Goal: Task Accomplishment & Management: Use online tool/utility

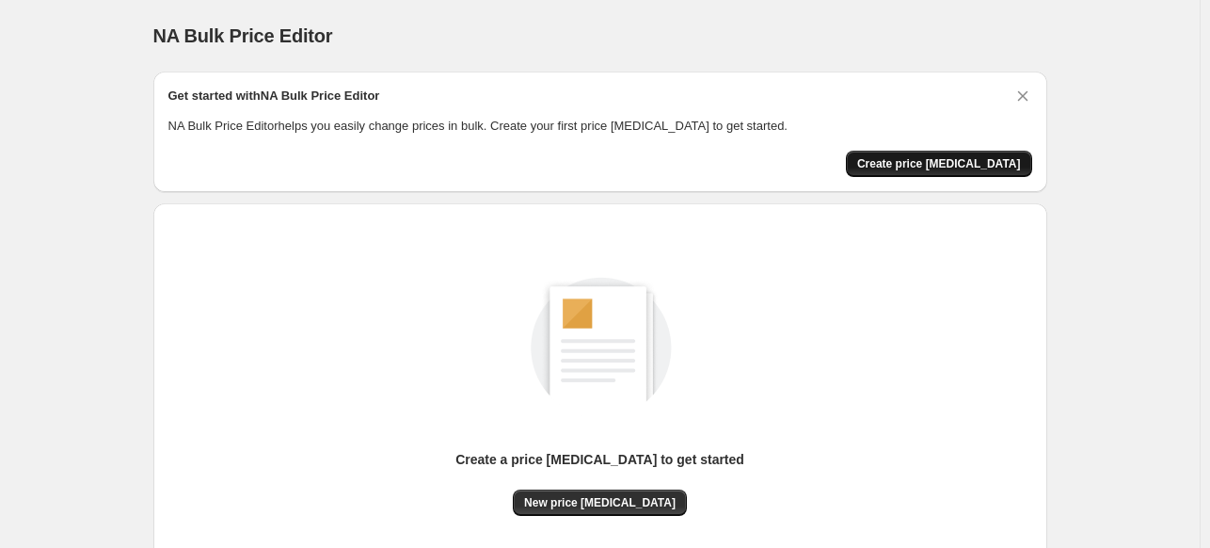
click at [879, 157] on span "Create price [MEDICAL_DATA]" at bounding box center [939, 163] width 164 height 15
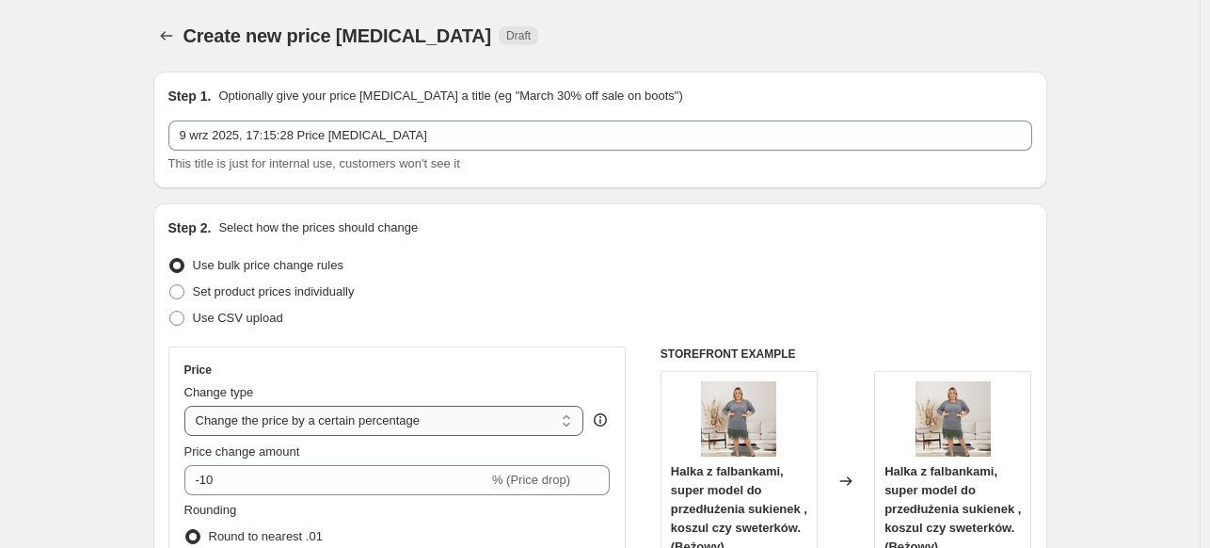
click at [297, 409] on select "Change the price to a certain amount Change the price by a certain amount Chang…" at bounding box center [384, 421] width 400 height 30
select select "to"
click at [188, 406] on select "Change the price to a certain amount Change the price by a certain amount Chang…" at bounding box center [384, 421] width 400 height 30
type input "80.00"
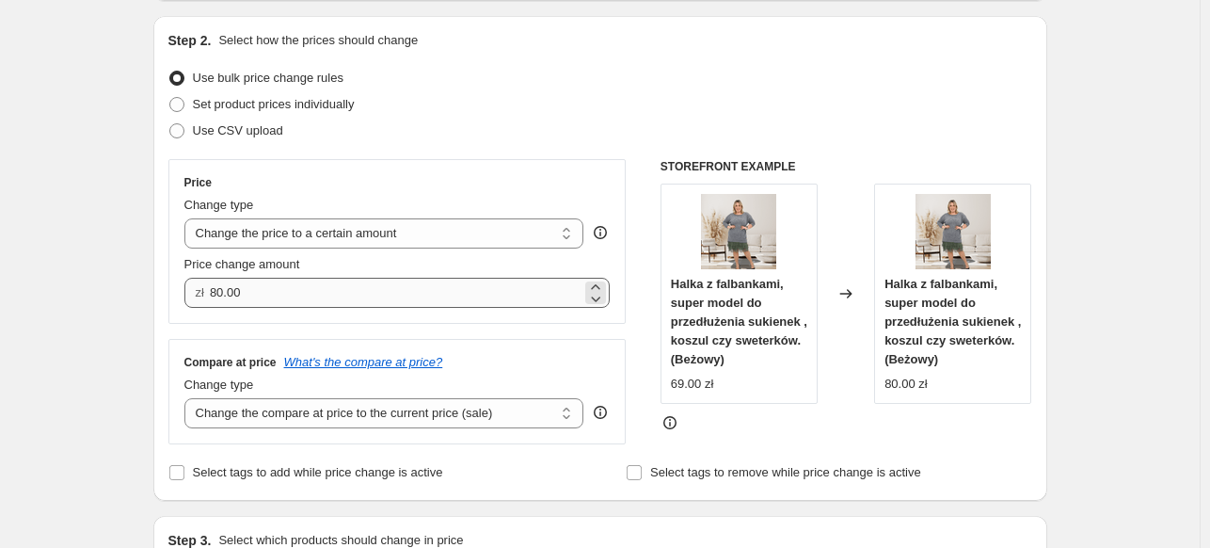
scroll to position [188, 0]
click at [314, 231] on select "Change the price to a certain amount Change the price by a certain amount Chang…" at bounding box center [384, 232] width 400 height 30
click at [188, 217] on select "Change the price to a certain amount Change the price by a certain amount Chang…" at bounding box center [384, 232] width 400 height 30
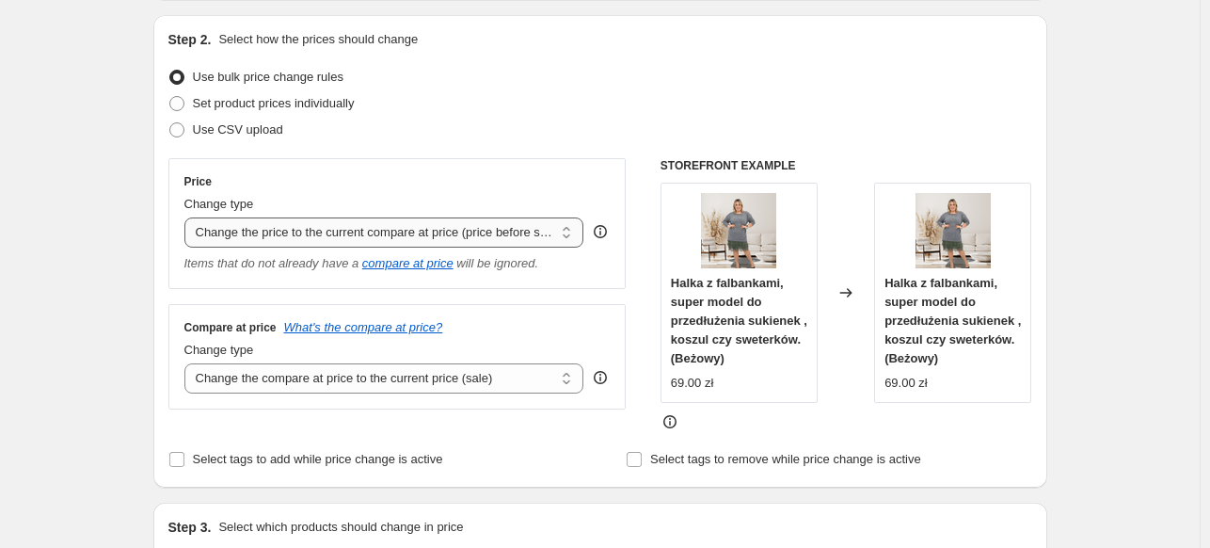
click at [374, 230] on select "Change the price to a certain amount Change the price by a certain amount Chang…" at bounding box center [384, 232] width 400 height 30
click at [188, 217] on select "Change the price to a certain amount Change the price by a certain amount Chang…" at bounding box center [384, 232] width 400 height 30
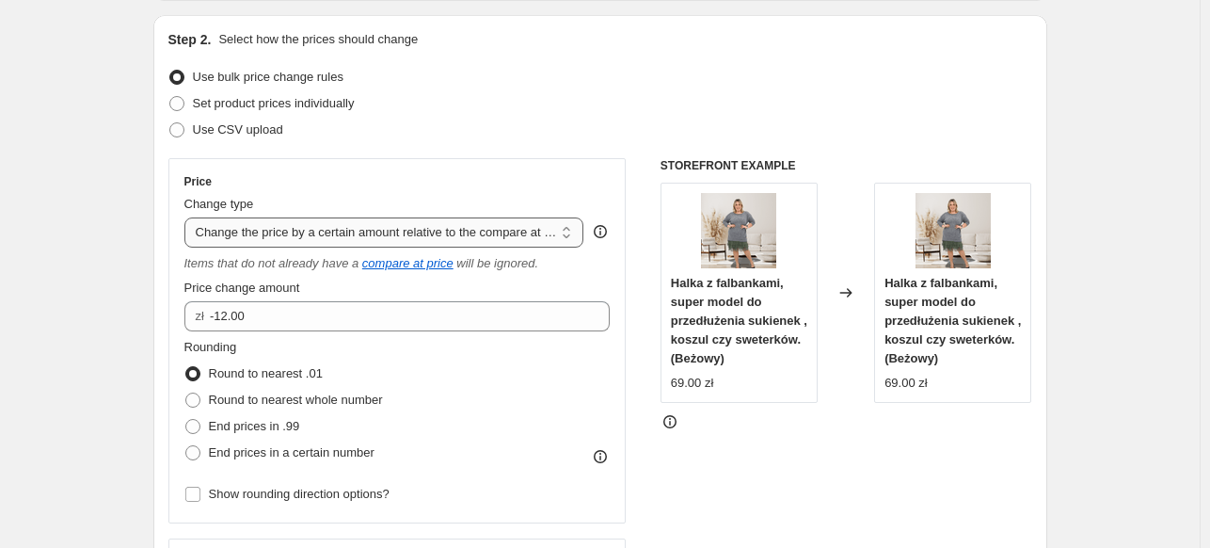
click at [418, 227] on select "Change the price to a certain amount Change the price by a certain amount Chang…" at bounding box center [384, 232] width 400 height 30
click at [188, 217] on select "Change the price to a certain amount Change the price by a certain amount Chang…" at bounding box center [384, 232] width 400 height 30
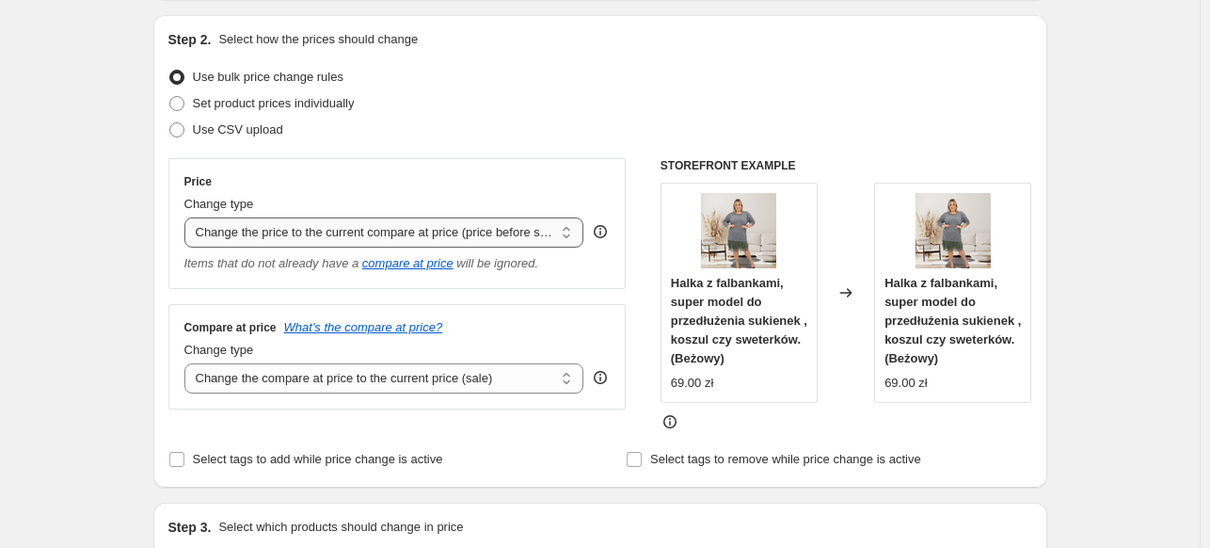
click at [412, 232] on select "Change the price to a certain amount Change the price by a certain amount Chang…" at bounding box center [384, 232] width 400 height 30
click at [188, 217] on select "Change the price to a certain amount Change the price by a certain amount Chang…" at bounding box center [384, 232] width 400 height 30
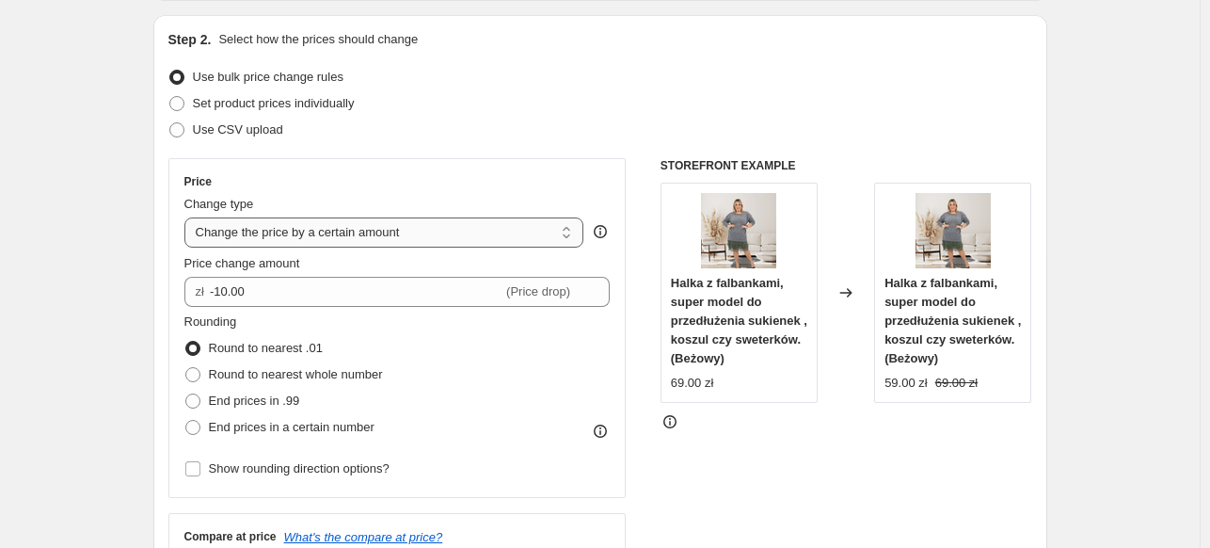
click at [402, 232] on select "Change the price to a certain amount Change the price by a certain amount Chang…" at bounding box center [384, 232] width 400 height 30
select select "to"
click at [188, 217] on select "Change the price to a certain amount Change the price by a certain amount Chang…" at bounding box center [384, 232] width 400 height 30
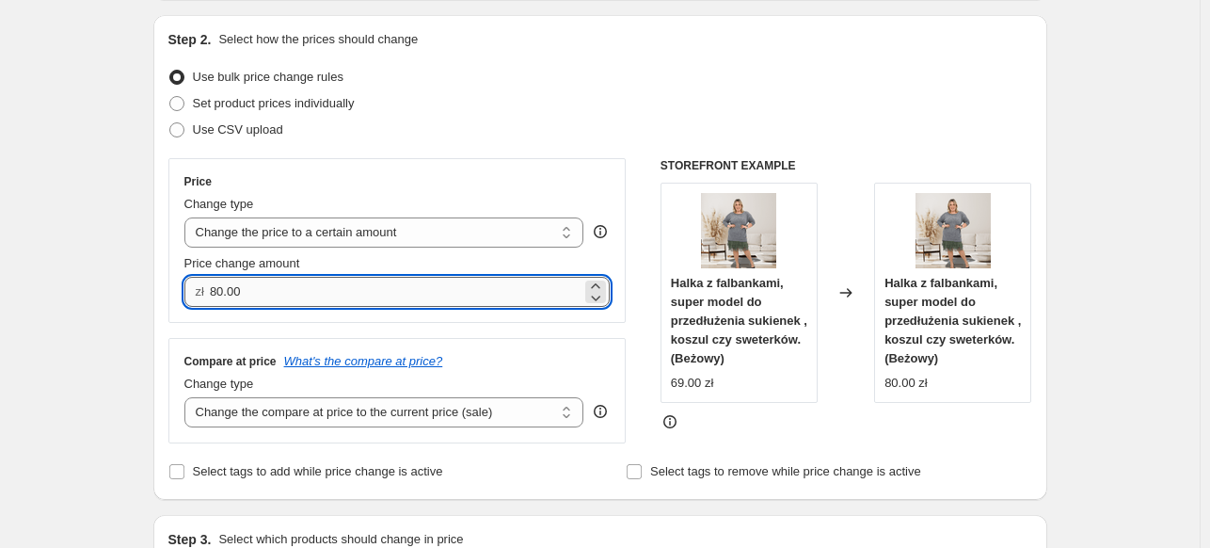
click at [377, 279] on input "80.00" at bounding box center [396, 292] width 372 height 30
type input "50.00"
click at [417, 199] on div "Change type" at bounding box center [384, 204] width 400 height 19
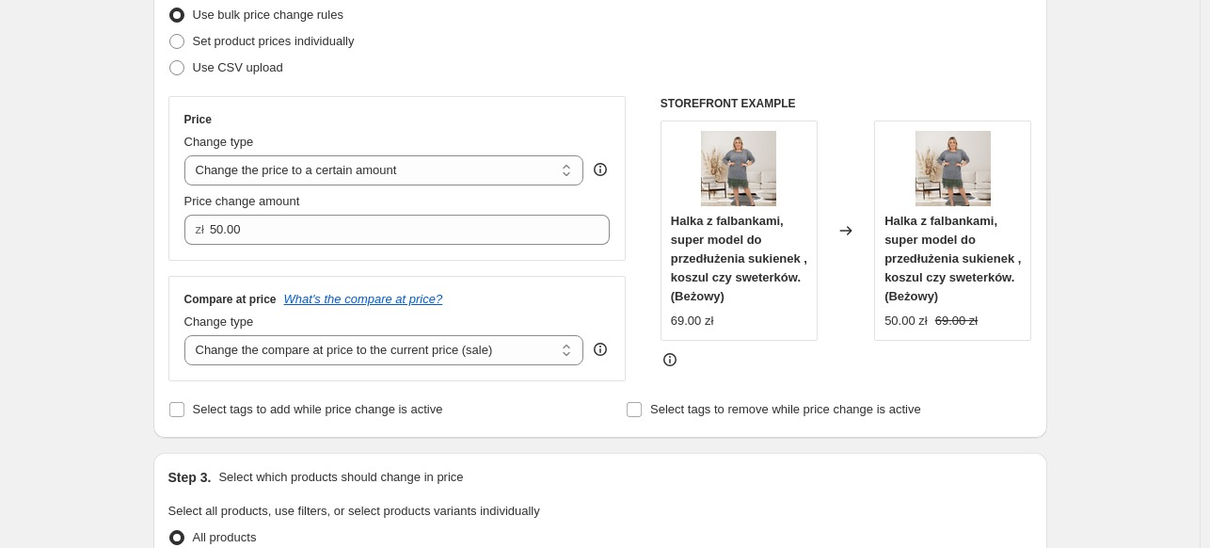
scroll to position [282, 0]
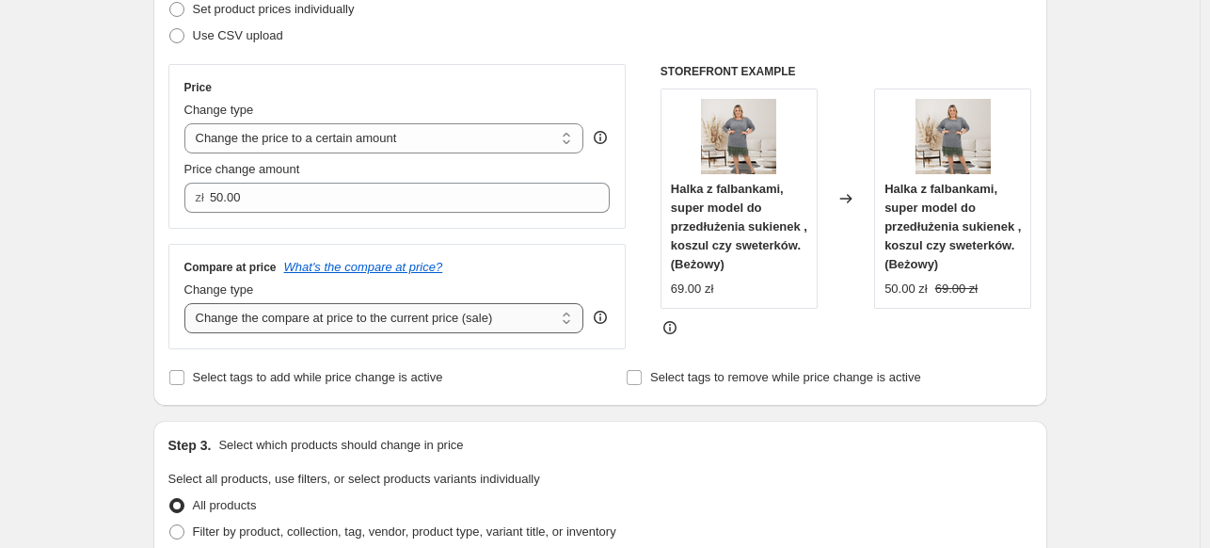
click at [400, 324] on select "Change the compare at price to the current price (sale) Change the compare at p…" at bounding box center [384, 318] width 400 height 30
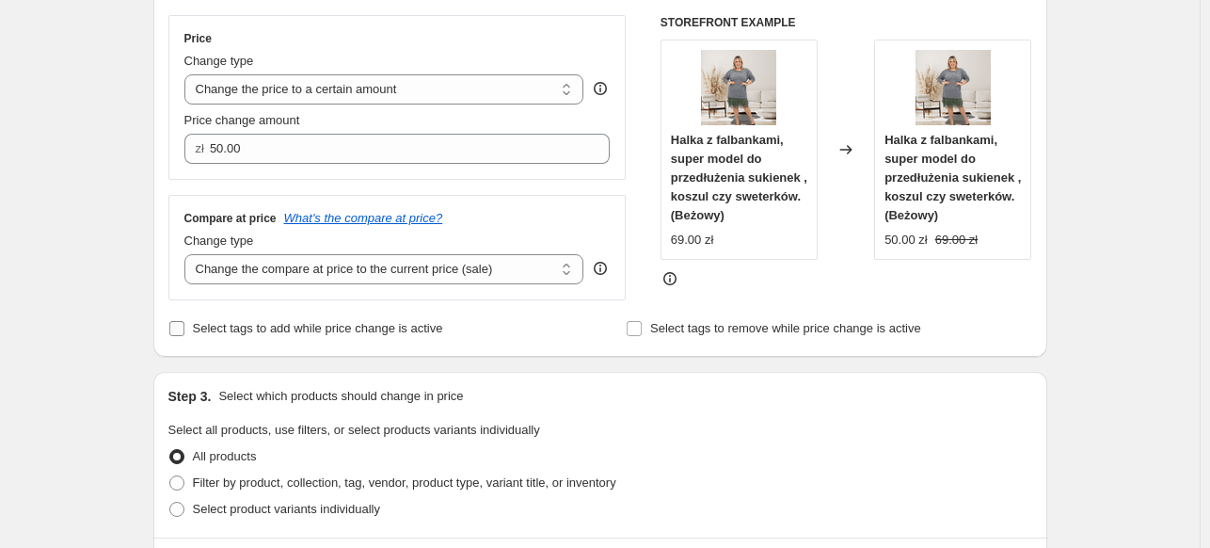
scroll to position [376, 0]
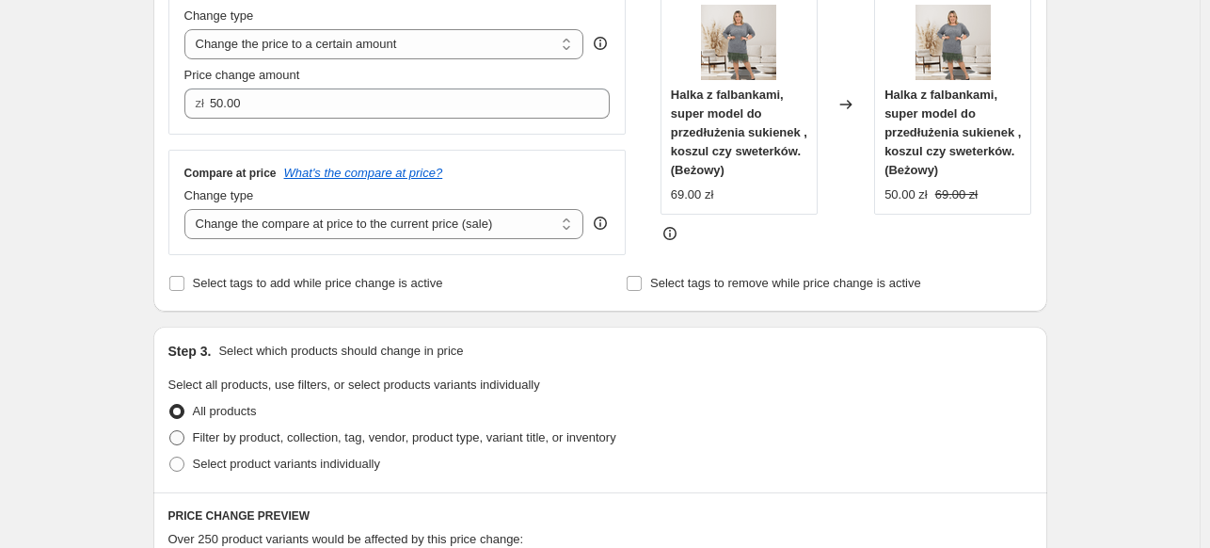
click at [370, 430] on span "Filter by product, collection, tag, vendor, product type, variant title, or inv…" at bounding box center [404, 437] width 423 height 14
click at [170, 430] on input "Filter by product, collection, tag, vendor, product type, variant title, or inv…" at bounding box center [169, 430] width 1 height 1
radio input "true"
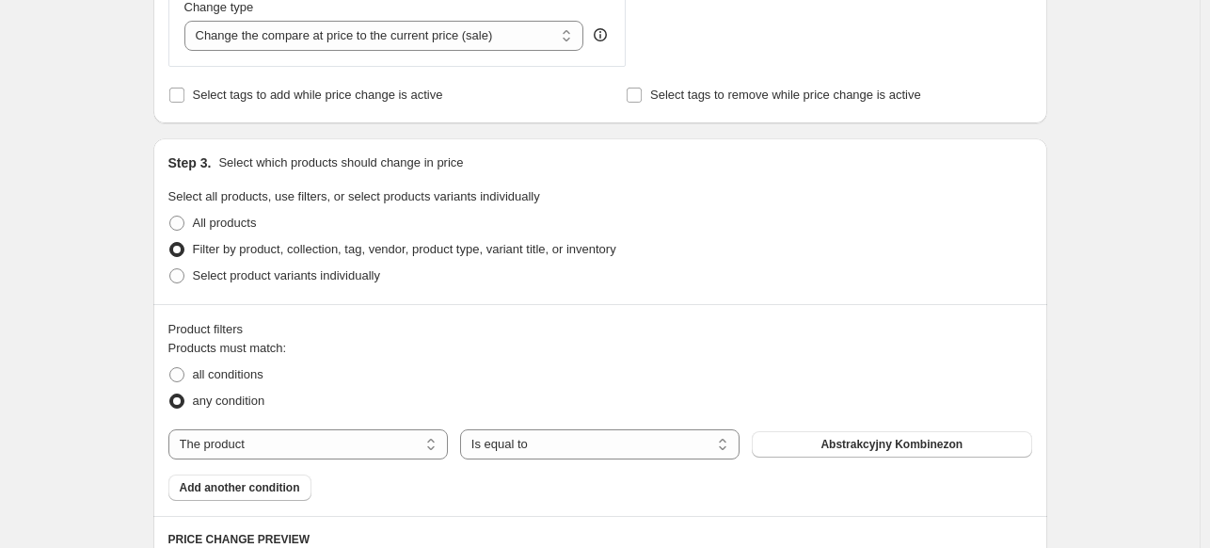
scroll to position [659, 0]
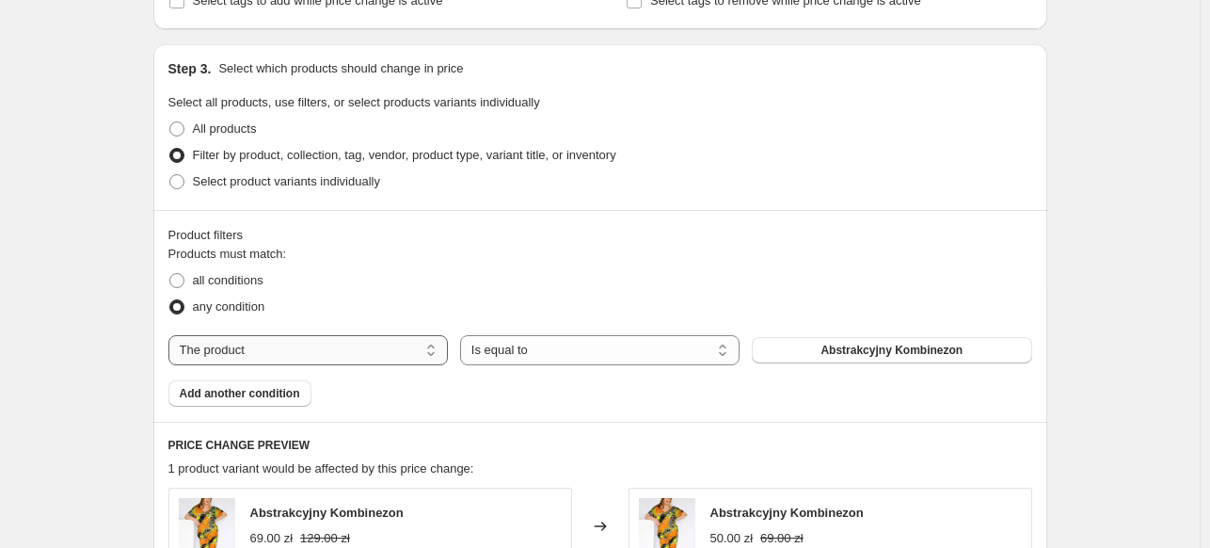
click at [248, 345] on select "The product The product's collection The product's tag The product's vendor The…" at bounding box center [307, 350] width 279 height 30
select select "collection"
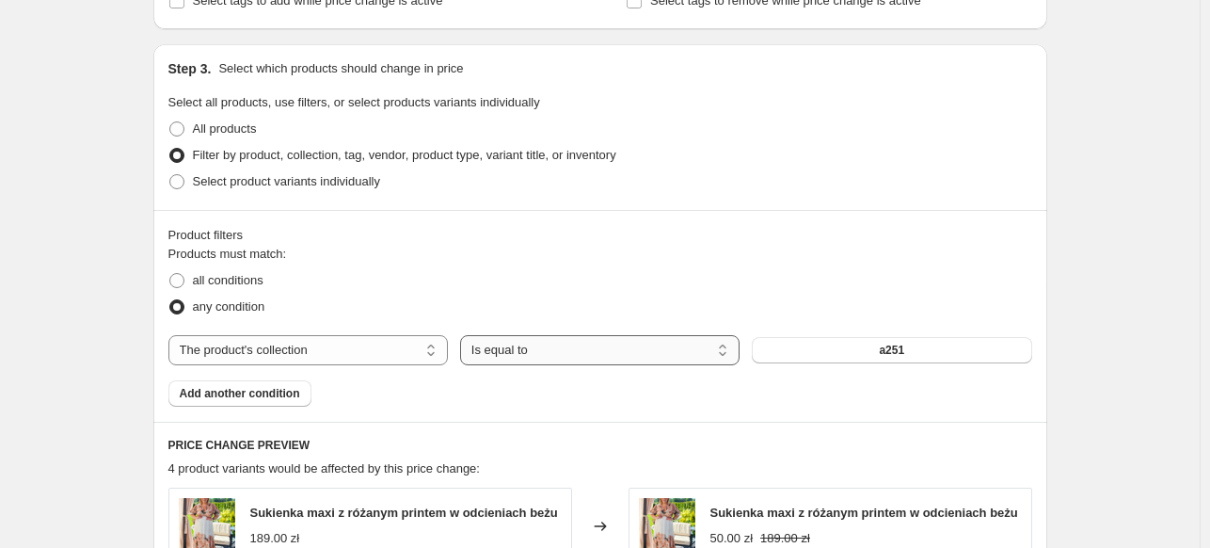
click at [538, 354] on select "Is equal to Is not equal to" at bounding box center [599, 350] width 279 height 30
click at [464, 335] on select "Is equal to Is not equal to" at bounding box center [599, 350] width 279 height 30
click at [801, 342] on button "a251" at bounding box center [891, 350] width 279 height 26
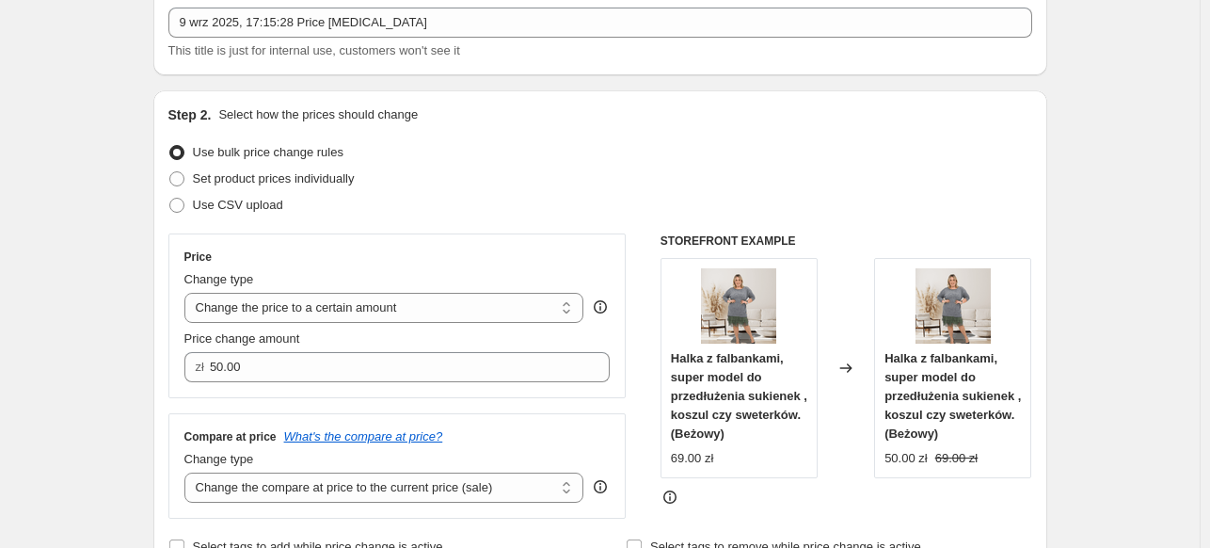
scroll to position [0, 0]
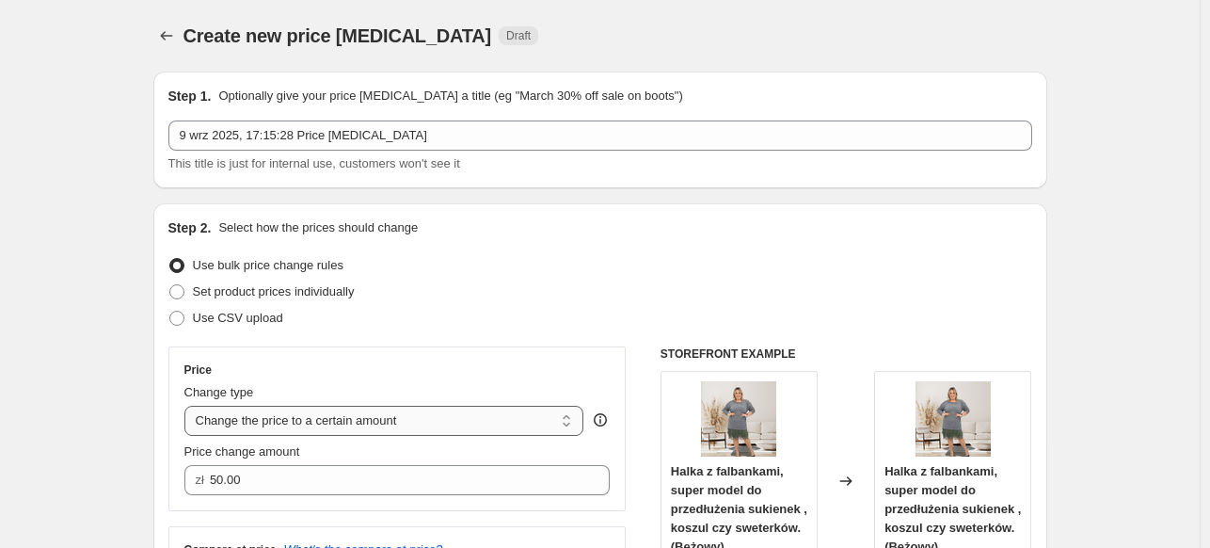
click at [391, 417] on select "Change the price to a certain amount Change the price by a certain amount Chang…" at bounding box center [384, 421] width 400 height 30
select select "bcap"
click at [188, 406] on select "Change the price to a certain amount Change the price by a certain amount Chang…" at bounding box center [384, 421] width 400 height 30
type input "-12.00"
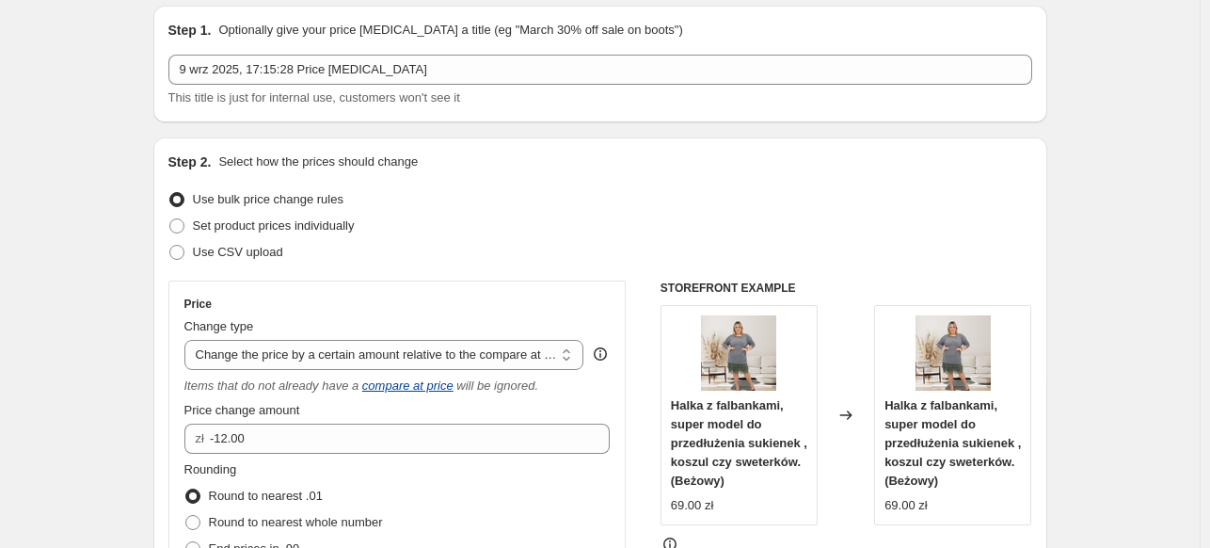
scroll to position [94, 0]
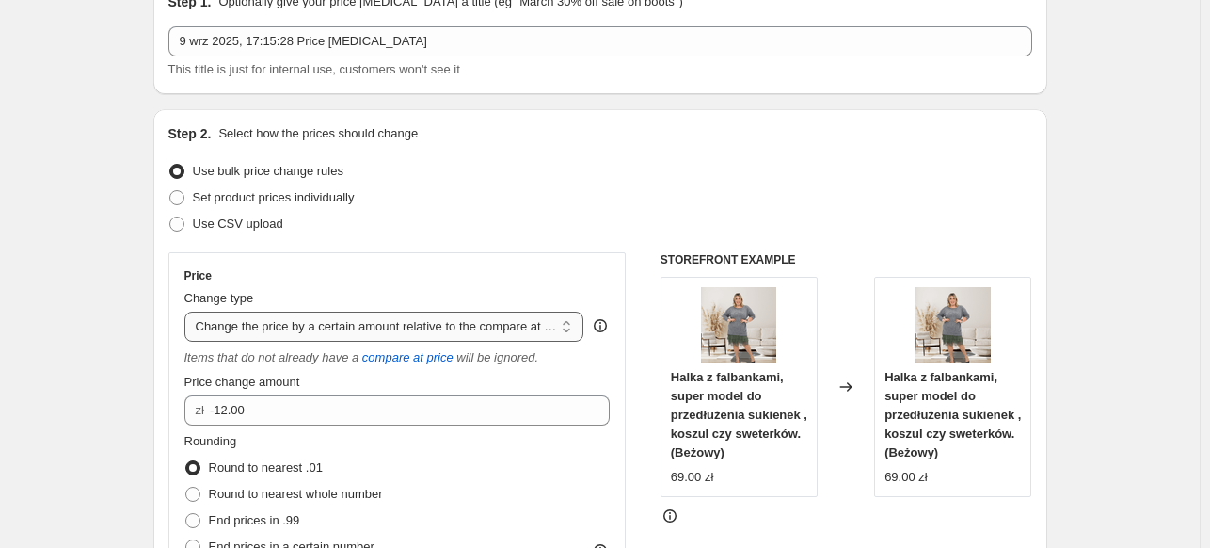
click at [377, 328] on select "Change the price to a certain amount Change the price by a certain amount Chang…" at bounding box center [384, 326] width 400 height 30
click at [188, 311] on select "Change the price to a certain amount Change the price by a certain amount Chang…" at bounding box center [384, 326] width 400 height 30
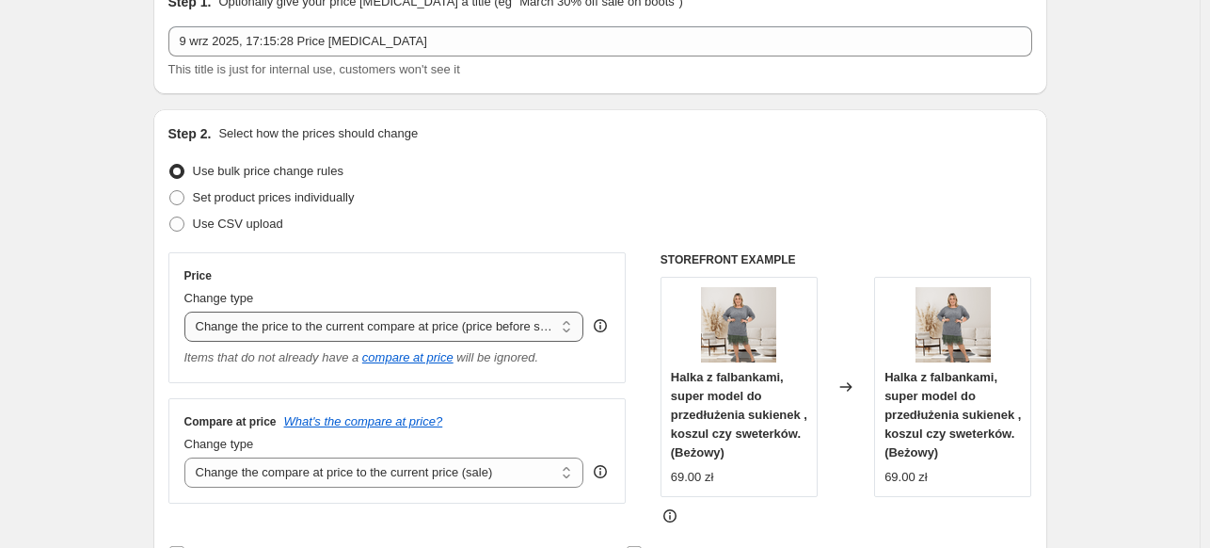
click at [383, 326] on select "Change the price to a certain amount Change the price by a certain amount Chang…" at bounding box center [384, 326] width 400 height 30
click at [188, 311] on select "Change the price to a certain amount Change the price by a certain amount Chang…" at bounding box center [384, 326] width 400 height 30
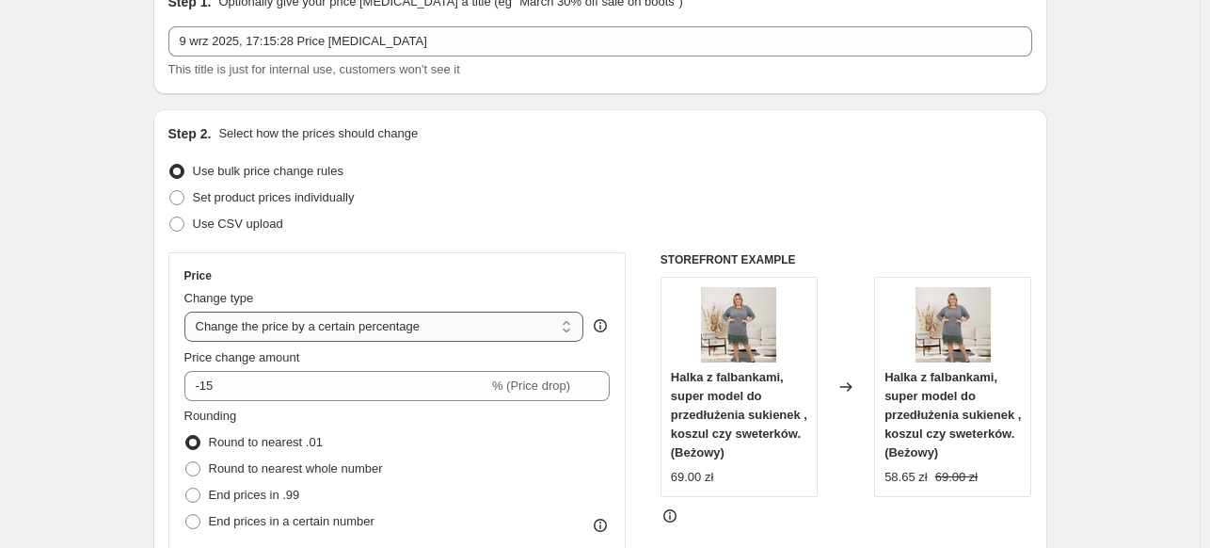
click at [342, 326] on select "Change the price to a certain amount Change the price by a certain amount Chang…" at bounding box center [384, 326] width 400 height 30
select select "pcap"
click at [188, 311] on select "Change the price to a certain amount Change the price by a certain amount Chang…" at bounding box center [384, 326] width 400 height 30
type input "-20"
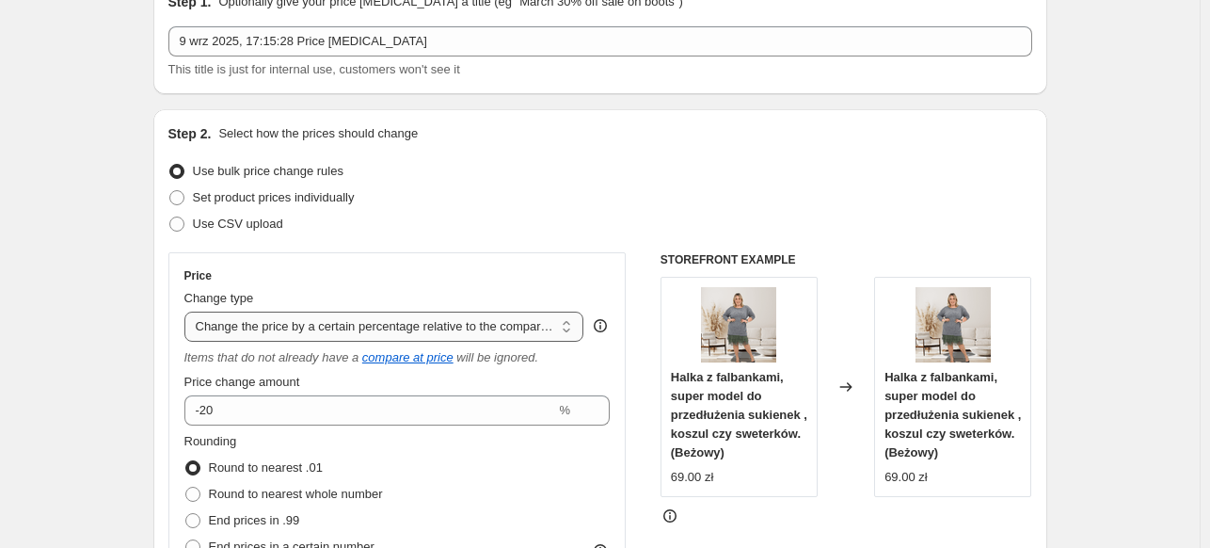
click at [337, 320] on select "Change the price to a certain amount Change the price by a certain amount Chang…" at bounding box center [384, 326] width 400 height 30
select select "bcap"
click at [188, 311] on select "Change the price to a certain amount Change the price by a certain amount Chang…" at bounding box center [384, 326] width 400 height 30
type input "-12.00"
click at [305, 326] on select "Change the price to a certain amount Change the price by a certain amount Chang…" at bounding box center [384, 326] width 400 height 30
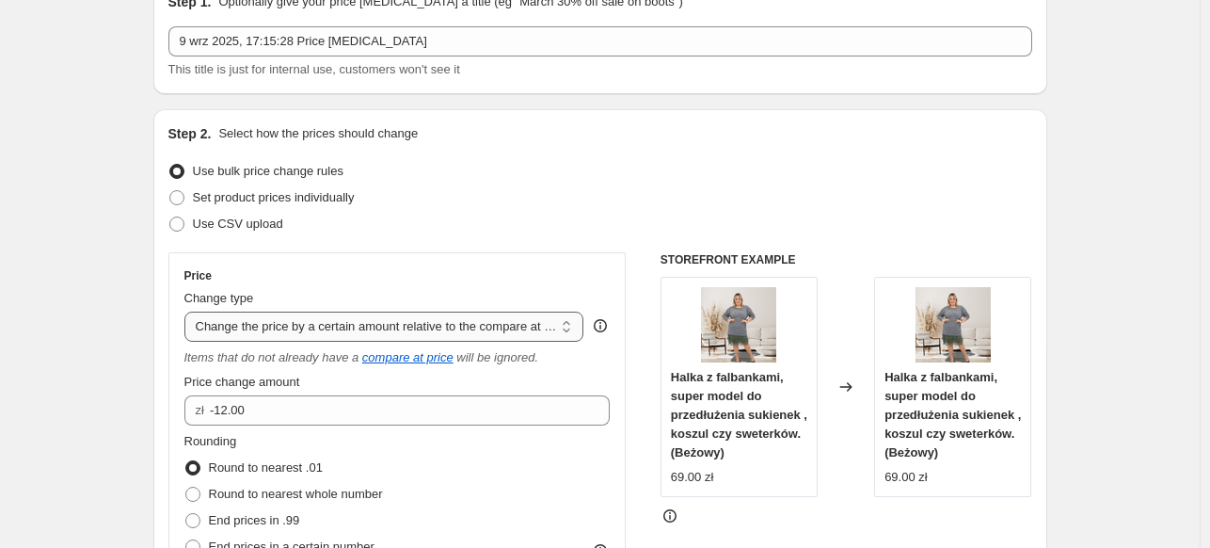
click at [188, 311] on select "Change the price to a certain amount Change the price by a certain amount Chang…" at bounding box center [384, 326] width 400 height 30
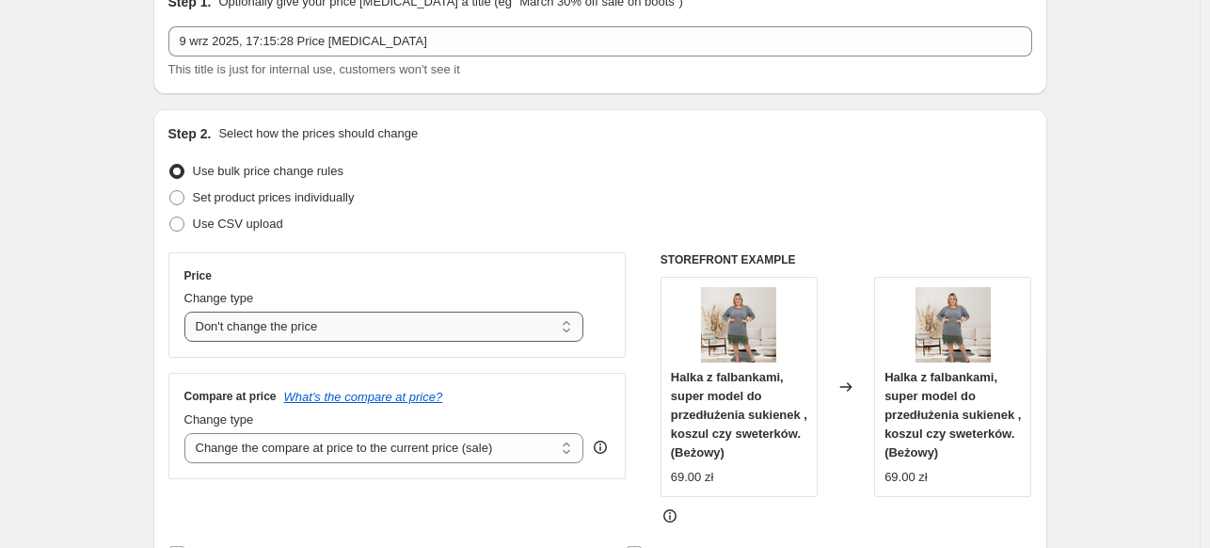
click at [321, 315] on select "Change the price to a certain amount Change the price by a certain amount Chang…" at bounding box center [384, 326] width 400 height 30
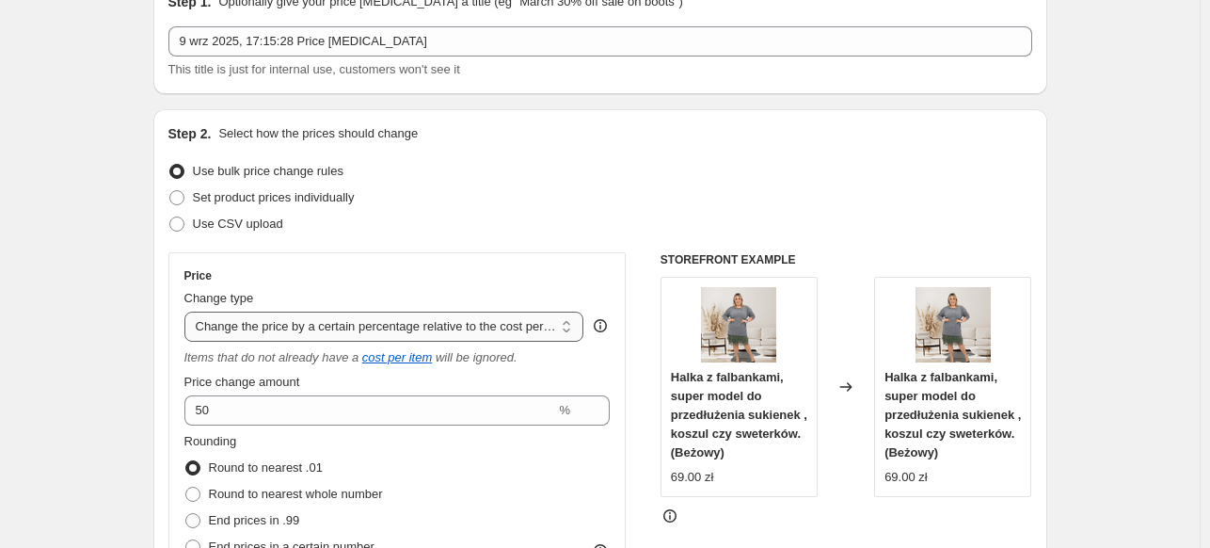
click at [332, 327] on select "Change the price to a certain amount Change the price by a certain amount Chang…" at bounding box center [384, 326] width 400 height 30
click at [188, 311] on select "Change the price to a certain amount Change the price by a certain amount Chang…" at bounding box center [384, 326] width 400 height 30
drag, startPoint x: 347, startPoint y: 332, endPoint x: 351, endPoint y: 323, distance: 10.1
click at [347, 332] on select "Change the price to a certain amount Change the price by a certain amount Chang…" at bounding box center [384, 326] width 400 height 30
select select "to"
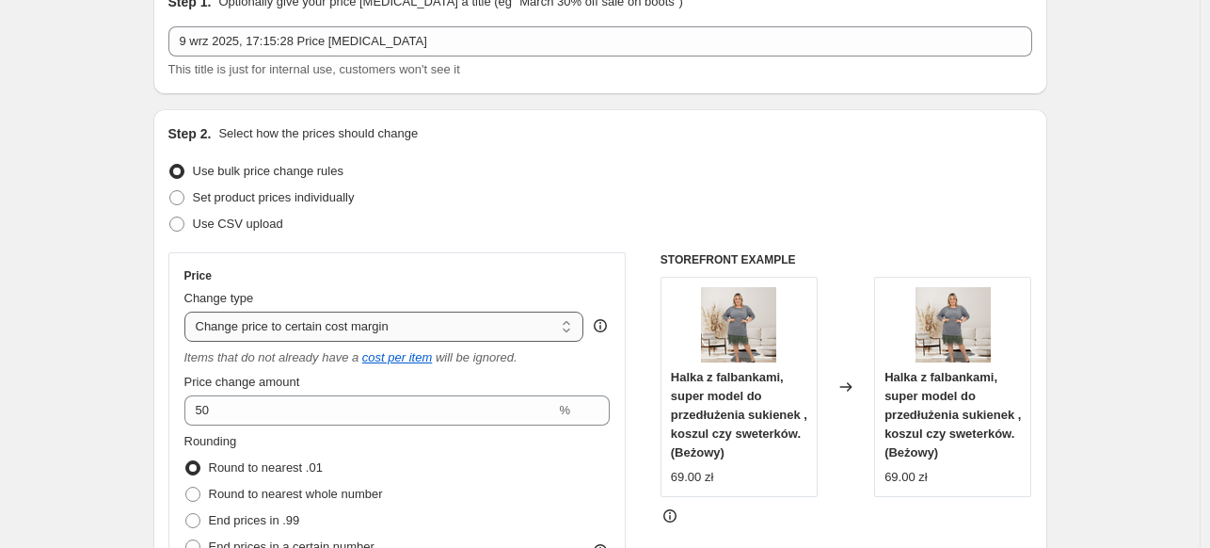
click at [188, 311] on select "Change the price to a certain amount Change the price by a certain amount Chang…" at bounding box center [384, 326] width 400 height 30
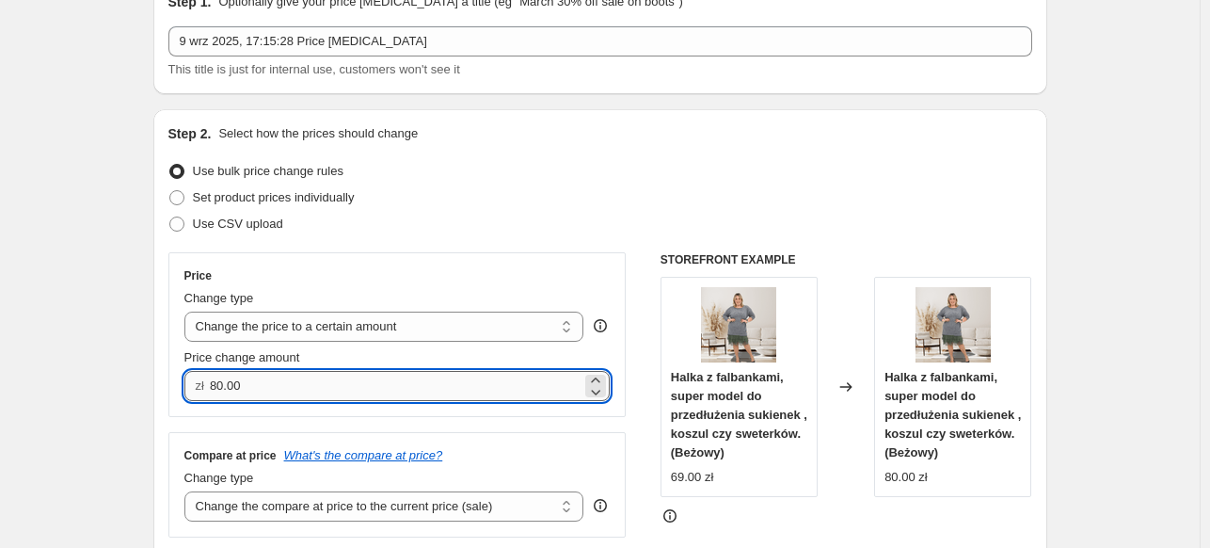
click at [357, 376] on input "80.00" at bounding box center [396, 386] width 372 height 30
type input "50.00"
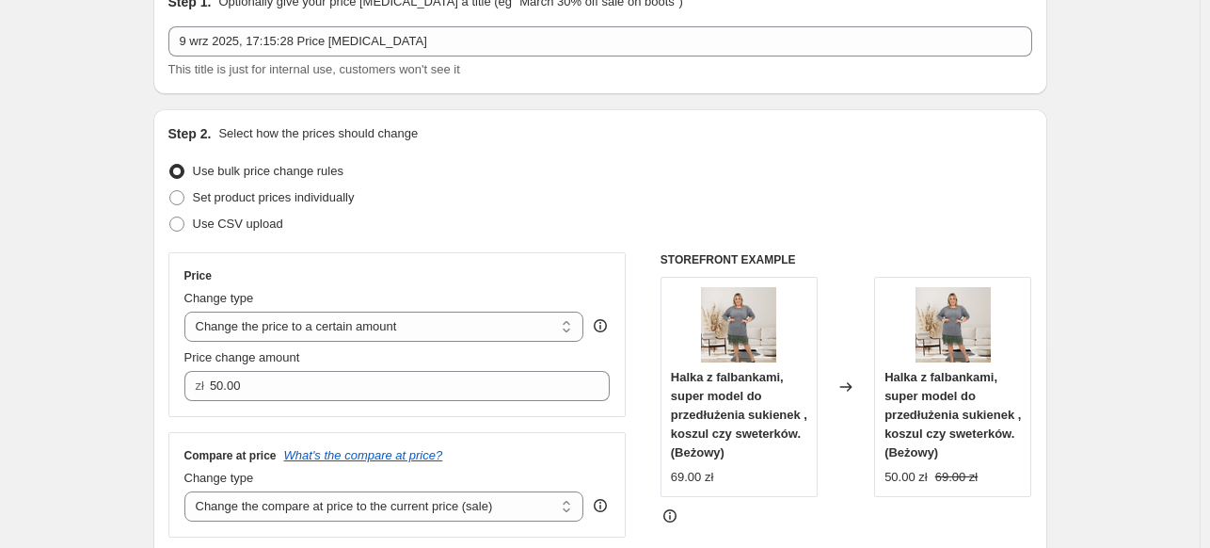
click at [366, 257] on div "Price Change type Change the price to a certain amount Change the price by a ce…" at bounding box center [397, 334] width 458 height 165
click at [298, 195] on span "Set product prices individually" at bounding box center [274, 197] width 162 height 14
click at [170, 191] on input "Set product prices individually" at bounding box center [169, 190] width 1 height 1
radio input "true"
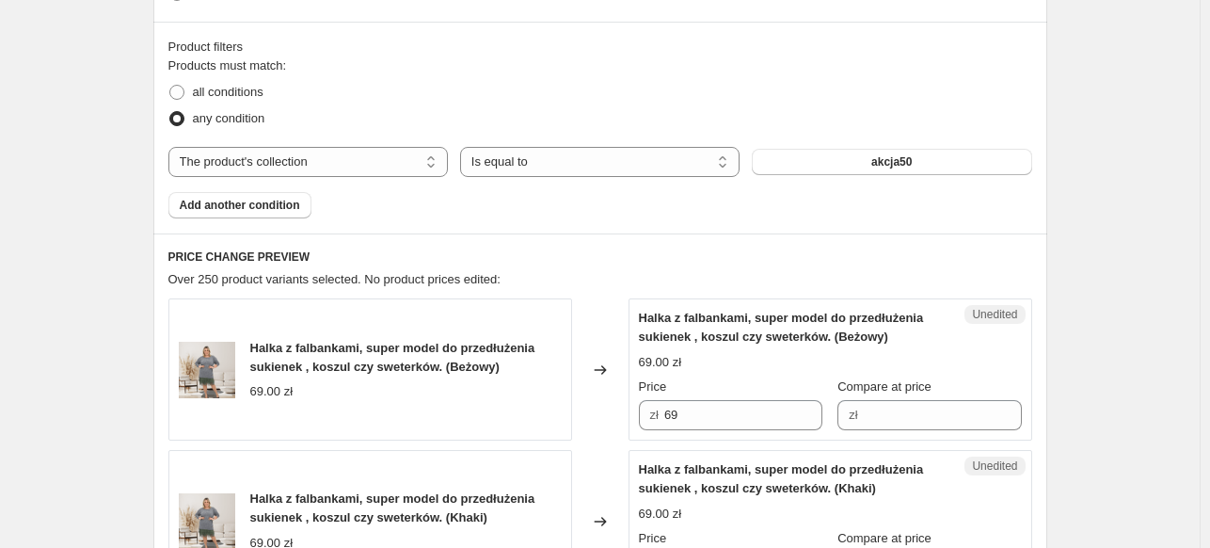
scroll to position [549, 0]
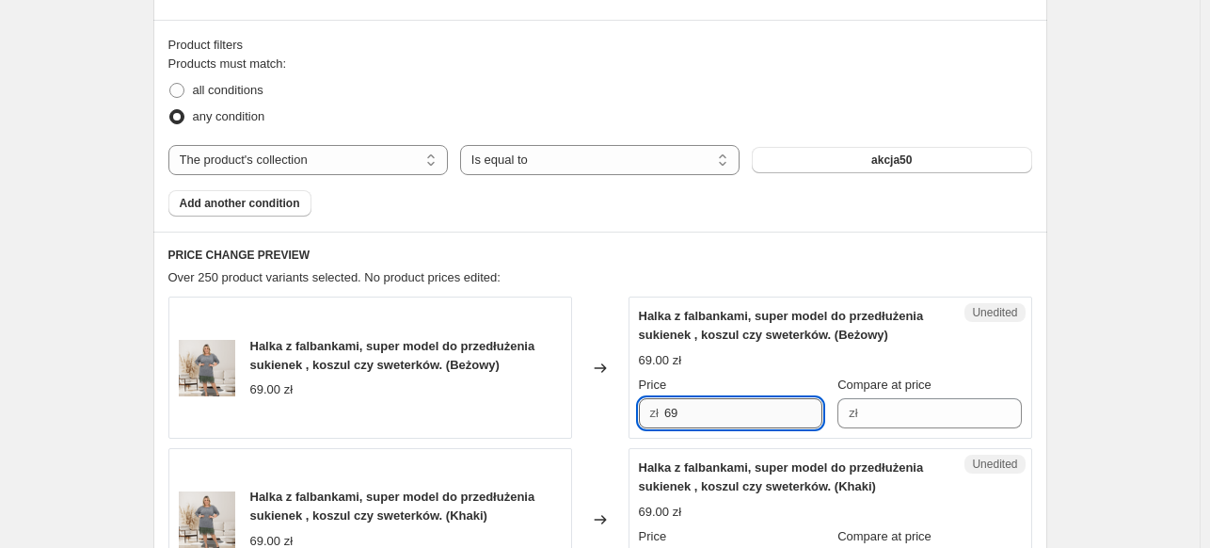
click at [706, 410] on input "69" at bounding box center [743, 413] width 158 height 30
type input "50"
click at [710, 382] on div "Price" at bounding box center [730, 384] width 183 height 19
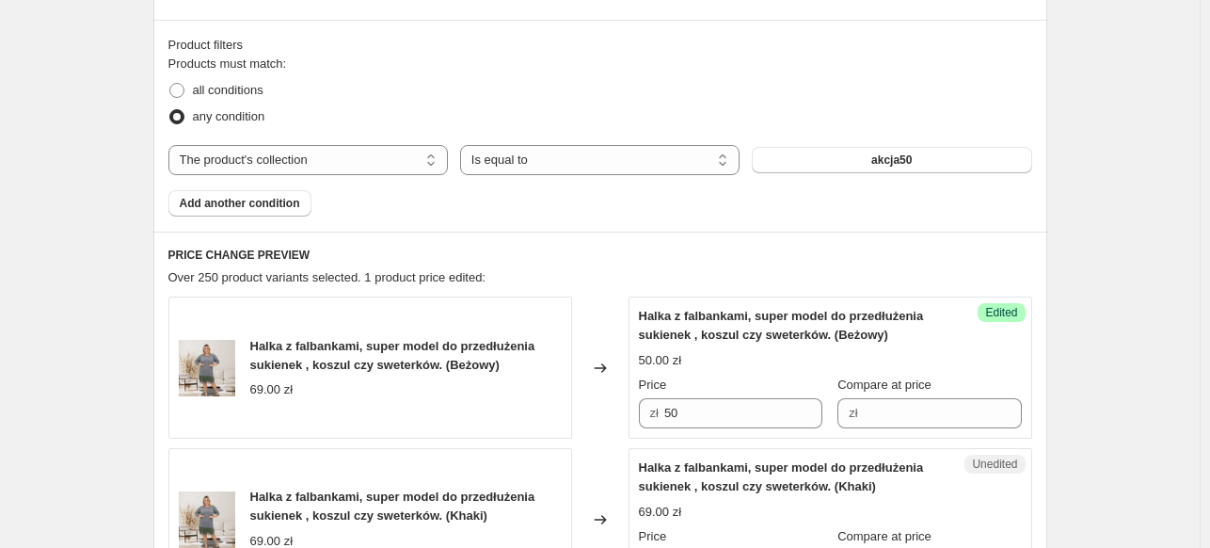
scroll to position [737, 0]
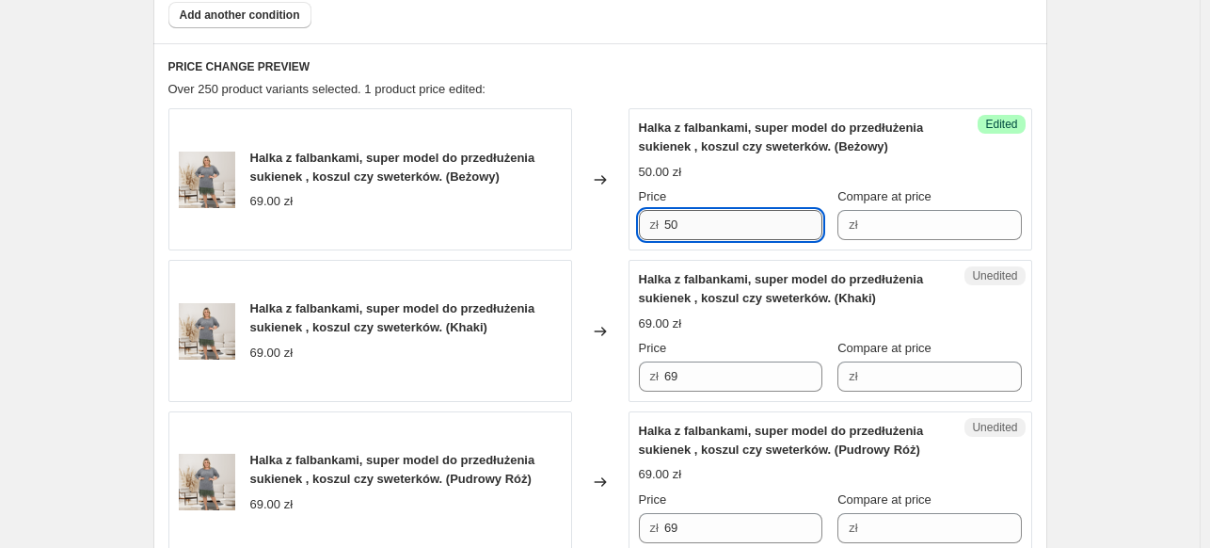
click at [731, 236] on input "50" at bounding box center [743, 225] width 158 height 30
type input "50"
click at [731, 187] on div "Price" at bounding box center [730, 196] width 183 height 19
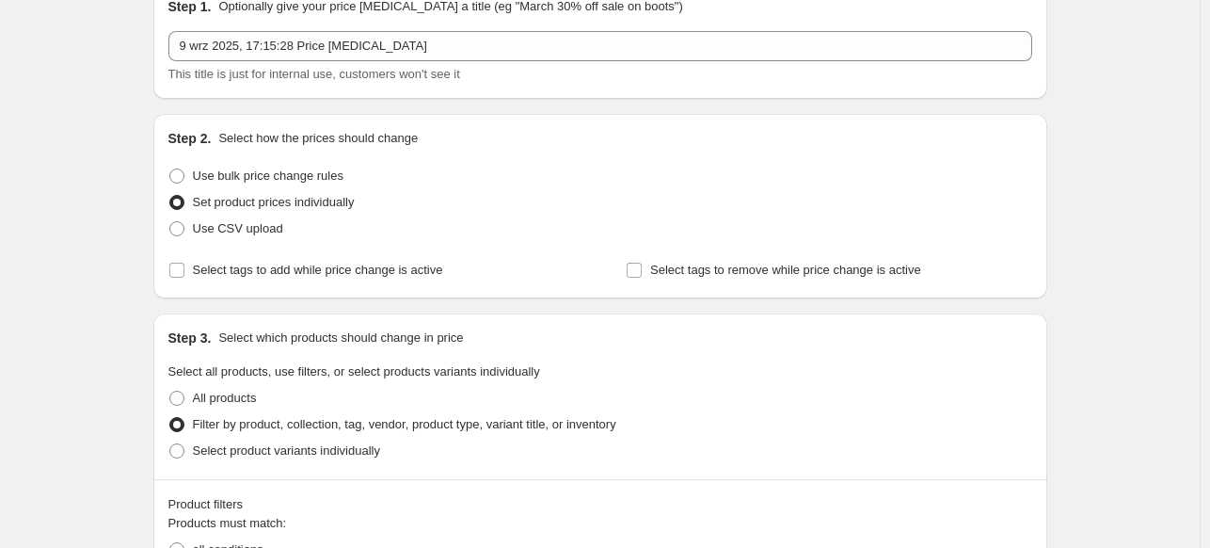
scroll to position [78, 0]
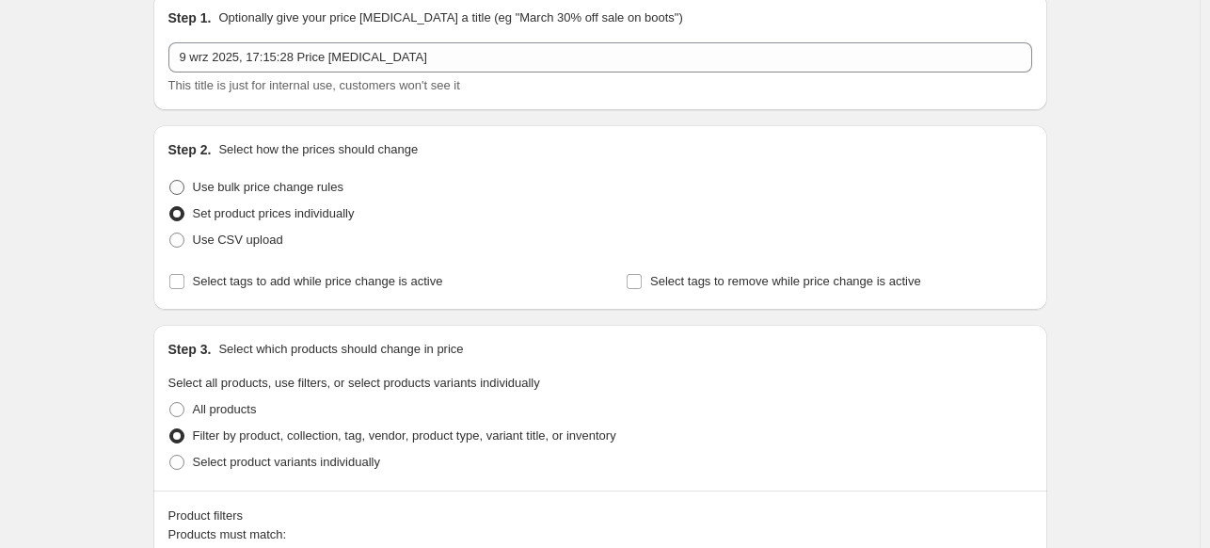
click at [279, 187] on span "Use bulk price change rules" at bounding box center [268, 187] width 151 height 14
click at [170, 181] on input "Use bulk price change rules" at bounding box center [169, 180] width 1 height 1
radio input "true"
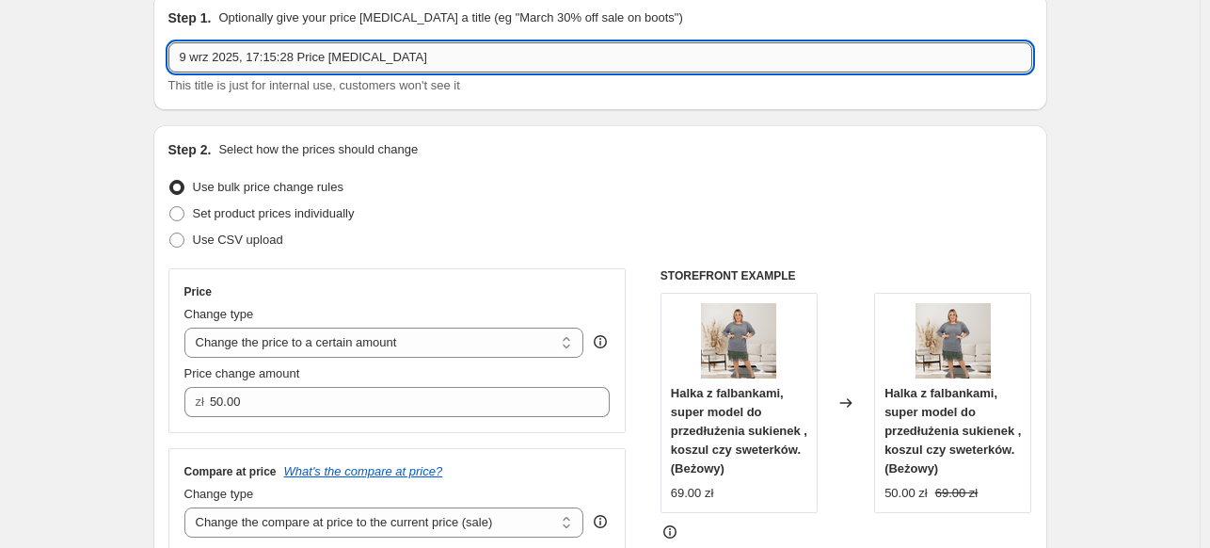
click at [342, 58] on input "9 wrz 2025, 17:15:28 Price [MEDICAL_DATA]" at bounding box center [600, 57] width 864 height 30
type input "AKCJA 50"
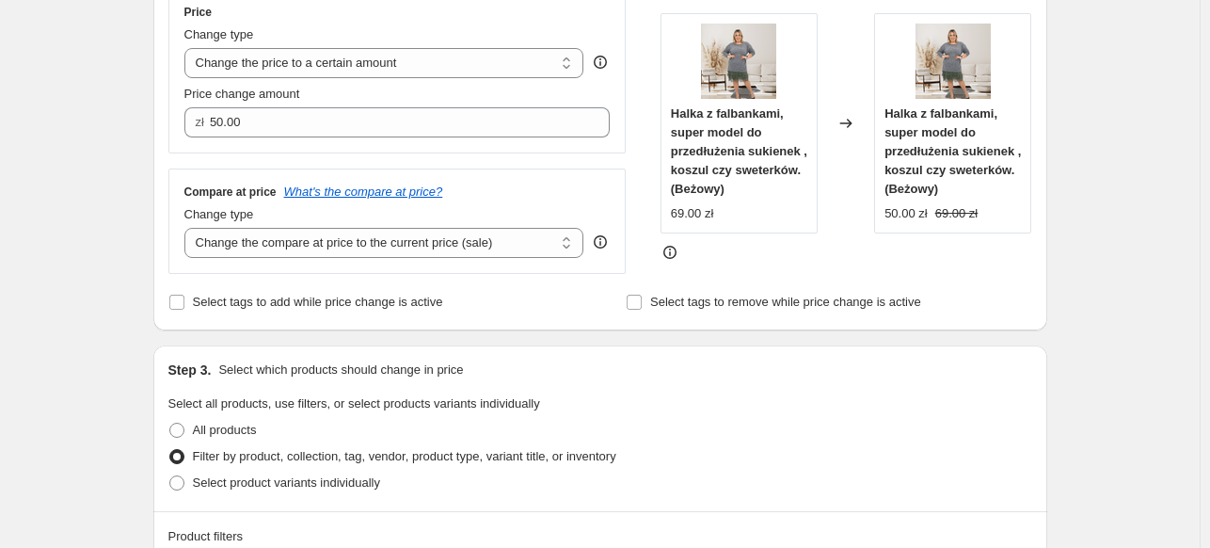
scroll to position [360, 0]
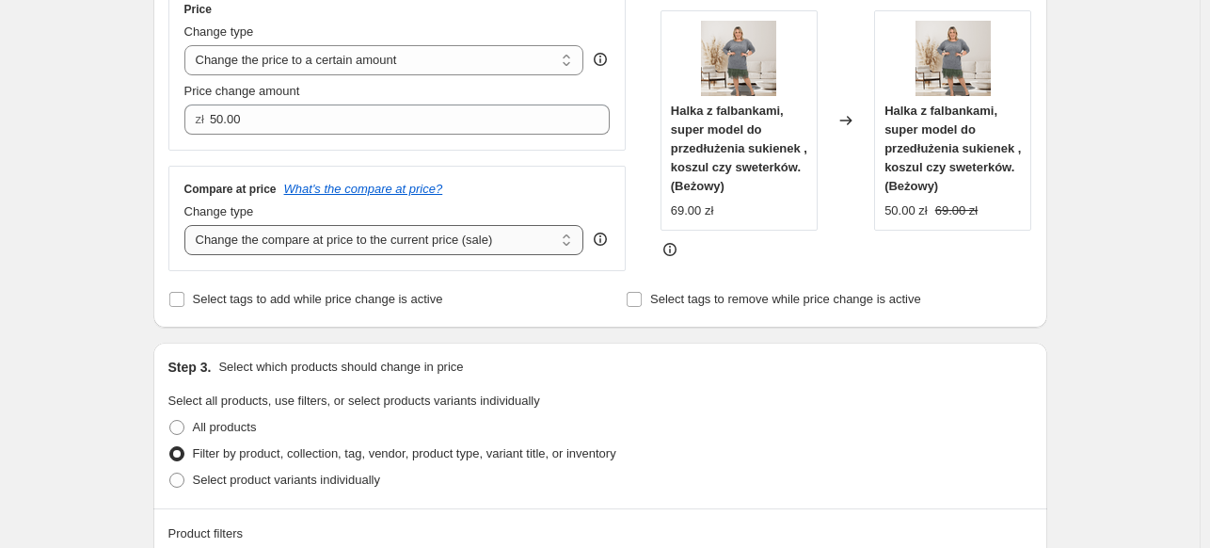
click at [452, 239] on select "Change the compare at price to the current price (sale) Change the compare at p…" at bounding box center [384, 240] width 400 height 30
select select "percentage"
click at [188, 226] on select "Change the compare at price to the current price (sale) Change the compare at p…" at bounding box center [384, 240] width 400 height 30
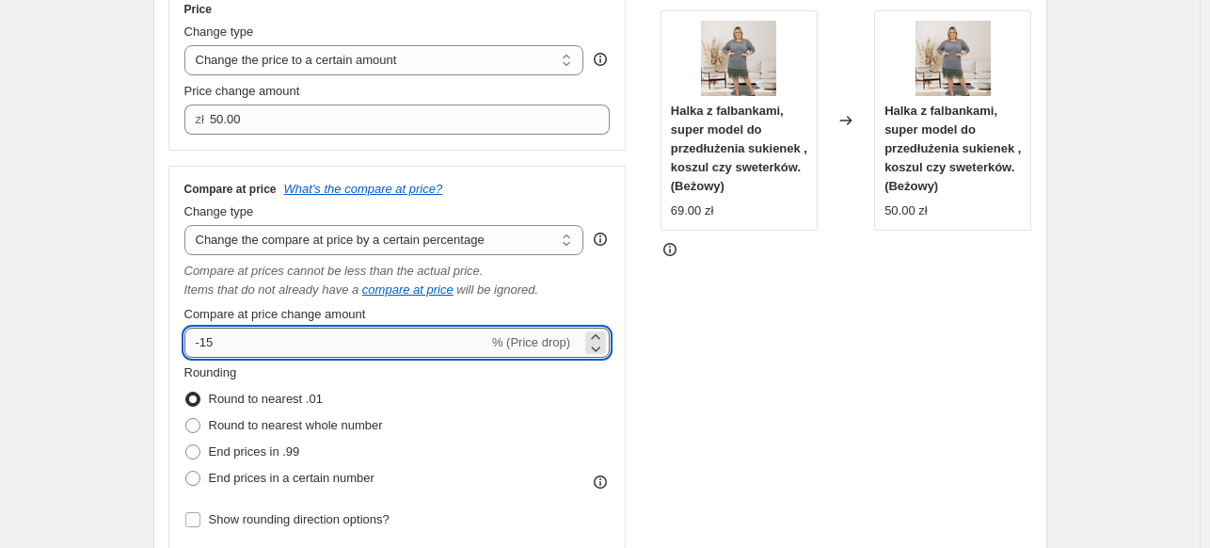
click at [342, 349] on input "-15" at bounding box center [336, 342] width 304 height 30
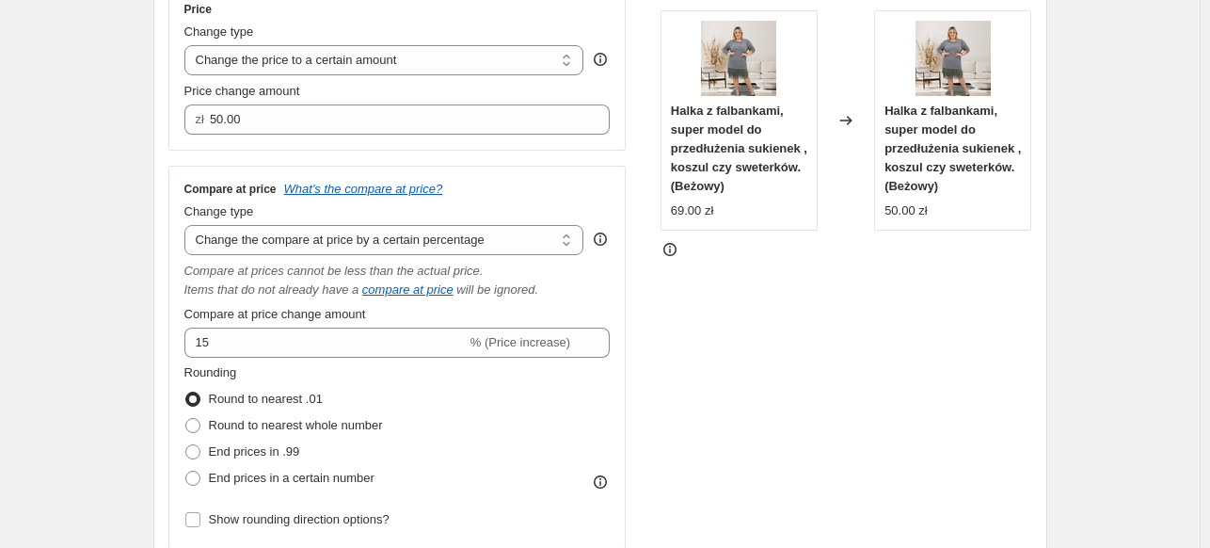
click at [177, 304] on div "Compare at price What's the compare at price? Change type Change the compare at…" at bounding box center [397, 358] width 458 height 384
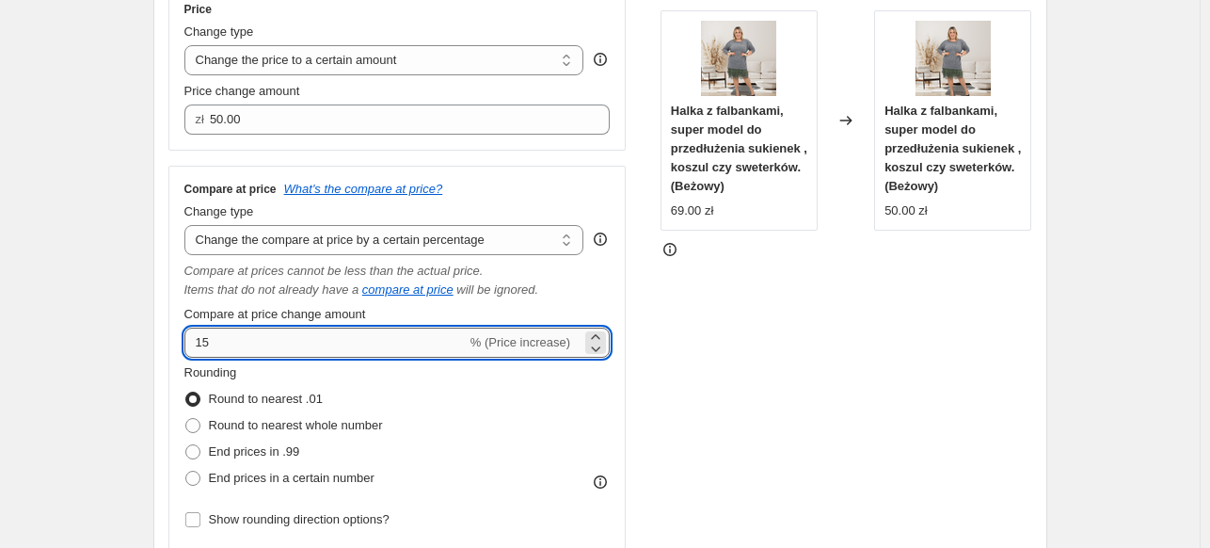
click at [252, 342] on input "15" at bounding box center [325, 342] width 282 height 30
type input "25"
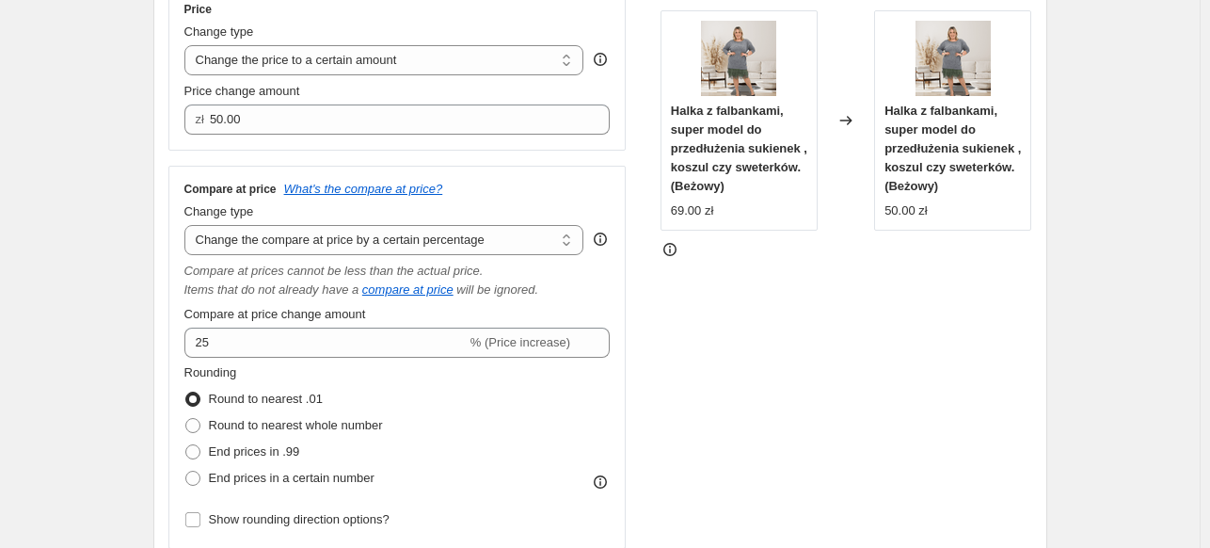
click at [162, 285] on div "Step 2. Select how the prices should change Use bulk price change rules Set pro…" at bounding box center [600, 224] width 894 height 762
click at [461, 227] on select "Change the compare at price to the current price (sale) Change the compare at p…" at bounding box center [384, 240] width 400 height 30
click at [188, 226] on select "Change the compare at price to the current price (sale) Change the compare at p…" at bounding box center [384, 240] width 400 height 30
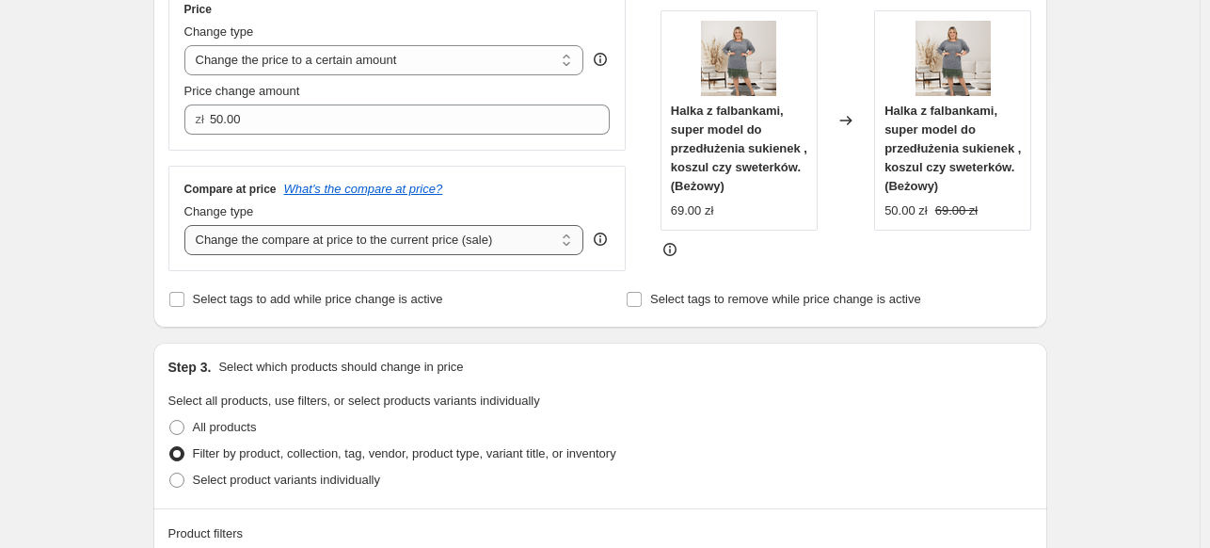
click at [425, 237] on select "Change the compare at price to the current price (sale) Change the compare at p…" at bounding box center [384, 240] width 400 height 30
click at [188, 226] on select "Change the compare at price to the current price (sale) Change the compare at p…" at bounding box center [384, 240] width 400 height 30
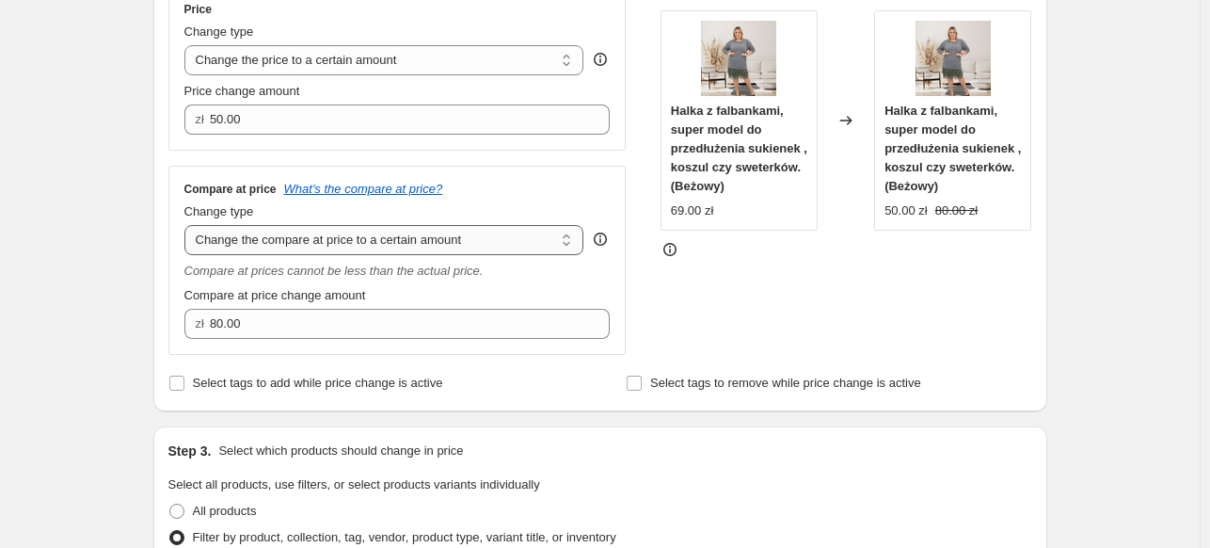
click at [429, 240] on select "Change the compare at price to the current price (sale) Change the compare at p…" at bounding box center [384, 240] width 400 height 30
click at [428, 240] on select "Change the compare at price to the current price (sale) Change the compare at p…" at bounding box center [384, 240] width 400 height 30
select select "percentage"
click at [188, 226] on select "Change the compare at price to the current price (sale) Change the compare at p…" at bounding box center [384, 240] width 400 height 30
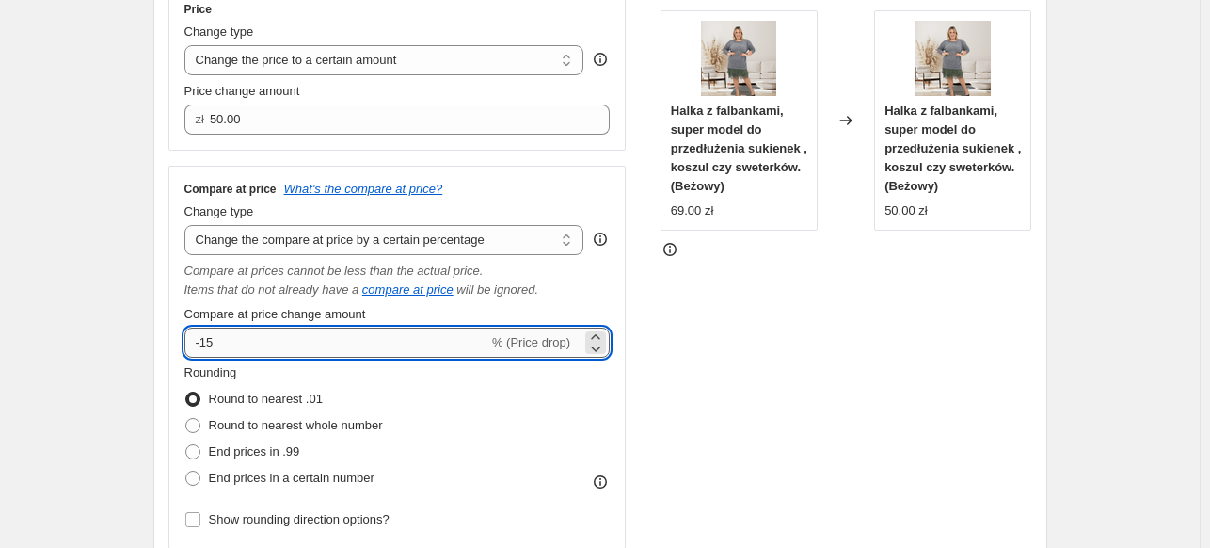
click at [379, 335] on input "-15" at bounding box center [336, 342] width 304 height 30
click at [199, 279] on div "Compare at prices cannot be less than the actual price." at bounding box center [397, 271] width 426 height 19
click at [270, 339] on input "15" at bounding box center [325, 342] width 282 height 30
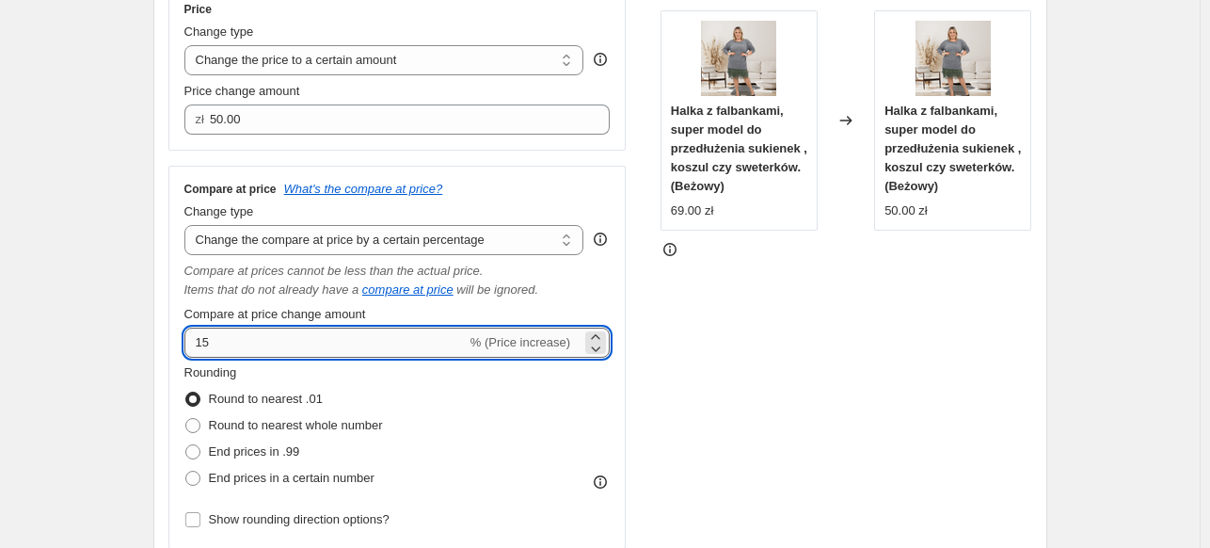
click at [270, 339] on input "15" at bounding box center [325, 342] width 282 height 30
type input "50"
click at [169, 300] on div "Step 2. Select how the prices should change Use bulk price change rules Set pro…" at bounding box center [600, 224] width 894 height 762
click at [244, 348] on input "50" at bounding box center [325, 342] width 282 height 30
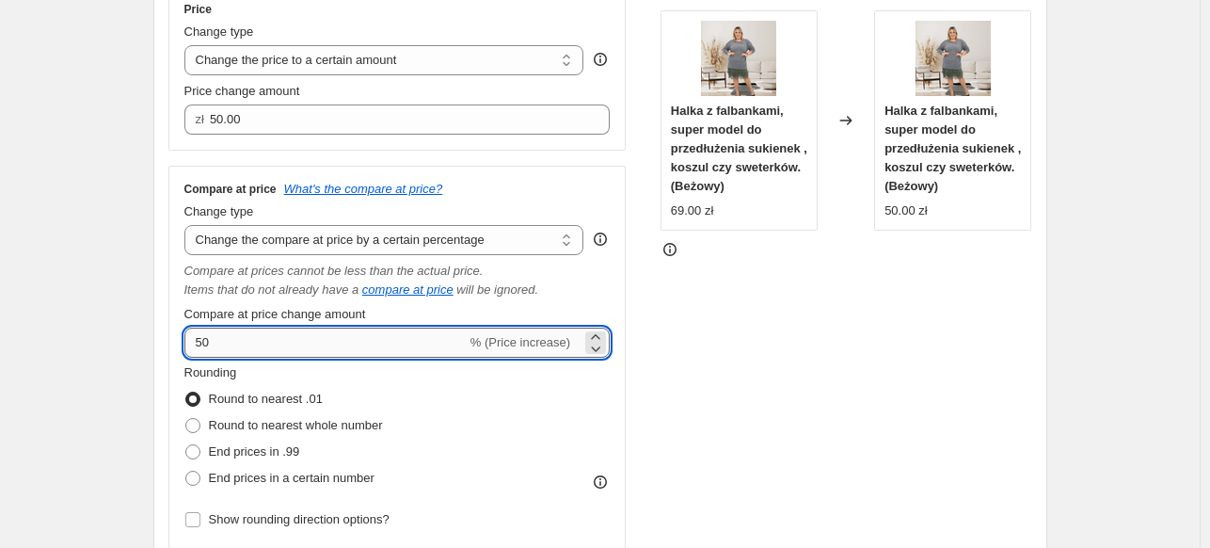
click at [244, 348] on input "50" at bounding box center [325, 342] width 282 height 30
click at [403, 349] on input "50" at bounding box center [325, 342] width 282 height 30
click at [163, 289] on div "Step 2. Select how the prices should change Use bulk price change rules Set pro…" at bounding box center [600, 224] width 894 height 762
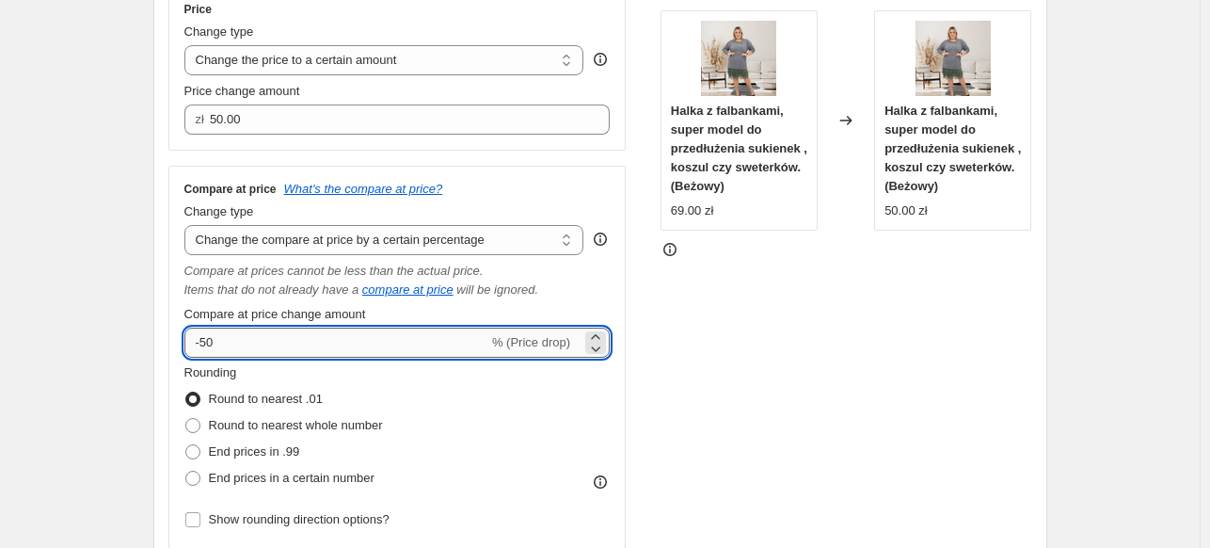
click at [261, 349] on input "-50" at bounding box center [336, 342] width 304 height 30
type input "30"
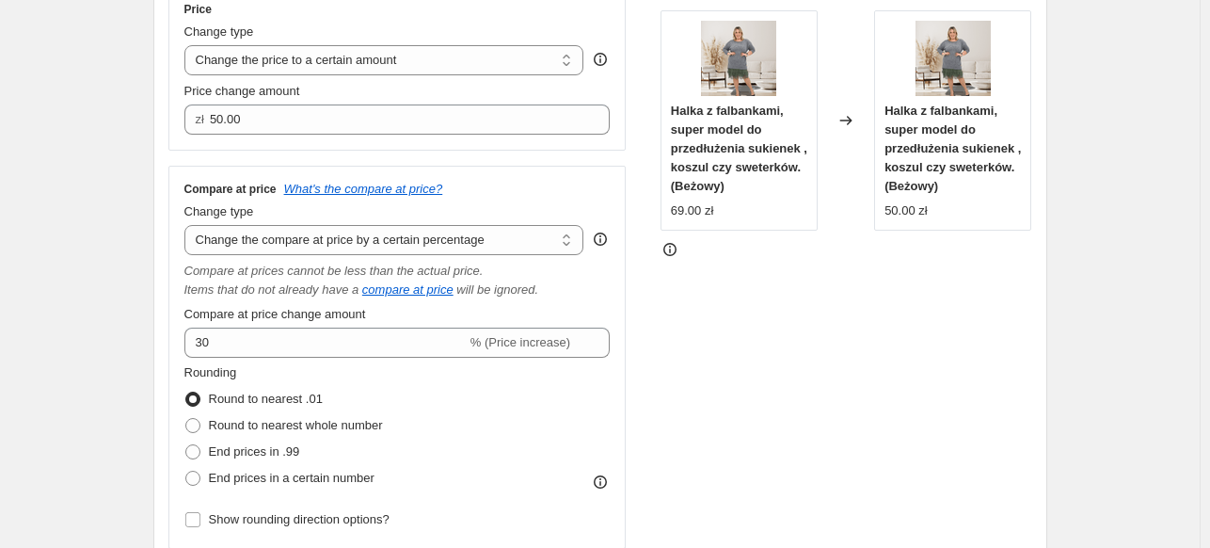
click at [310, 429] on span "Round to nearest whole number" at bounding box center [296, 425] width 174 height 14
click at [186, 419] on input "Round to nearest whole number" at bounding box center [185, 418] width 1 height 1
radio input "true"
click at [320, 481] on span "End prices in a certain number" at bounding box center [292, 477] width 166 height 14
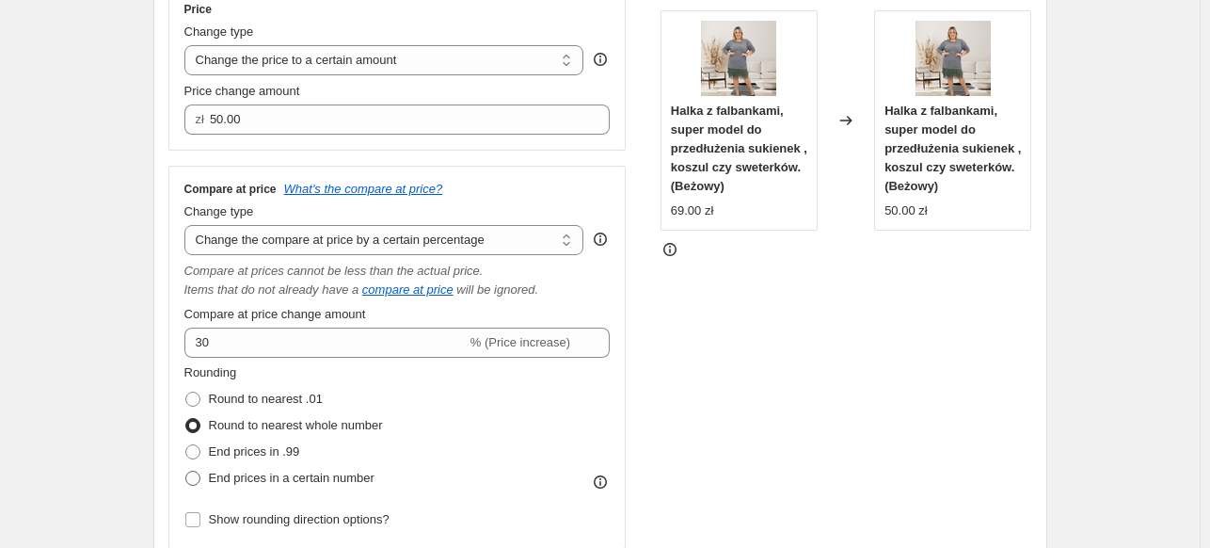
click at [186, 471] on input "End prices in a certain number" at bounding box center [185, 470] width 1 height 1
radio input "true"
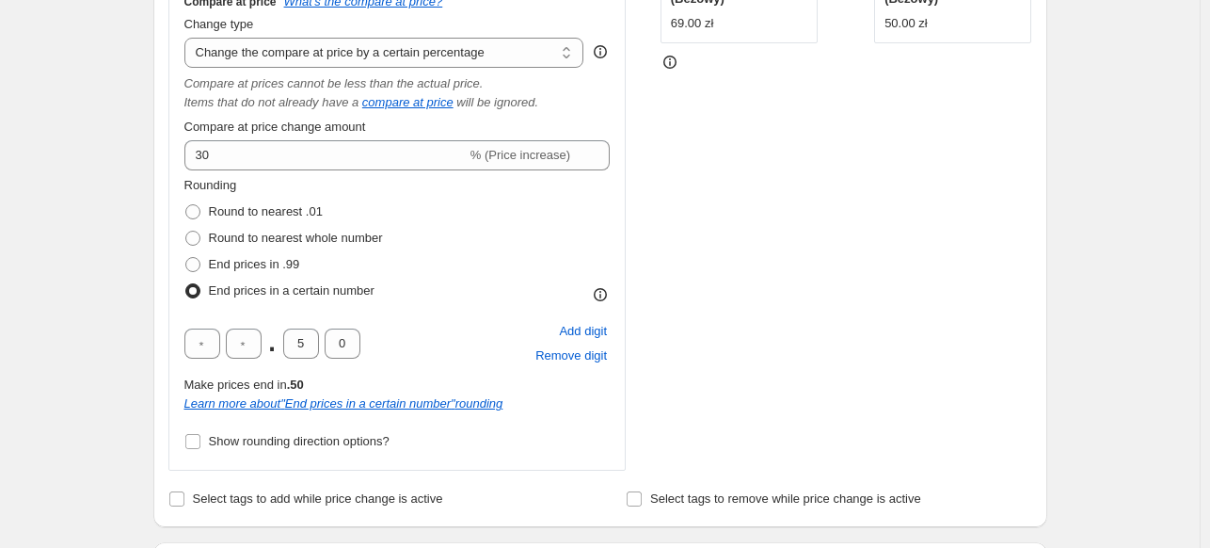
scroll to position [549, 0]
click at [325, 244] on span "Round to nearest whole number" at bounding box center [296, 237] width 174 height 14
click at [186, 231] on input "Round to nearest whole number" at bounding box center [185, 230] width 1 height 1
radio input "true"
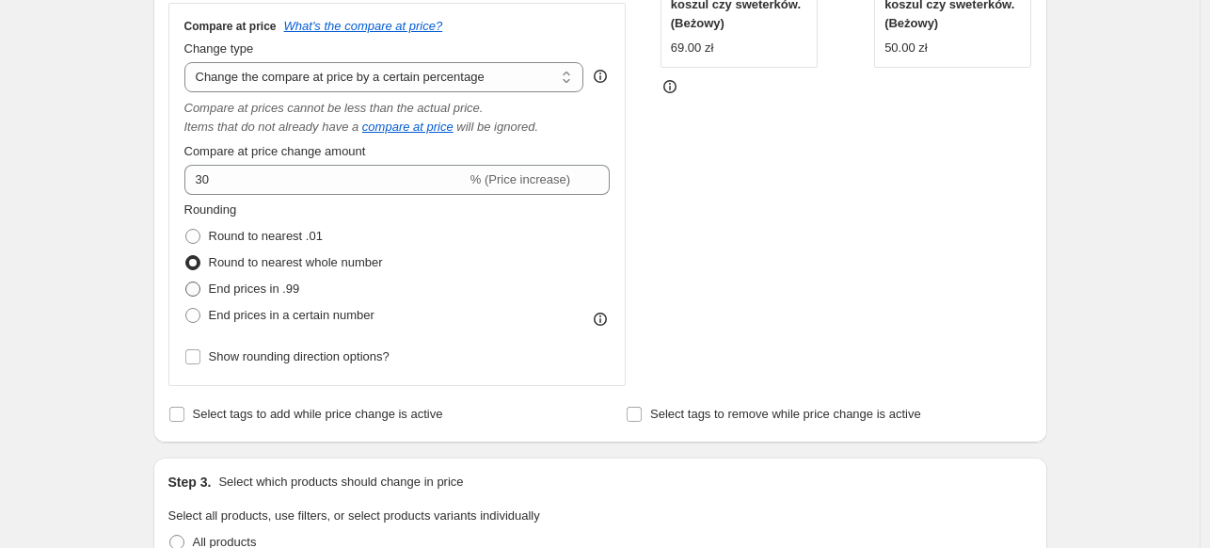
scroll to position [454, 0]
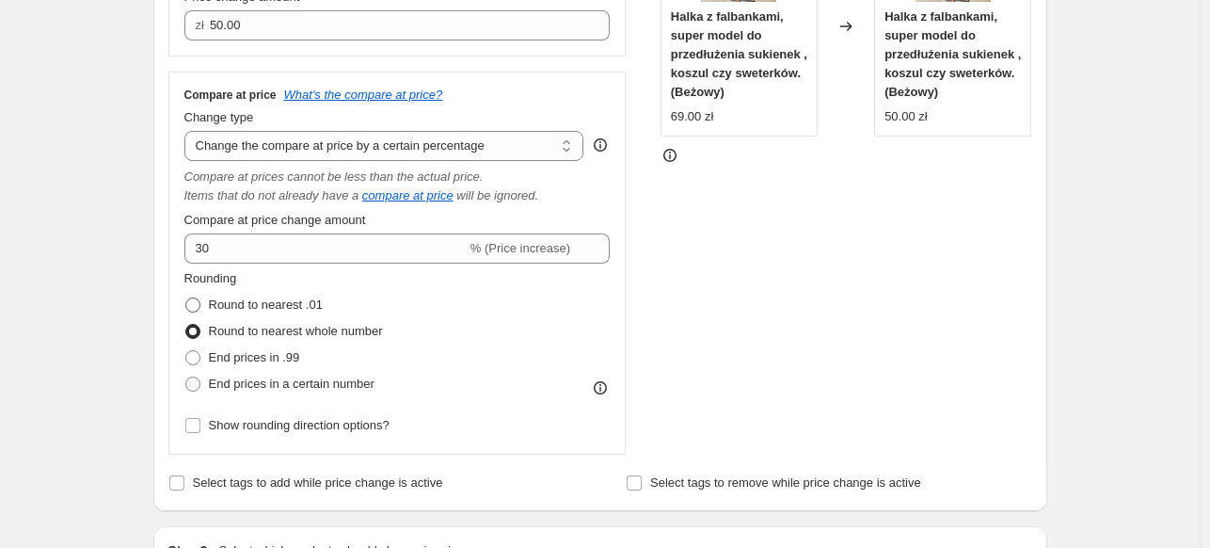
click at [283, 310] on span "Round to nearest .01" at bounding box center [266, 304] width 114 height 14
click at [186, 298] on input "Round to nearest .01" at bounding box center [185, 297] width 1 height 1
radio input "true"
click at [292, 330] on span "Round to nearest whole number" at bounding box center [296, 331] width 174 height 14
click at [186, 325] on input "Round to nearest whole number" at bounding box center [185, 324] width 1 height 1
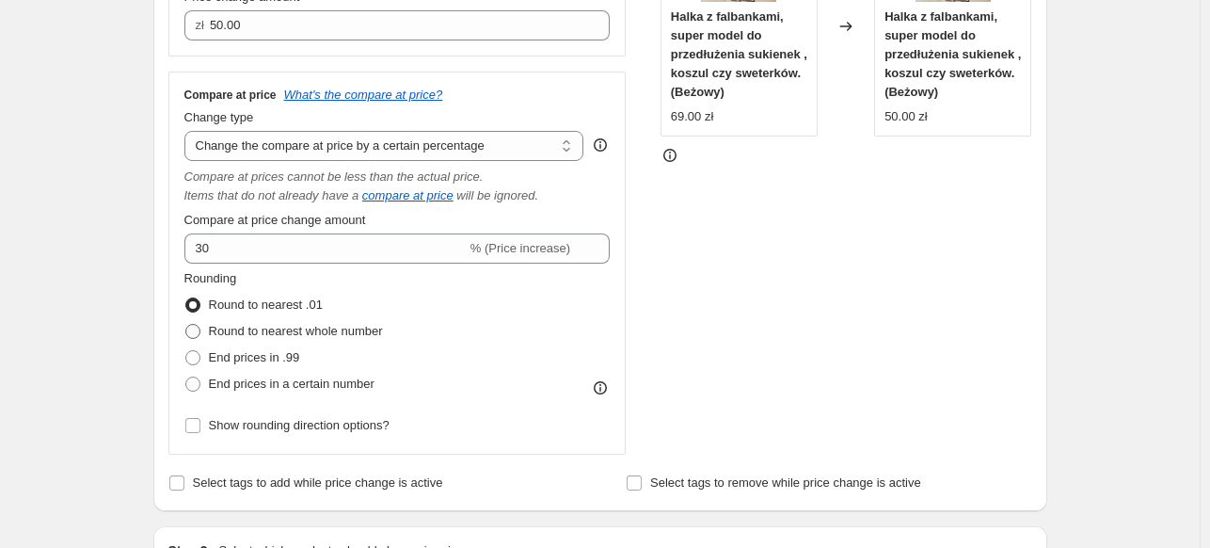
radio input "true"
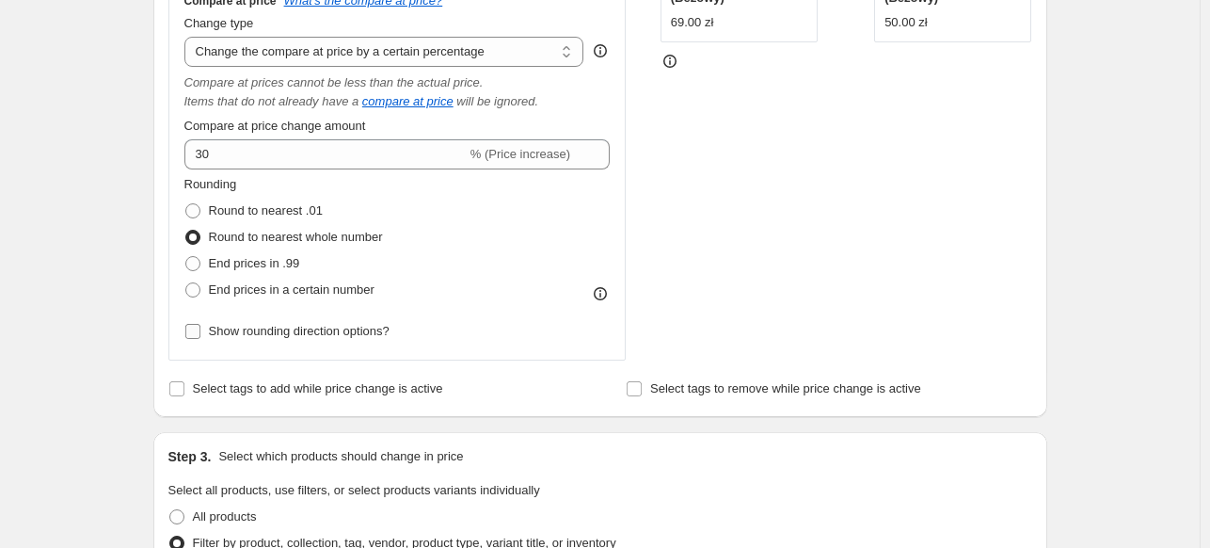
click at [350, 342] on label "Show rounding direction options?" at bounding box center [286, 331] width 205 height 26
click at [200, 339] on input "Show rounding direction options?" at bounding box center [192, 331] width 15 height 15
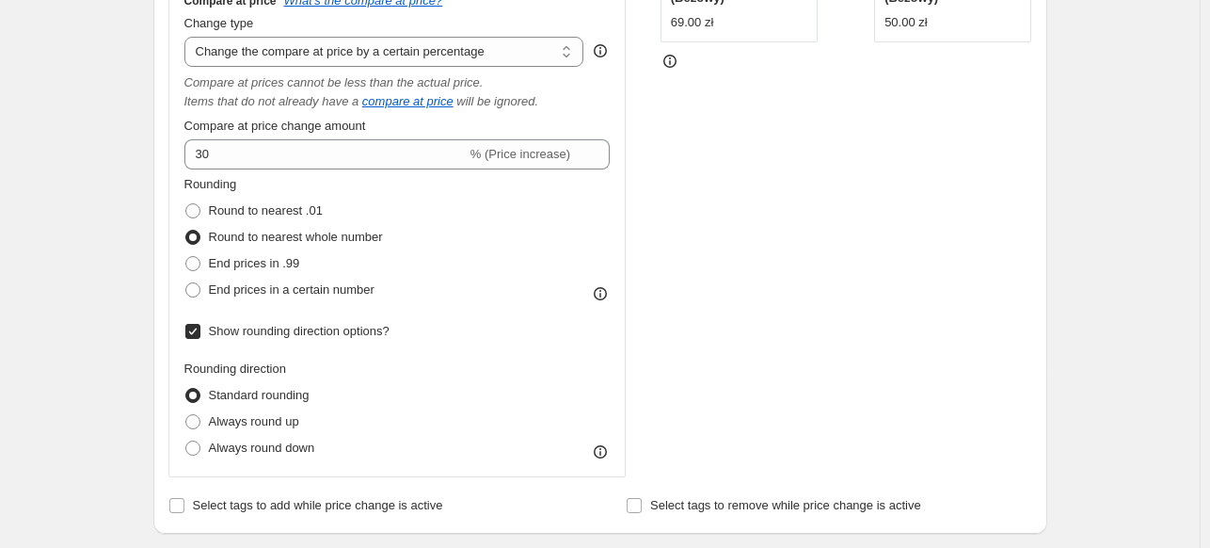
click at [349, 330] on span "Show rounding direction options?" at bounding box center [299, 331] width 181 height 14
click at [200, 330] on input "Show rounding direction options?" at bounding box center [192, 331] width 15 height 15
checkbox input "false"
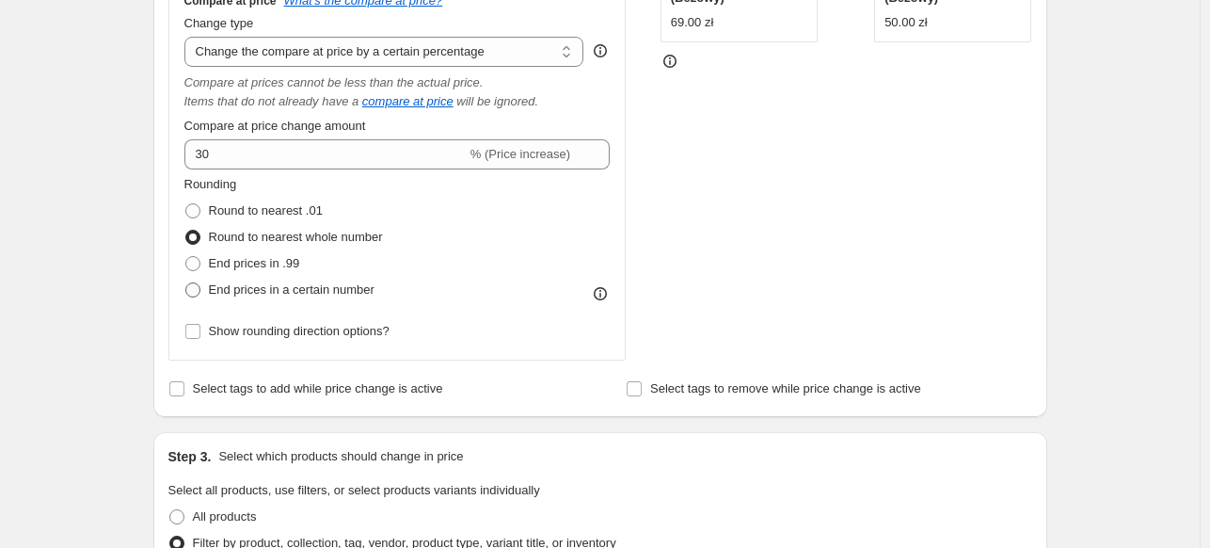
click at [302, 291] on span "End prices in a certain number" at bounding box center [292, 289] width 166 height 14
click at [186, 283] on input "End prices in a certain number" at bounding box center [185, 282] width 1 height 1
radio input "true"
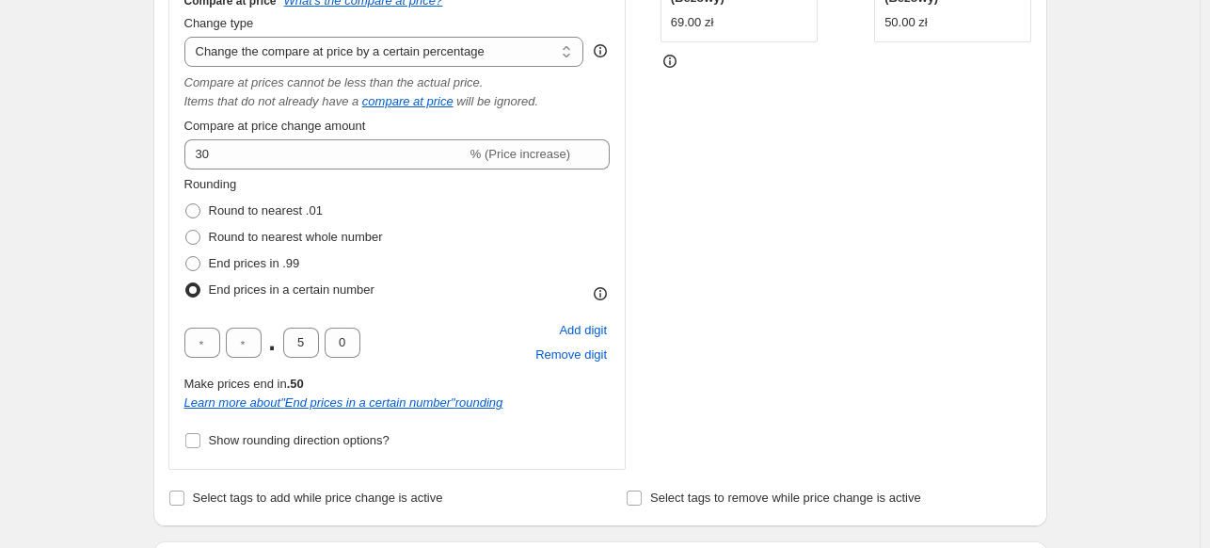
click at [265, 339] on div ". 5 0" at bounding box center [272, 342] width 176 height 30
click at [248, 337] on input "text" at bounding box center [244, 342] width 36 height 30
type input "9"
type input "0"
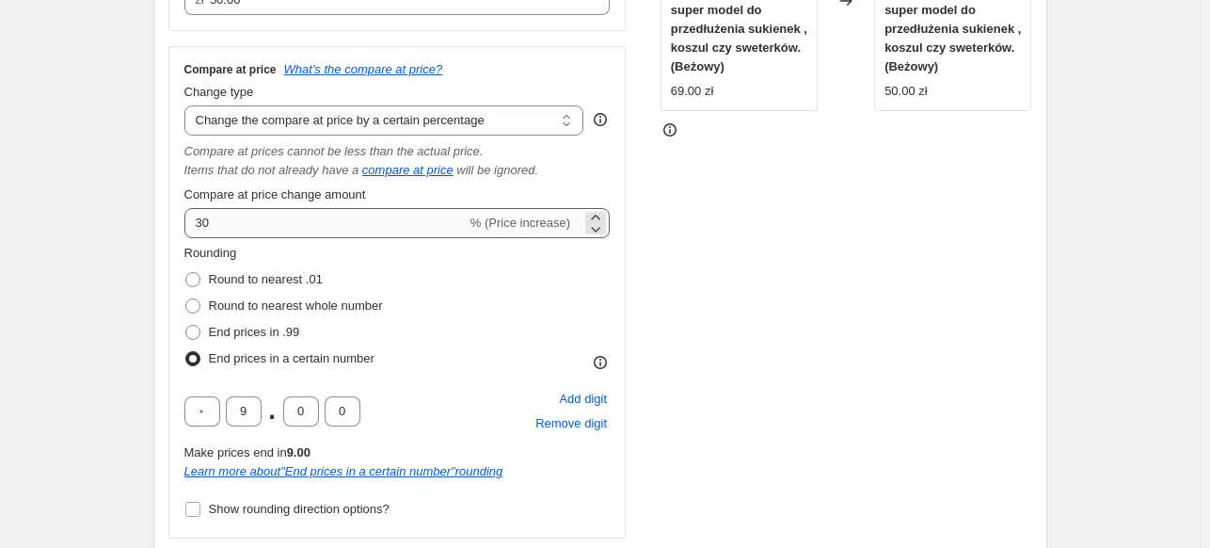
scroll to position [454, 0]
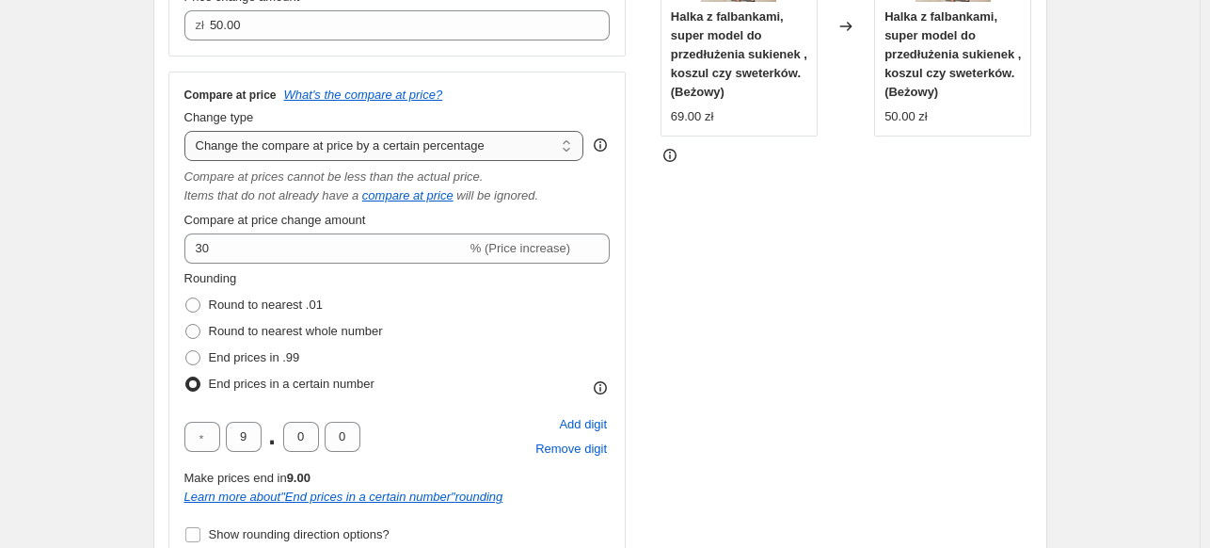
click at [352, 155] on select "Change the compare at price to the current price (sale) Change the compare at p…" at bounding box center [384, 146] width 400 height 30
click at [188, 132] on select "Change the compare at price to the current price (sale) Change the compare at p…" at bounding box center [384, 146] width 400 height 30
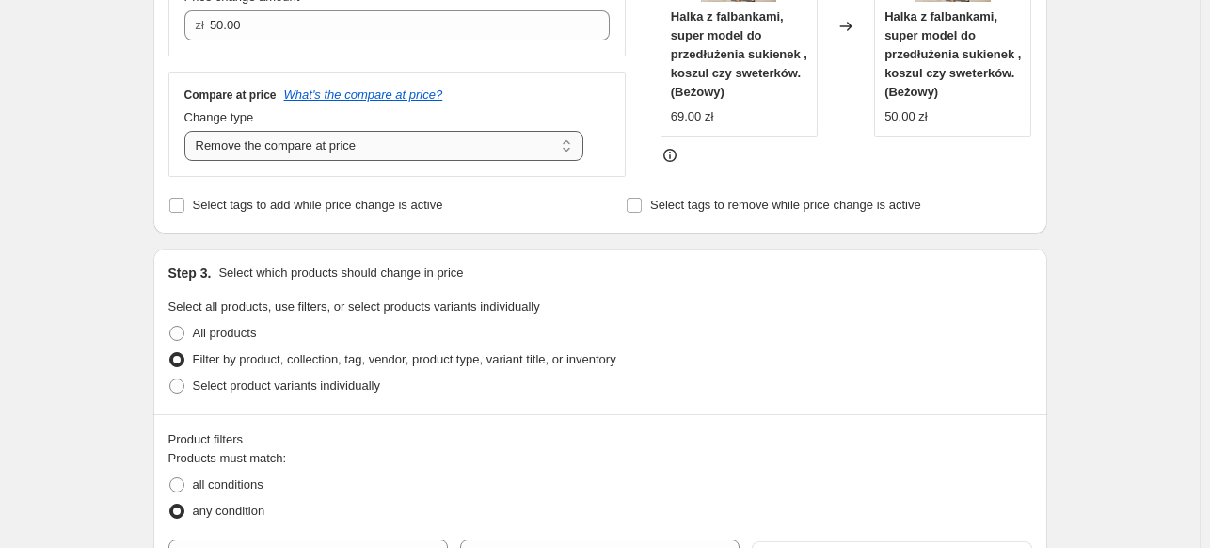
click at [342, 151] on select "Change the compare at price to the current price (sale) Change the compare at p…" at bounding box center [384, 146] width 400 height 30
select select "no_change"
click at [188, 132] on select "Change the compare at price to the current price (sale) Change the compare at p…" at bounding box center [384, 146] width 400 height 30
click at [88, 183] on div "Create new price [MEDICAL_DATA]. This page is ready Create new price [MEDICAL_D…" at bounding box center [600, 513] width 1200 height 1935
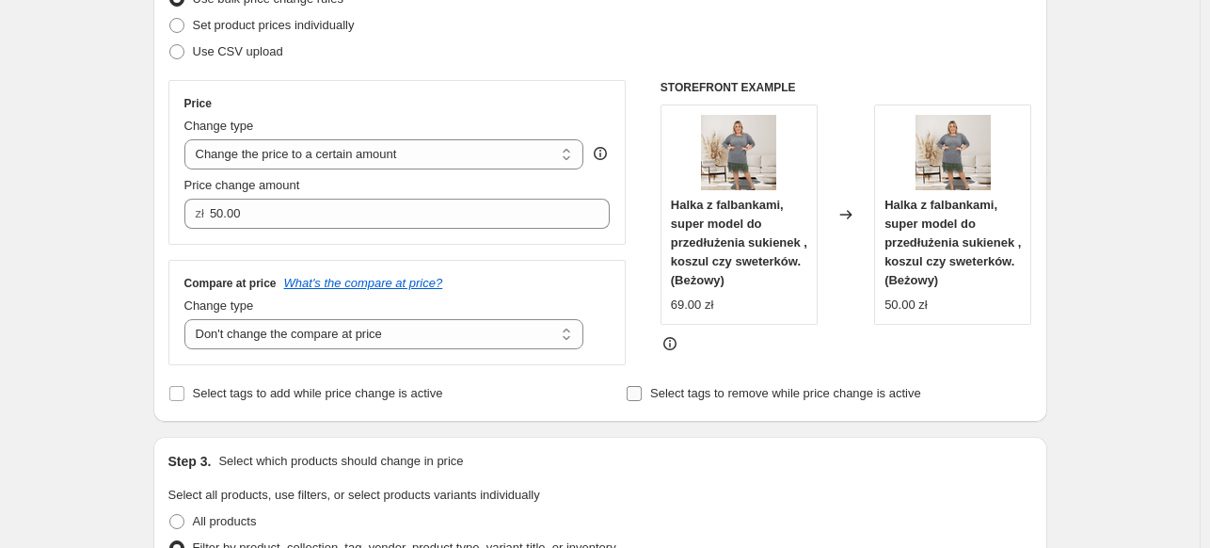
scroll to position [0, 0]
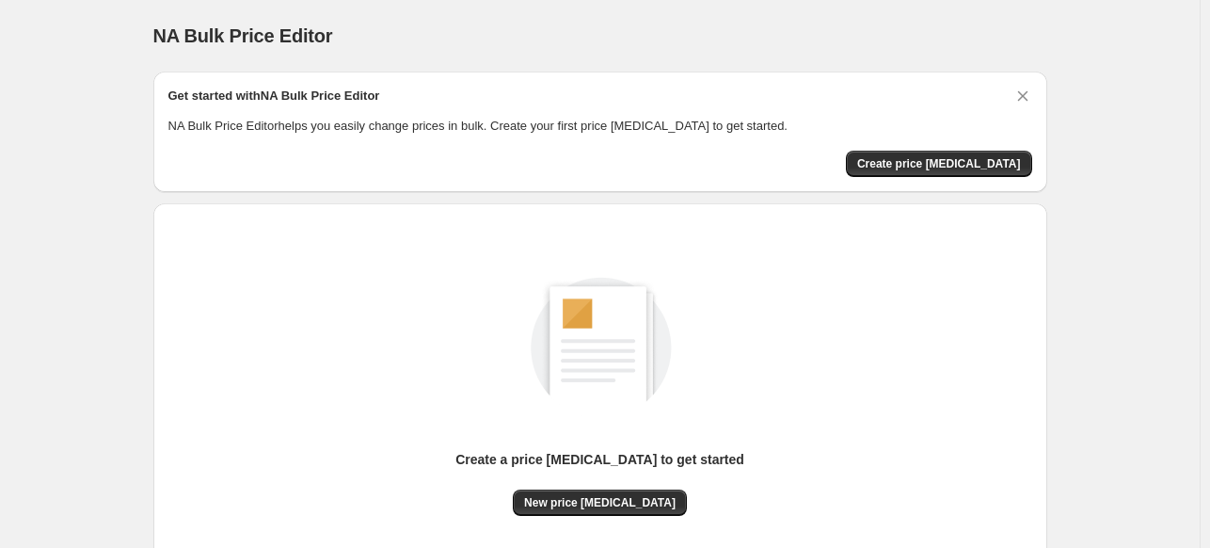
click at [927, 178] on div "Get started with NA Bulk Price Editor NA Bulk Price Editor helps you easily cha…" at bounding box center [600, 132] width 894 height 120
click at [941, 141] on div "Get started with NA Bulk Price Editor NA Bulk Price Editor helps you easily cha…" at bounding box center [600, 132] width 864 height 90
click at [936, 153] on button "Create price [MEDICAL_DATA]" at bounding box center [939, 164] width 186 height 26
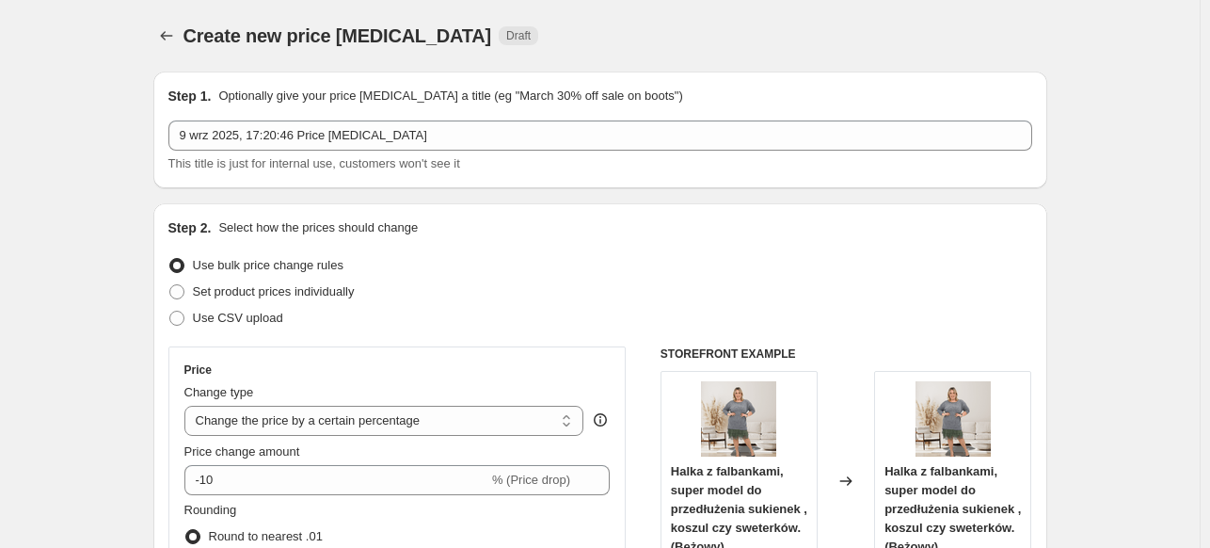
scroll to position [188, 0]
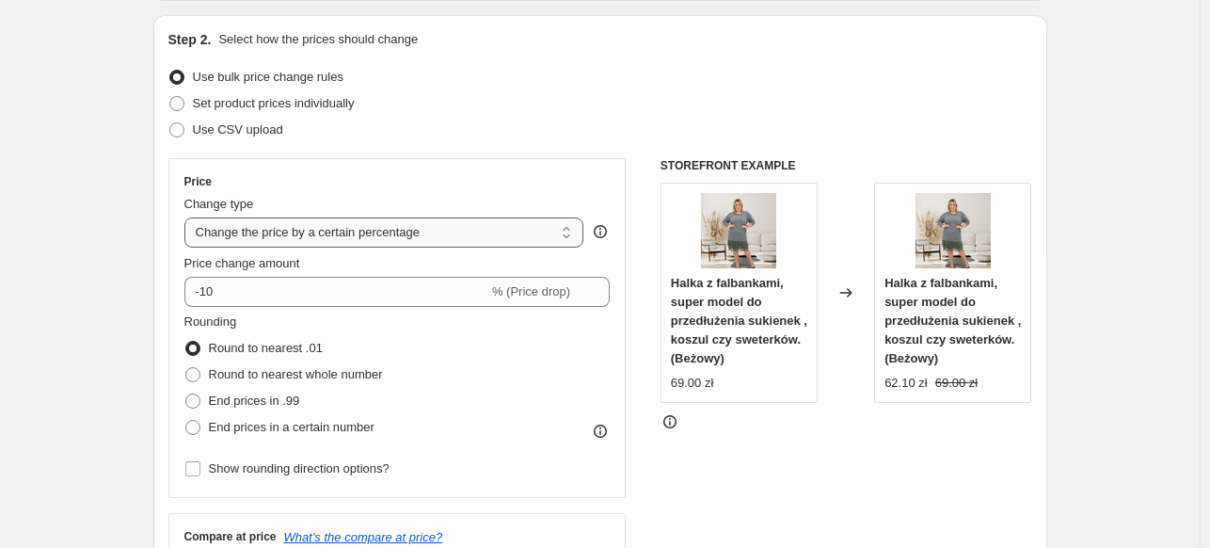
click at [350, 235] on select "Change the price to a certain amount Change the price by a certain amount Chang…" at bounding box center [384, 232] width 400 height 30
click at [307, 217] on select "Change the price to a certain amount Change the price by a certain amount Chang…" at bounding box center [384, 232] width 400 height 30
click at [345, 228] on select "Change the price to a certain amount Change the price by a certain amount Chang…" at bounding box center [384, 232] width 400 height 30
select select "no_change"
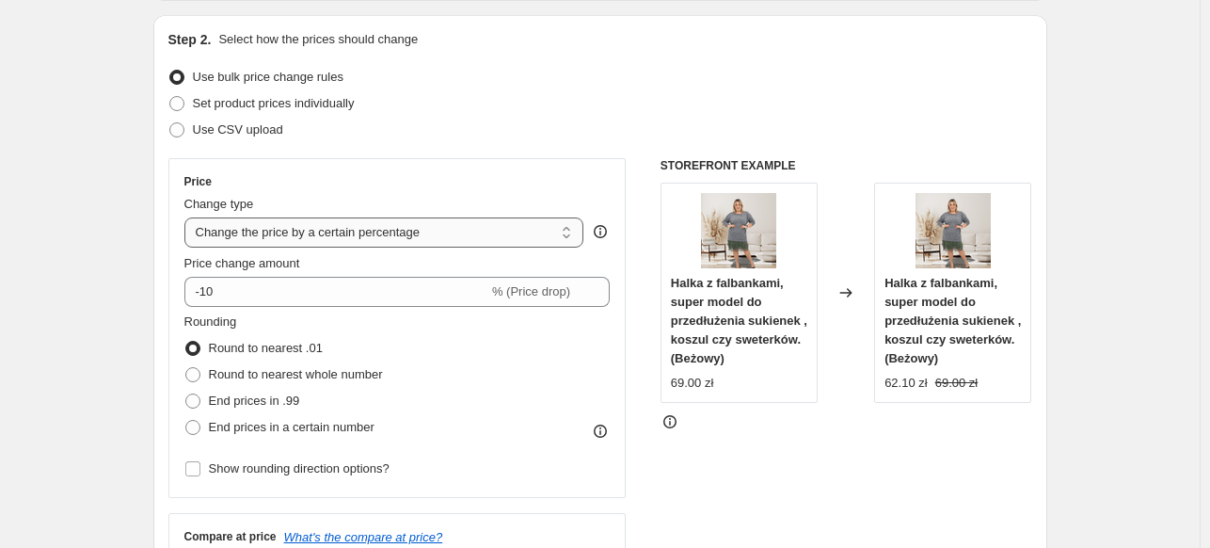
click at [188, 217] on select "Change the price to a certain amount Change the price by a certain amount Chang…" at bounding box center [384, 232] width 400 height 30
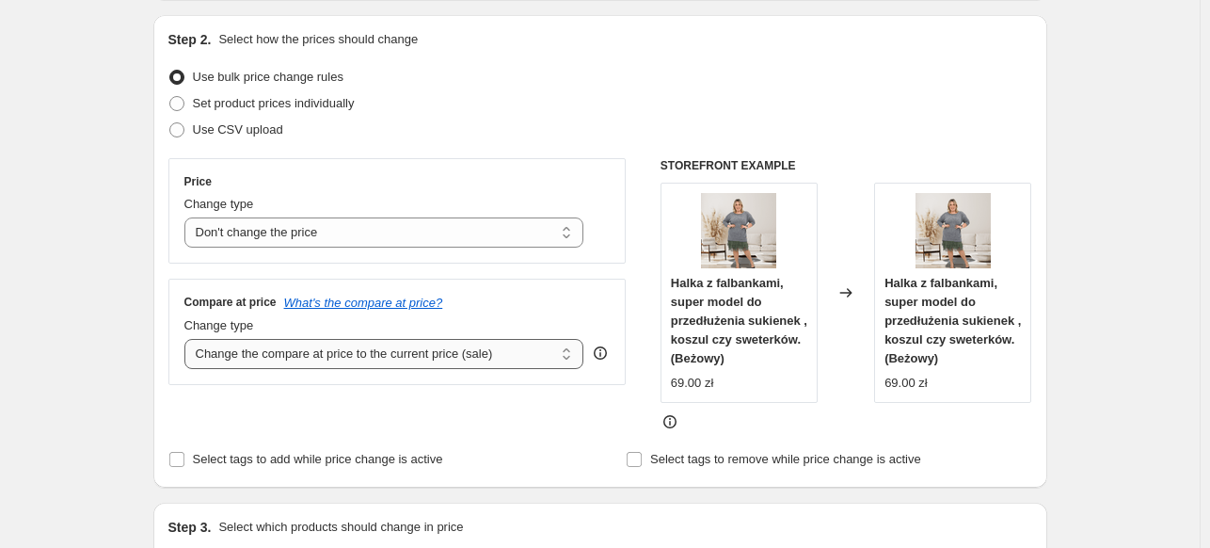
click at [331, 362] on select "Change the compare at price to the current price (sale) Change the compare at p…" at bounding box center [384, 354] width 400 height 30
click at [188, 339] on select "Change the compare at price to the current price (sale) Change the compare at p…" at bounding box center [384, 354] width 400 height 30
click at [343, 349] on select "Change the compare at price to the current price (sale) Change the compare at p…" at bounding box center [384, 354] width 400 height 30
select select "percentage"
click at [188, 339] on select "Change the compare at price to the current price (sale) Change the compare at p…" at bounding box center [384, 354] width 400 height 30
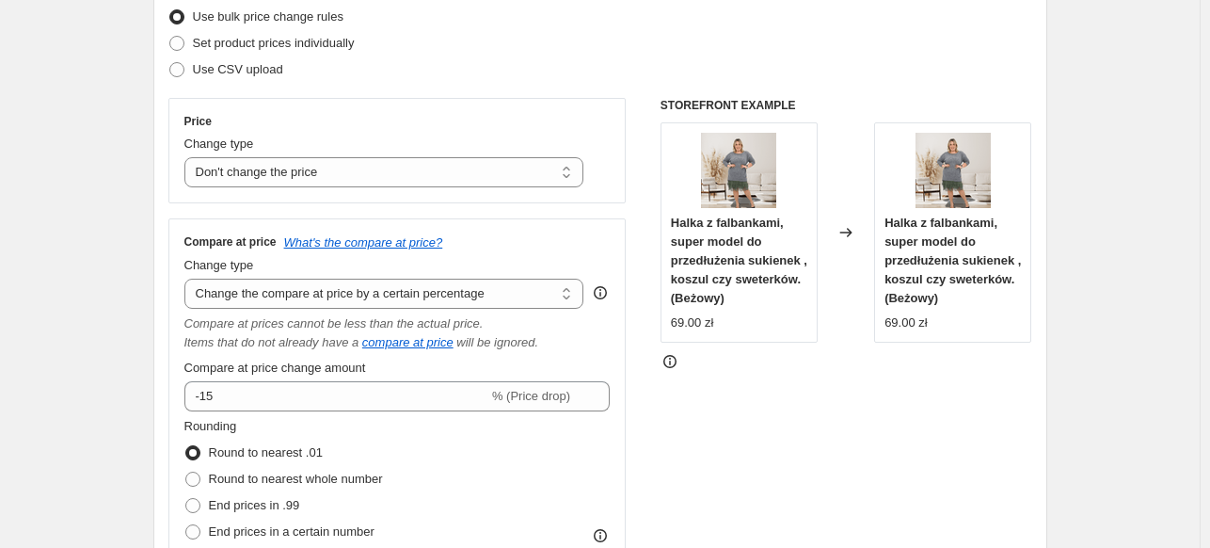
scroll to position [282, 0]
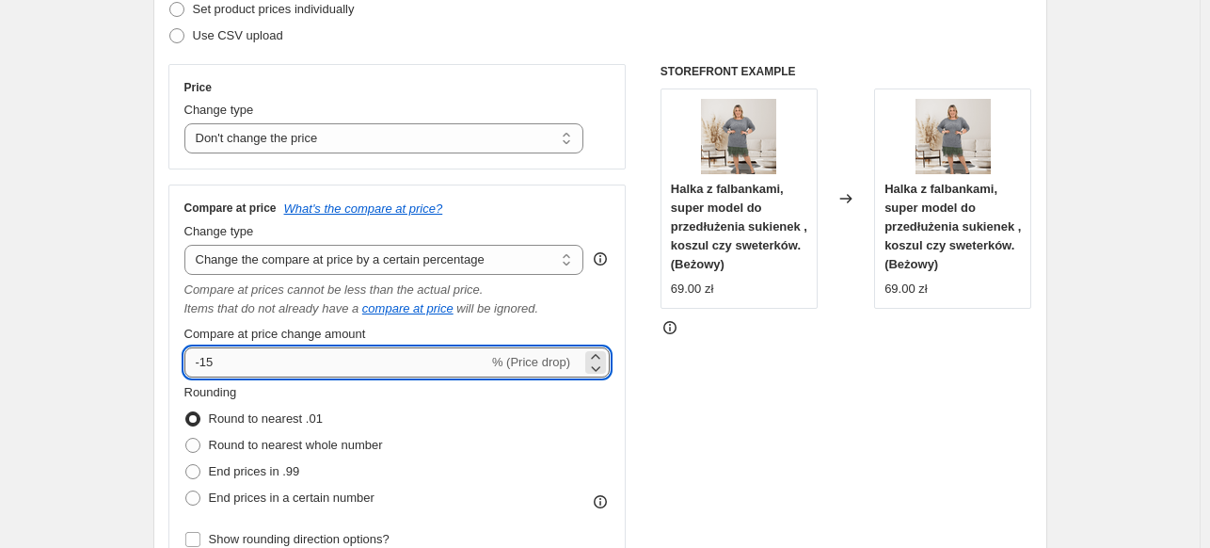
click at [309, 368] on input "-15" at bounding box center [336, 362] width 304 height 30
type input "25"
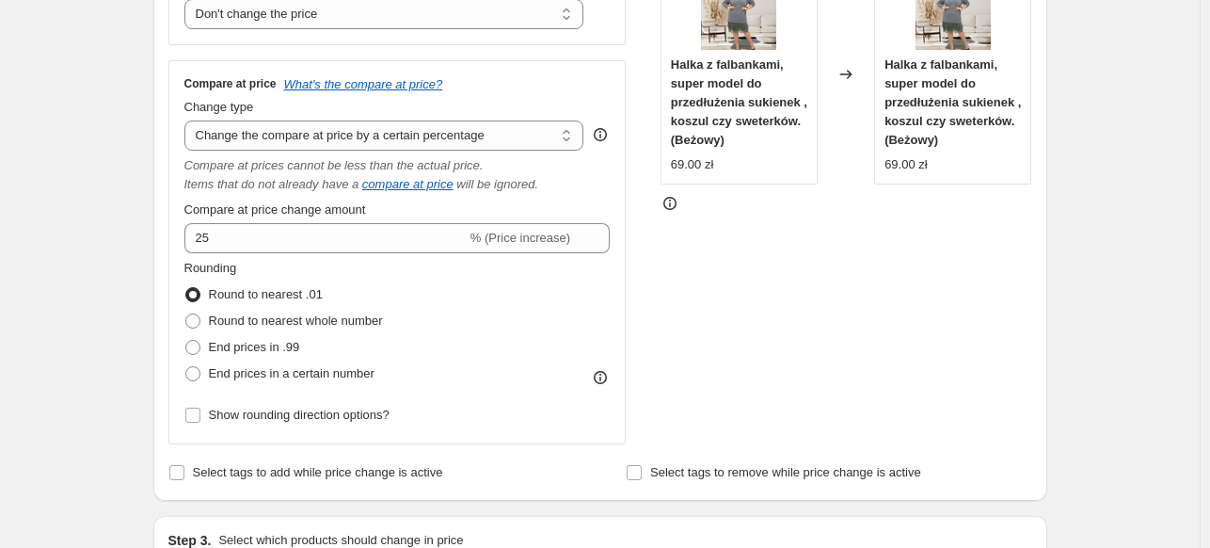
scroll to position [376, 0]
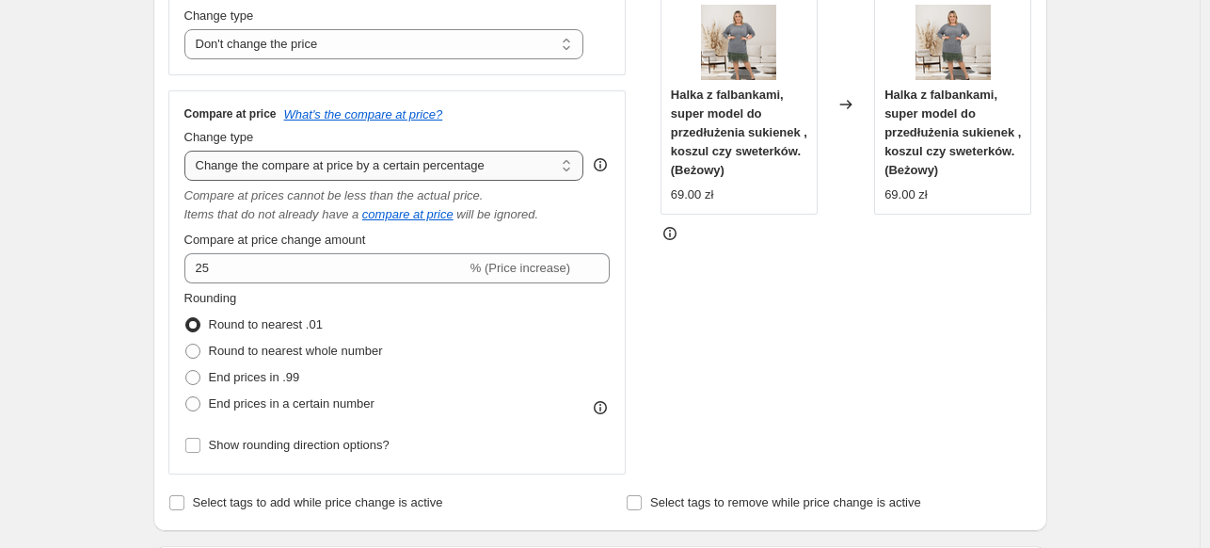
click at [293, 171] on select "Change the compare at price to the current price (sale) Change the compare at p…" at bounding box center [384, 166] width 400 height 30
select select "to"
click at [188, 151] on select "Change the compare at price to the current price (sale) Change the compare at p…" at bounding box center [384, 166] width 400 height 30
type input "80.00"
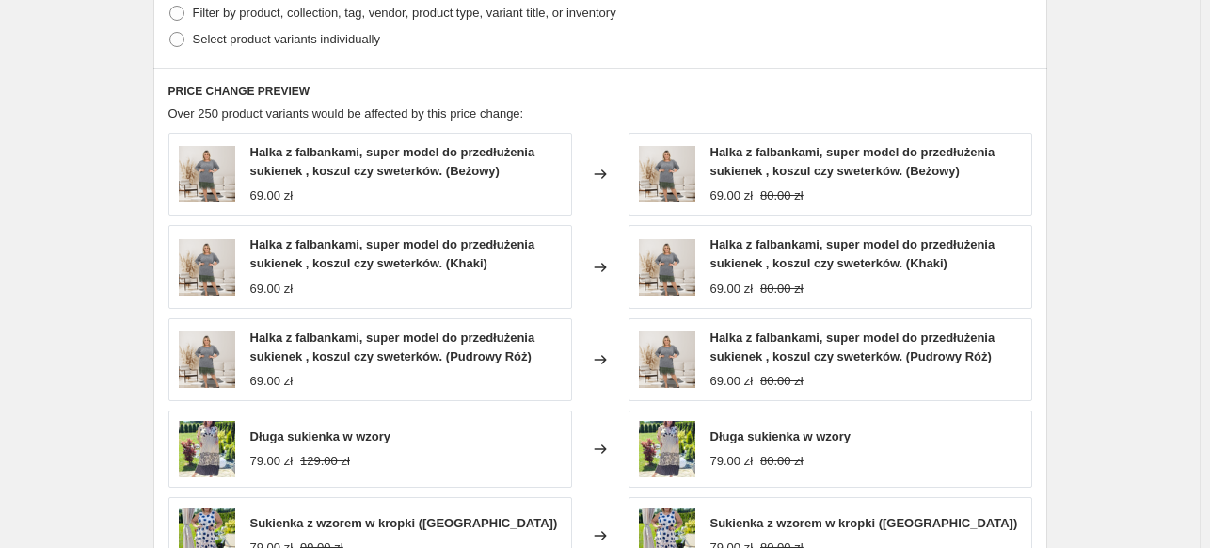
scroll to position [470, 0]
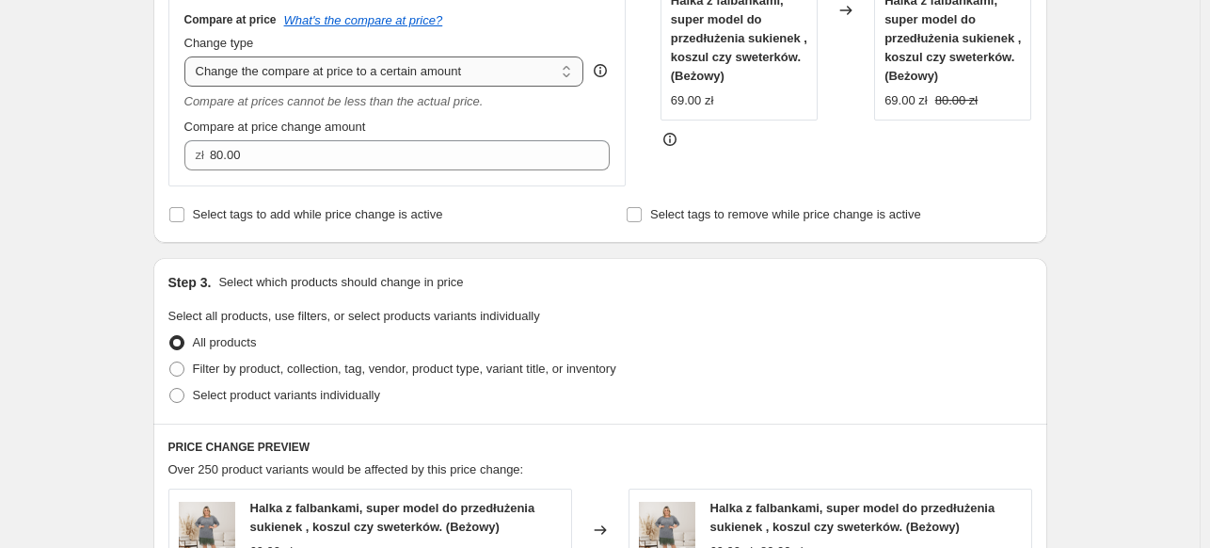
click at [322, 84] on select "Change the compare at price to the current price (sale) Change the compare at p…" at bounding box center [384, 71] width 400 height 30
select select "bp"
click at [188, 56] on select "Change the compare at price to the current price (sale) Change the compare at p…" at bounding box center [384, 71] width 400 height 30
type input "12.00"
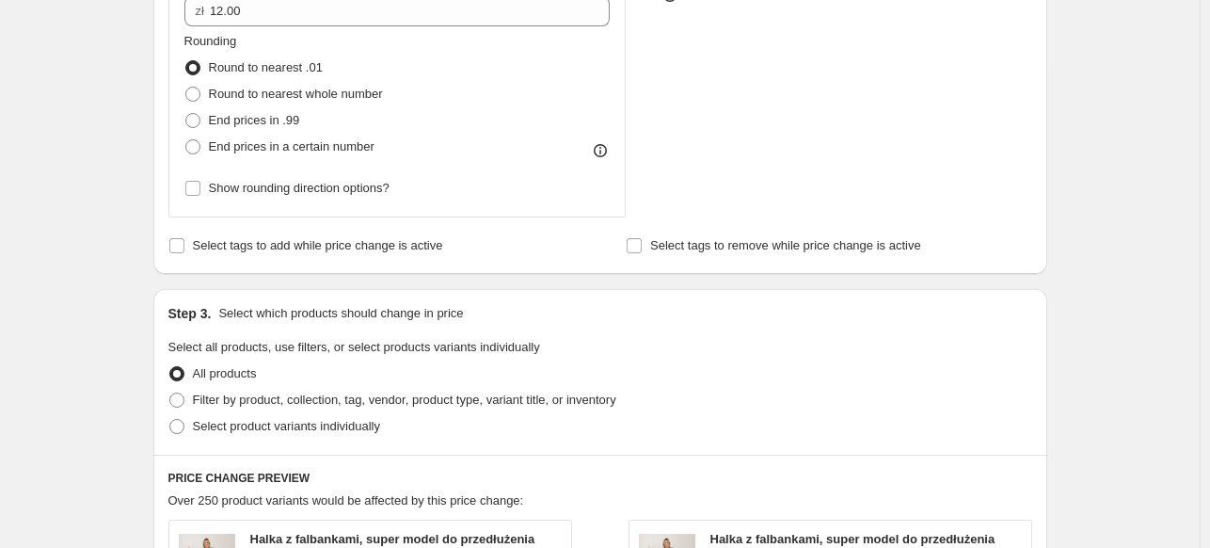
scroll to position [376, 0]
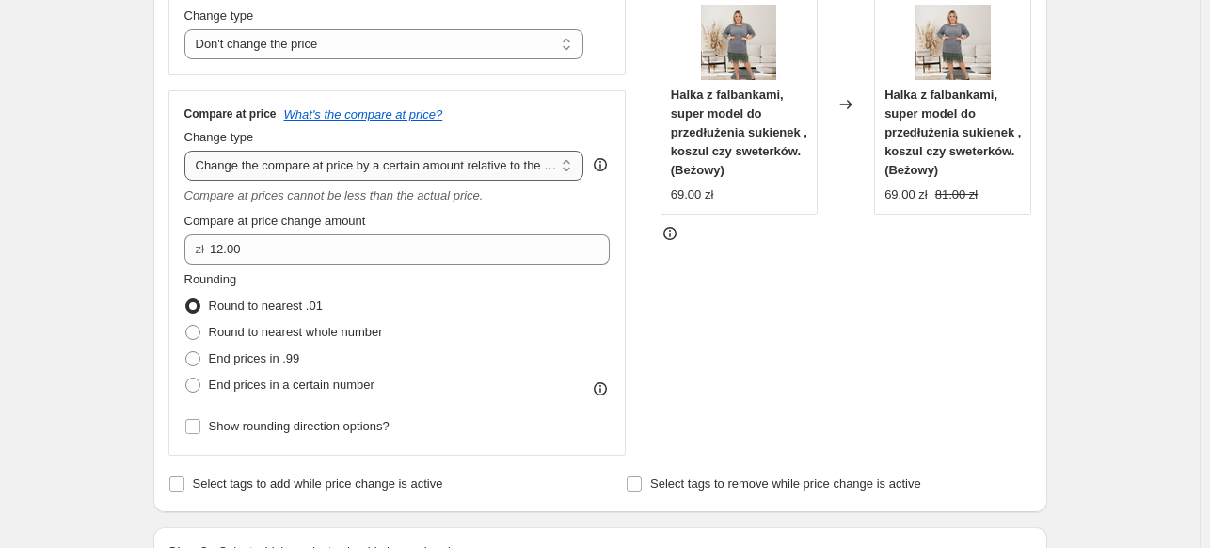
click at [336, 169] on select "Change the compare at price to the current price (sale) Change the compare at p…" at bounding box center [384, 166] width 400 height 30
select select "pp"
click at [188, 151] on select "Change the compare at price to the current price (sale) Change the compare at p…" at bounding box center [384, 166] width 400 height 30
type input "20"
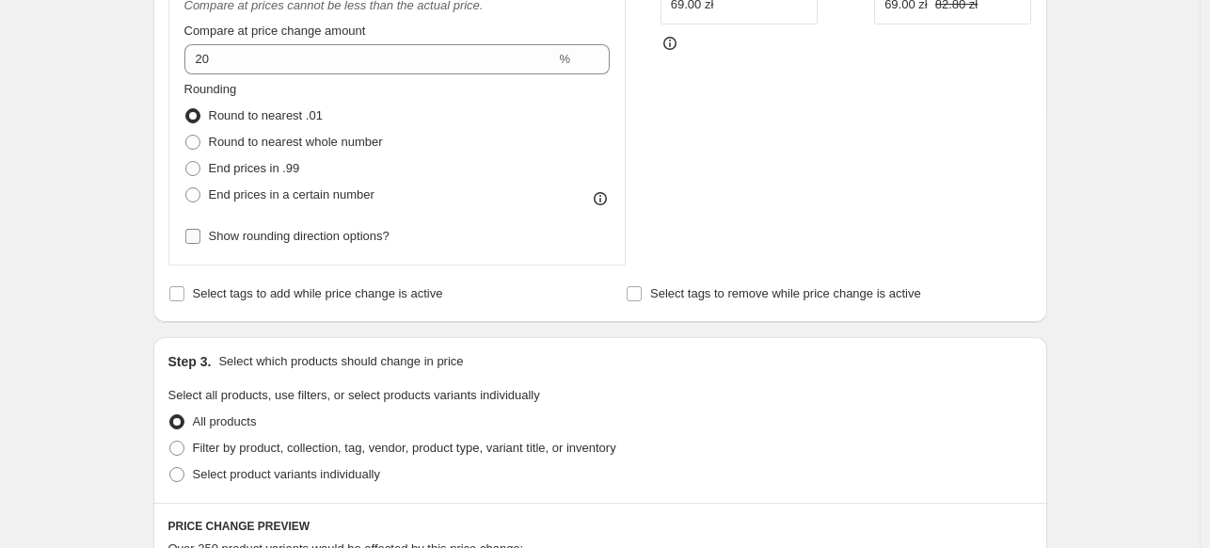
scroll to position [565, 0]
click at [279, 194] on span "End prices in a certain number" at bounding box center [292, 196] width 166 height 14
click at [186, 190] on input "End prices in a certain number" at bounding box center [185, 189] width 1 height 1
radio input "true"
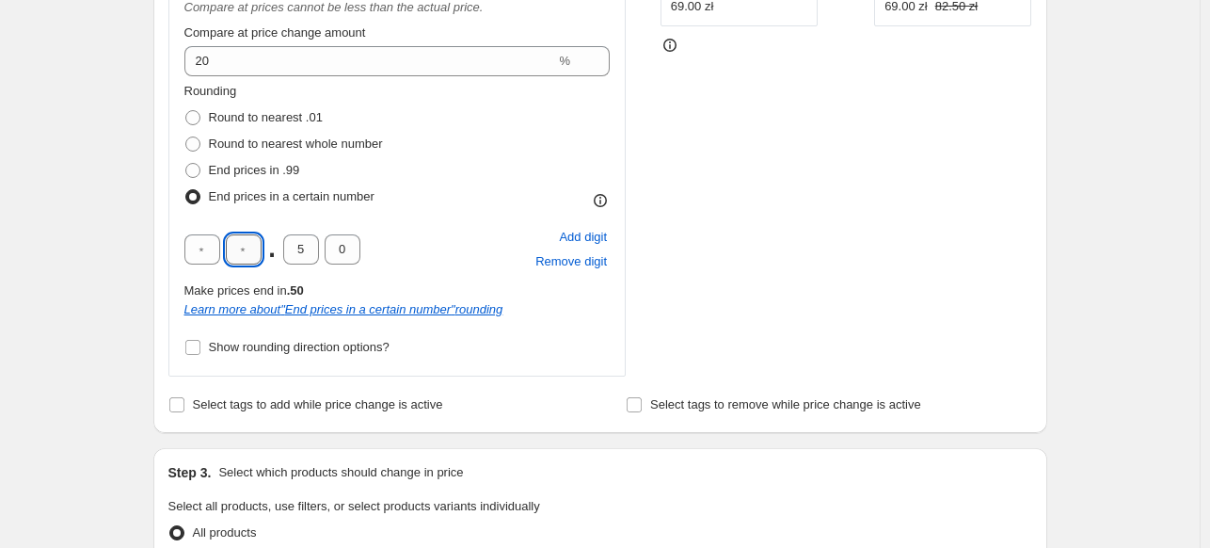
click at [257, 252] on input "text" at bounding box center [244, 249] width 36 height 30
type input "9"
type input "0"
click at [132, 199] on div "Create new price change job. This page is ready Create new price change job Dra…" at bounding box center [600, 451] width 1200 height 2033
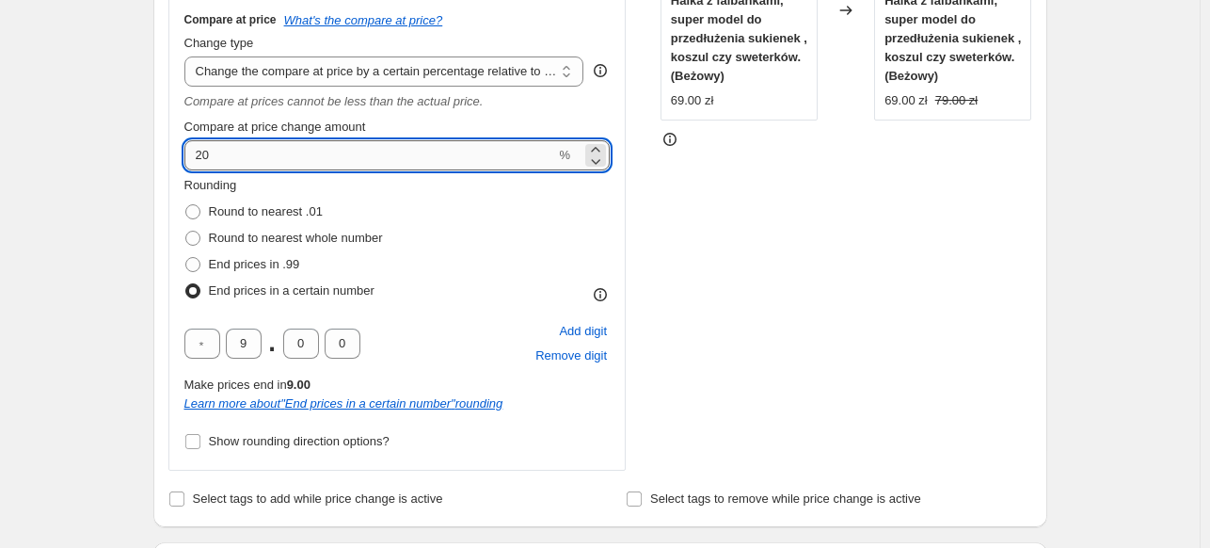
click at [236, 151] on input "20" at bounding box center [370, 155] width 372 height 30
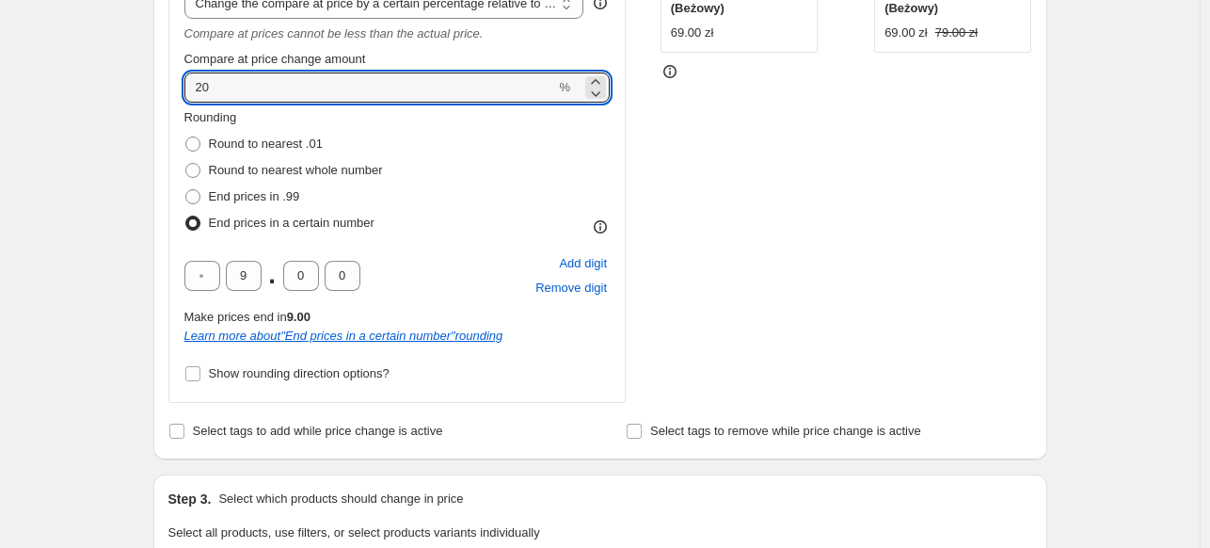
scroll to position [470, 0]
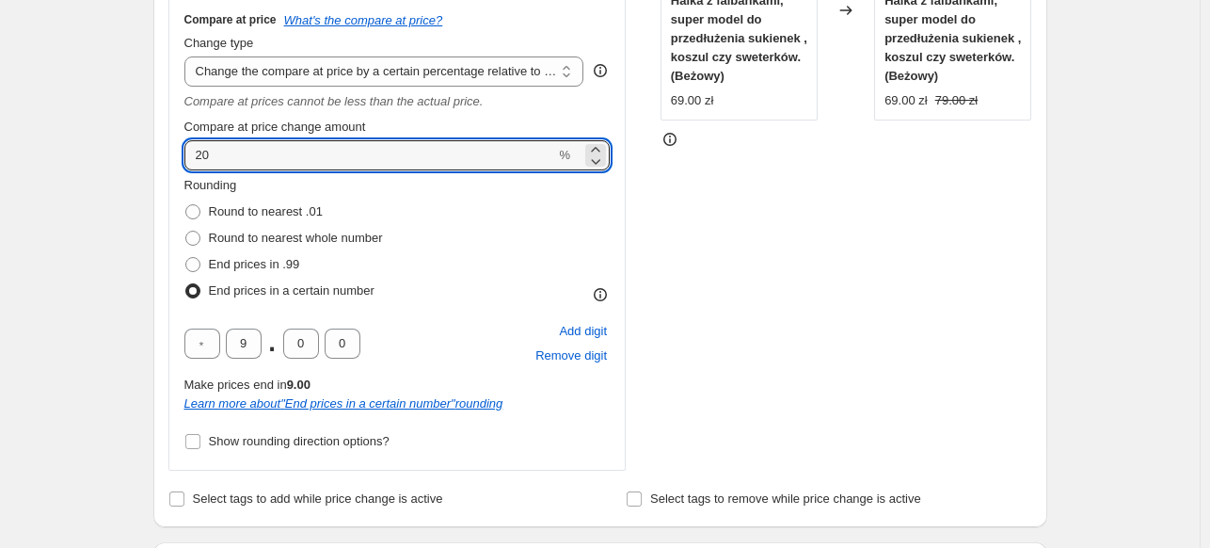
click at [250, 139] on div "Compare at price change amount 20 %" at bounding box center [397, 144] width 426 height 53
click at [247, 153] on input "20" at bounding box center [370, 155] width 372 height 30
click at [119, 164] on div "Create new price change job. This page is ready Create new price change job Dra…" at bounding box center [600, 546] width 1200 height 2033
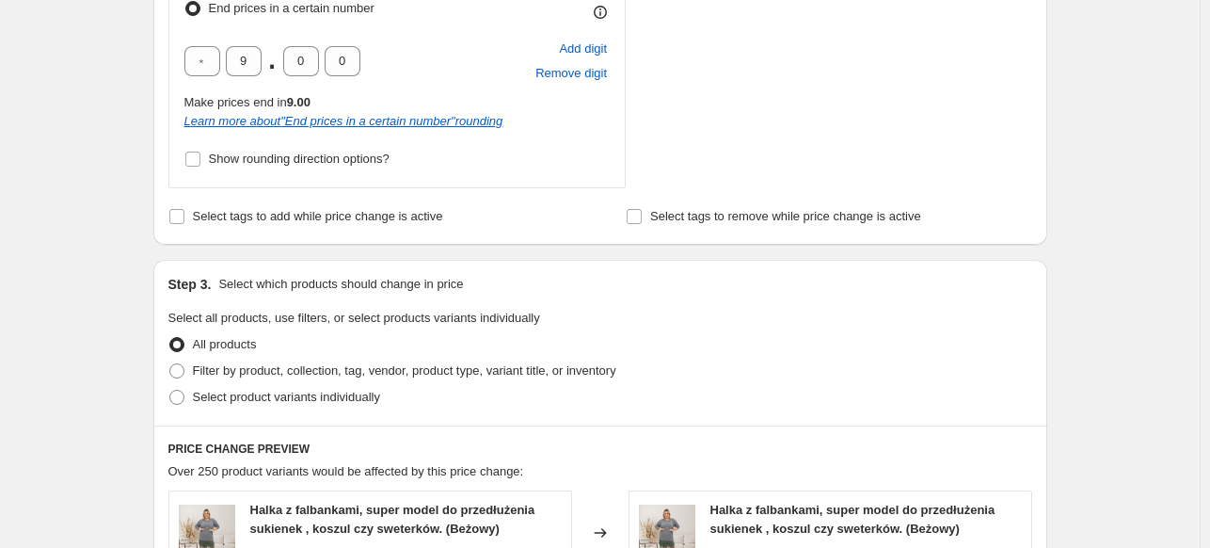
scroll to position [376, 0]
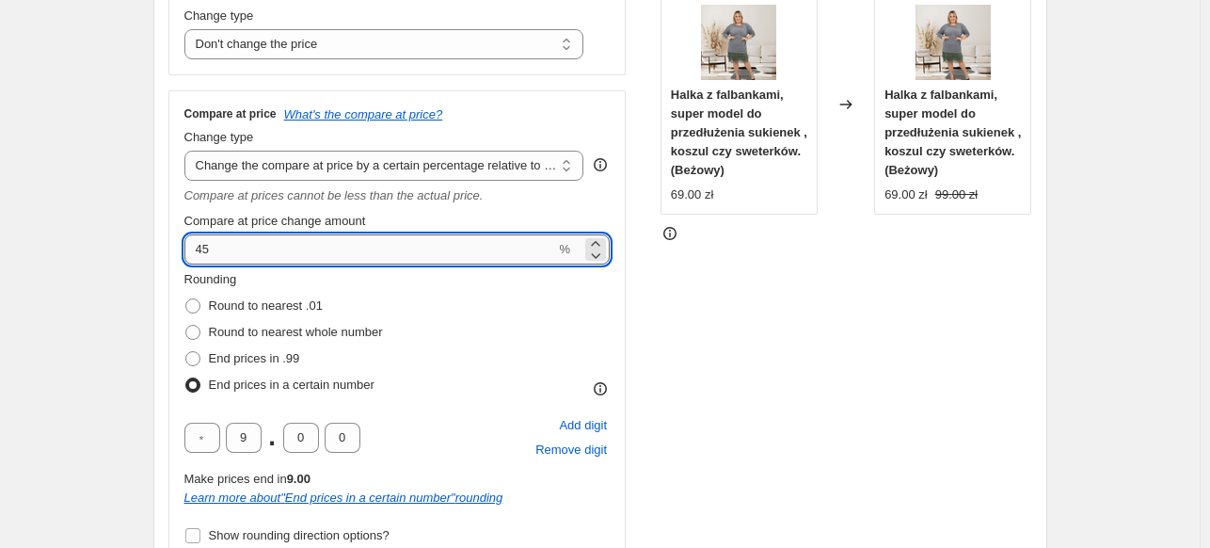
click at [225, 253] on input "45" at bounding box center [370, 249] width 372 height 30
type input "65"
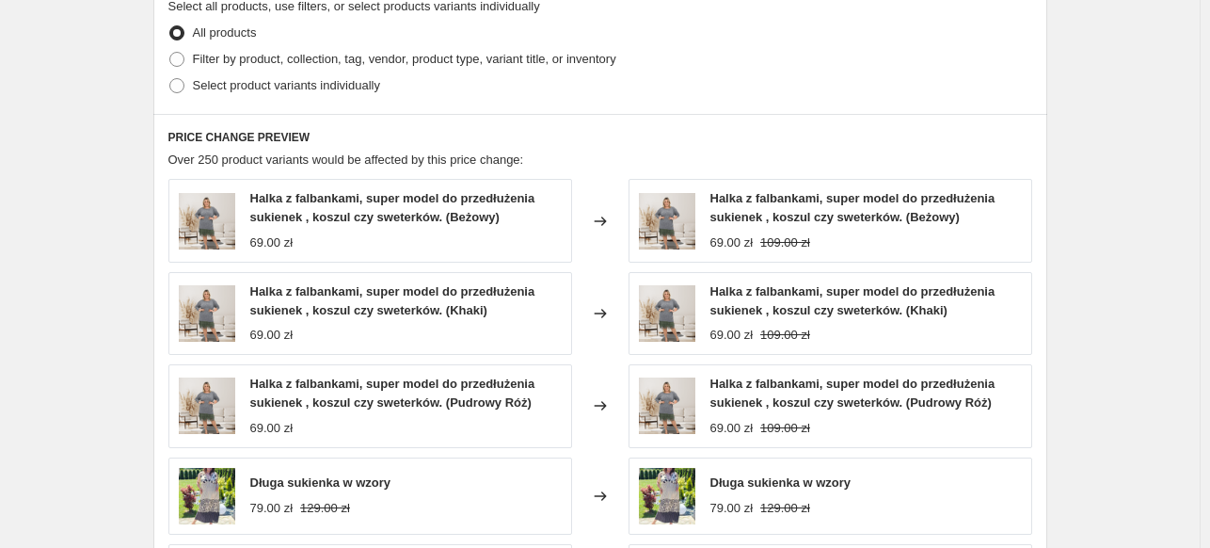
scroll to position [1035, 0]
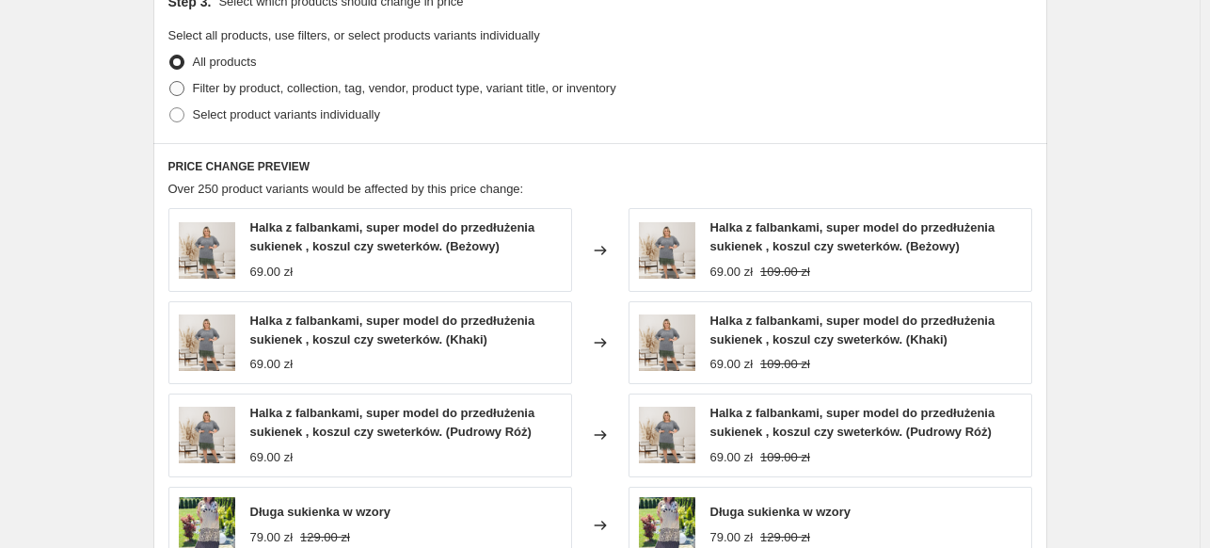
click at [316, 86] on span "Filter by product, collection, tag, vendor, product type, variant title, or inv…" at bounding box center [404, 88] width 423 height 14
click at [170, 82] on input "Filter by product, collection, tag, vendor, product type, variant title, or inv…" at bounding box center [169, 81] width 1 height 1
radio input "true"
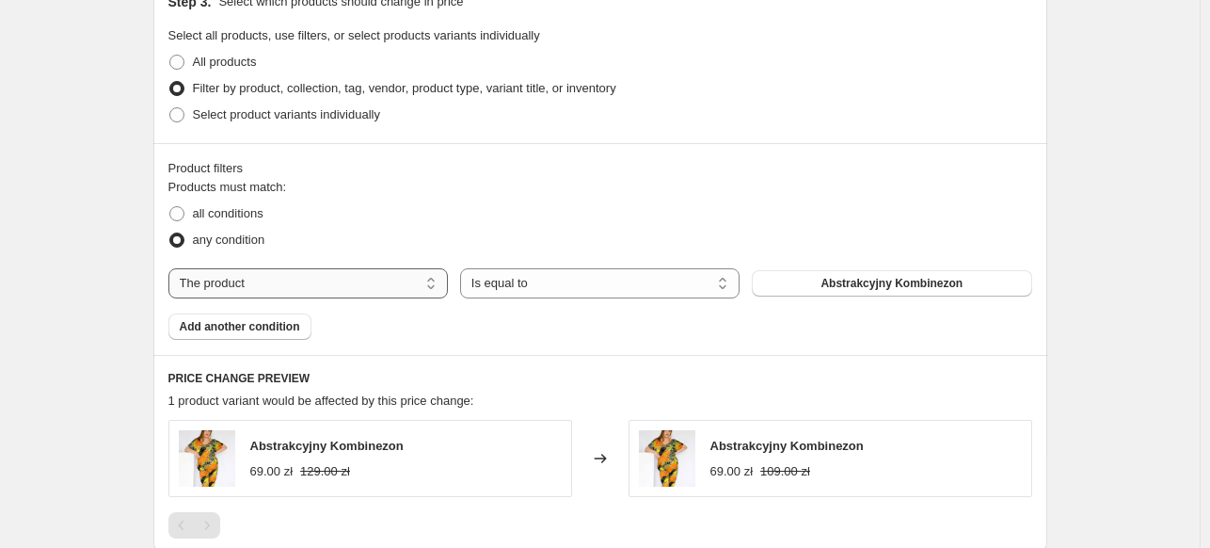
click at [274, 283] on select "The product The product's collection The product's tag The product's vendor The…" at bounding box center [307, 283] width 279 height 30
select select "collection"
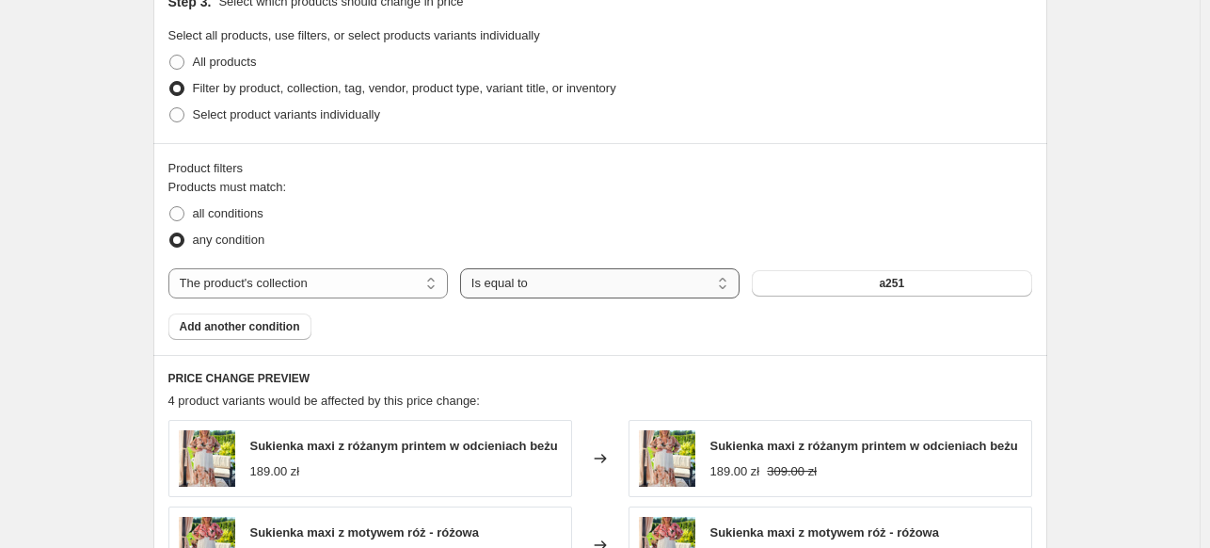
click at [525, 284] on select "Is equal to Is not equal to" at bounding box center [599, 283] width 279 height 30
click at [899, 289] on span "a251" at bounding box center [891, 283] width 25 height 15
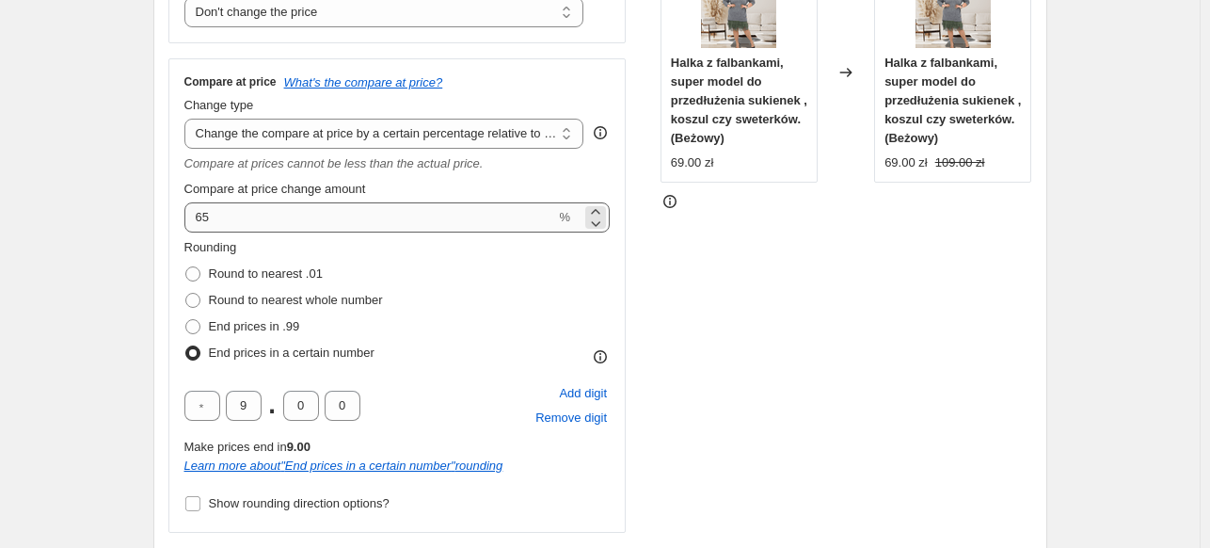
scroll to position [376, 0]
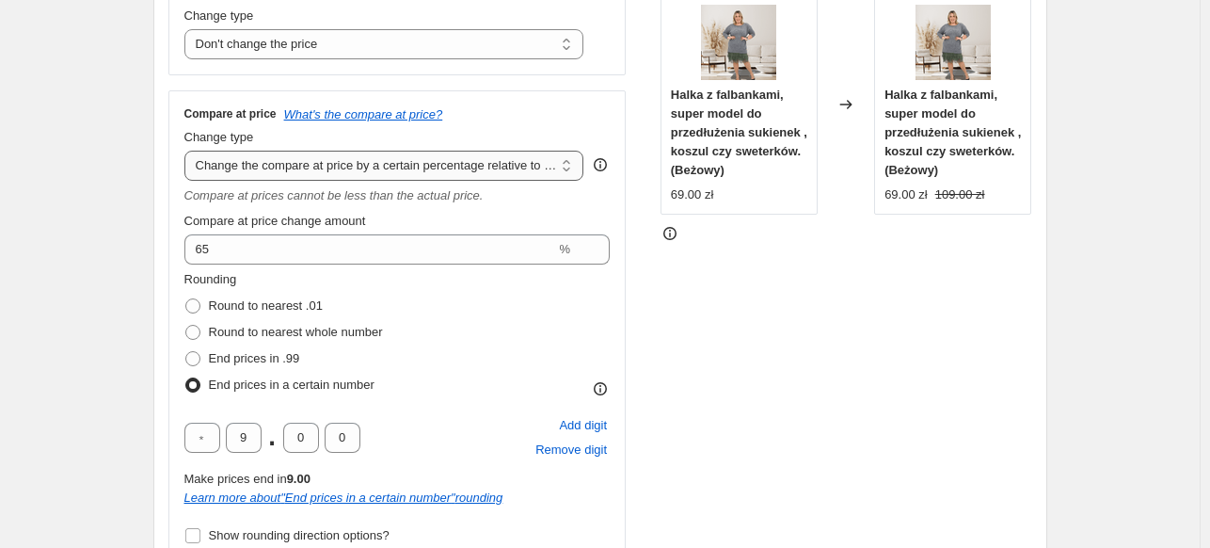
click at [308, 166] on select "Change the compare at price to the current price (sale) Change the compare at p…" at bounding box center [384, 166] width 400 height 30
select select "percentage"
click at [188, 151] on select "Change the compare at price to the current price (sale) Change the compare at p…" at bounding box center [384, 166] width 400 height 30
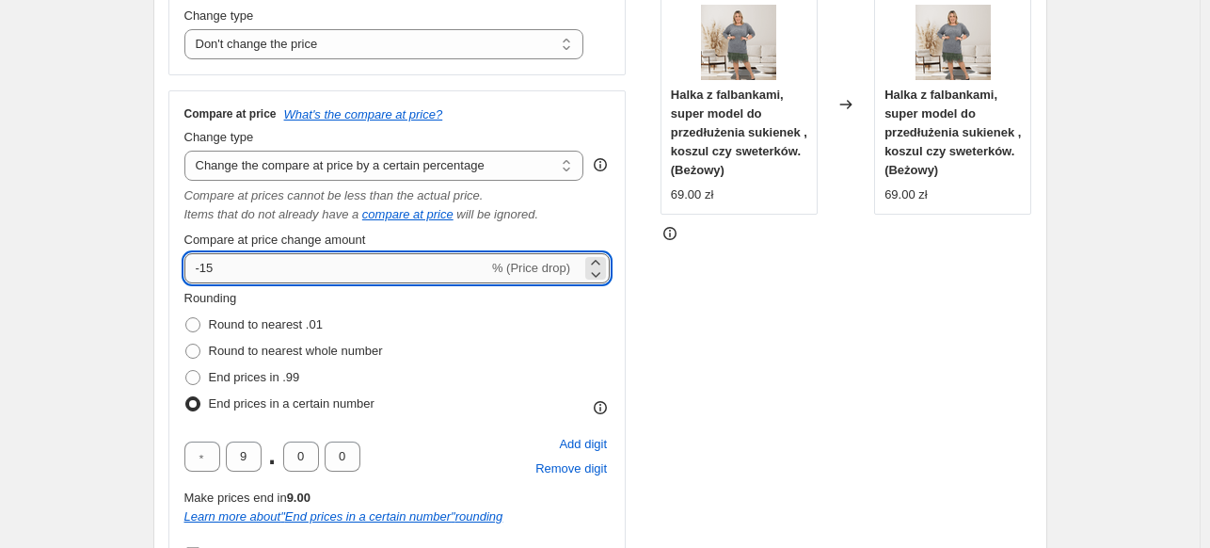
click at [322, 275] on input "-15" at bounding box center [336, 268] width 304 height 30
type input "20"
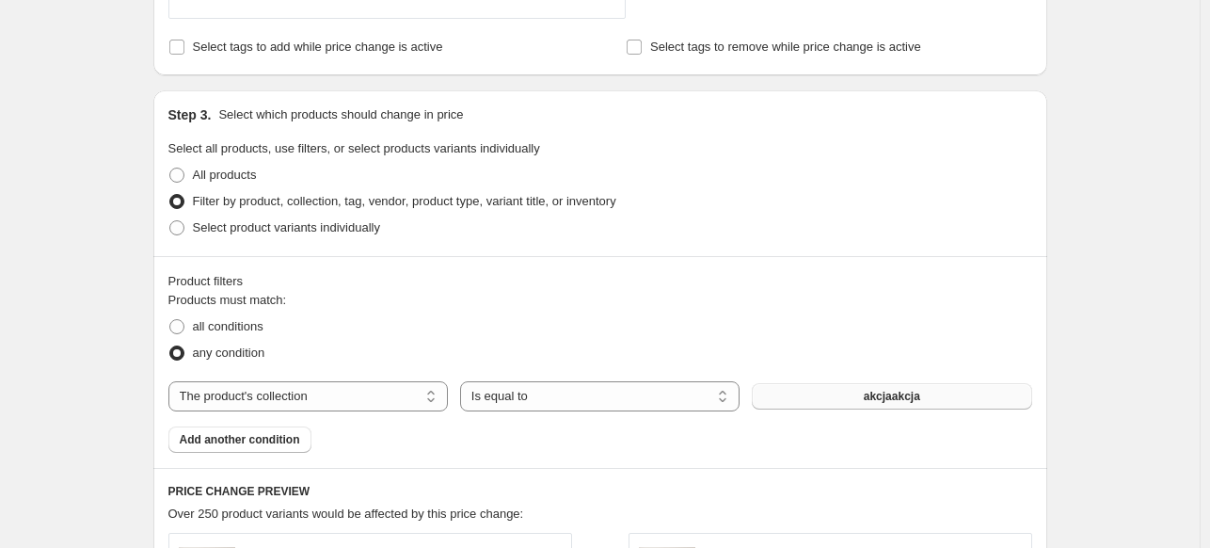
scroll to position [470, 0]
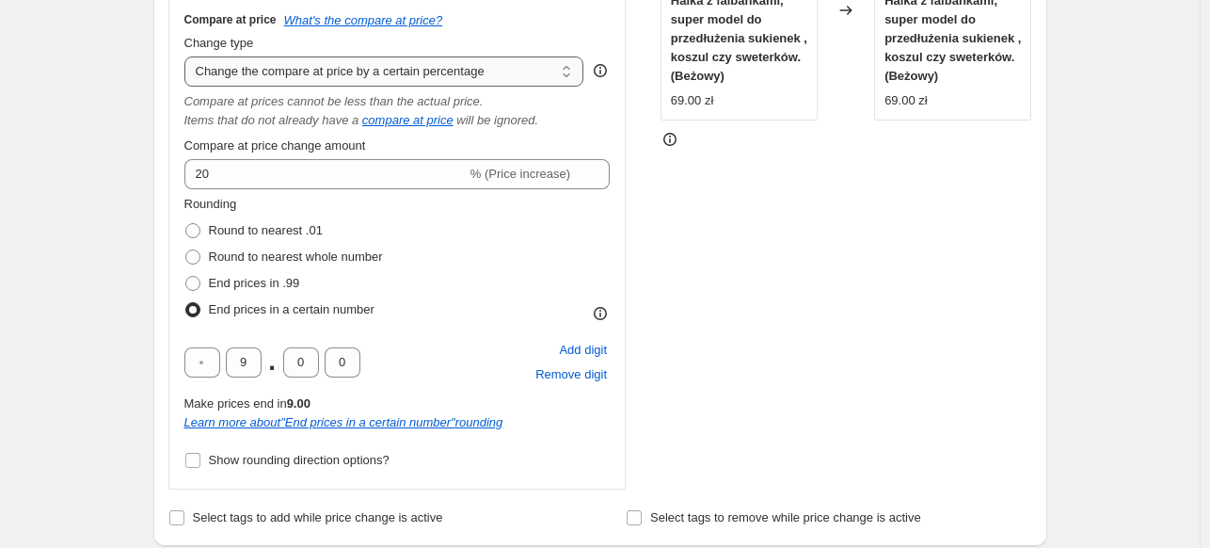
click at [429, 70] on select "Change the compare at price to the current price (sale) Change the compare at p…" at bounding box center [384, 71] width 400 height 30
click at [188, 56] on select "Change the compare at price to the current price (sale) Change the compare at p…" at bounding box center [384, 71] width 400 height 30
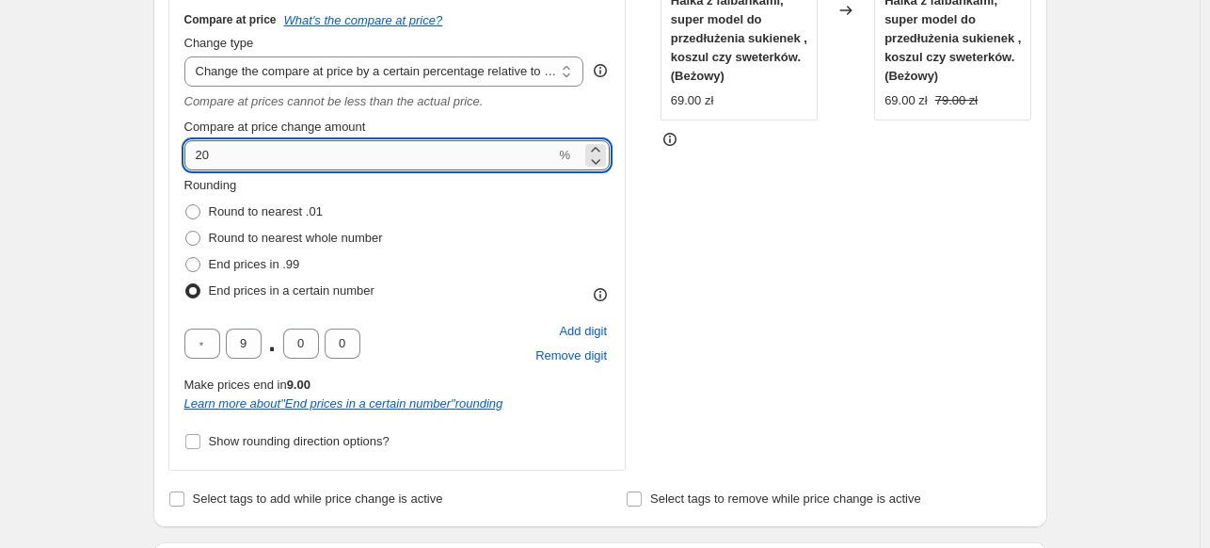
click at [382, 153] on input "20" at bounding box center [370, 155] width 372 height 30
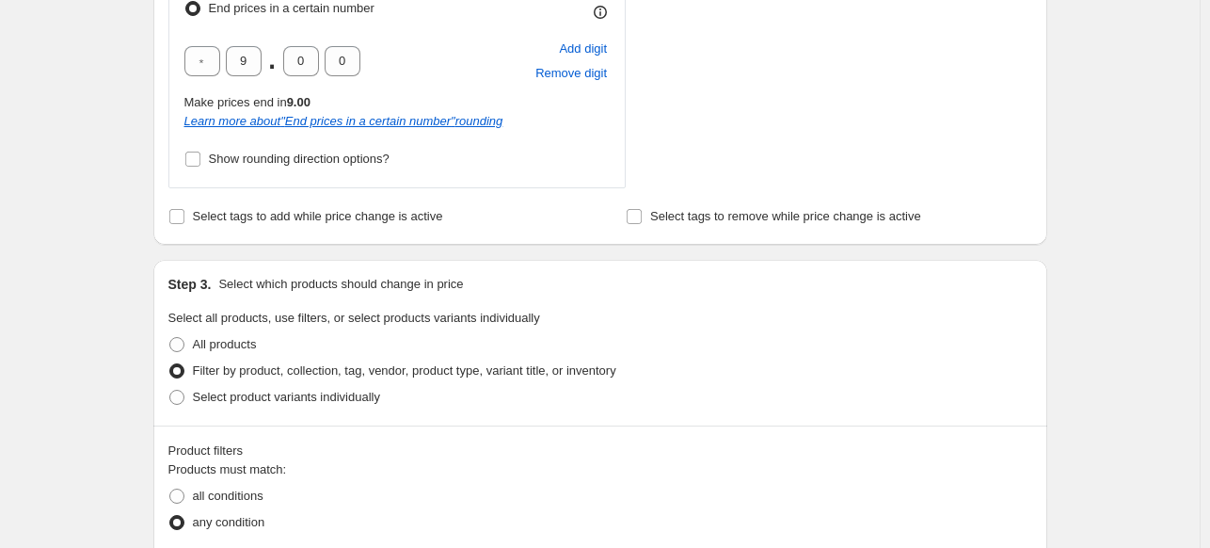
scroll to position [282, 0]
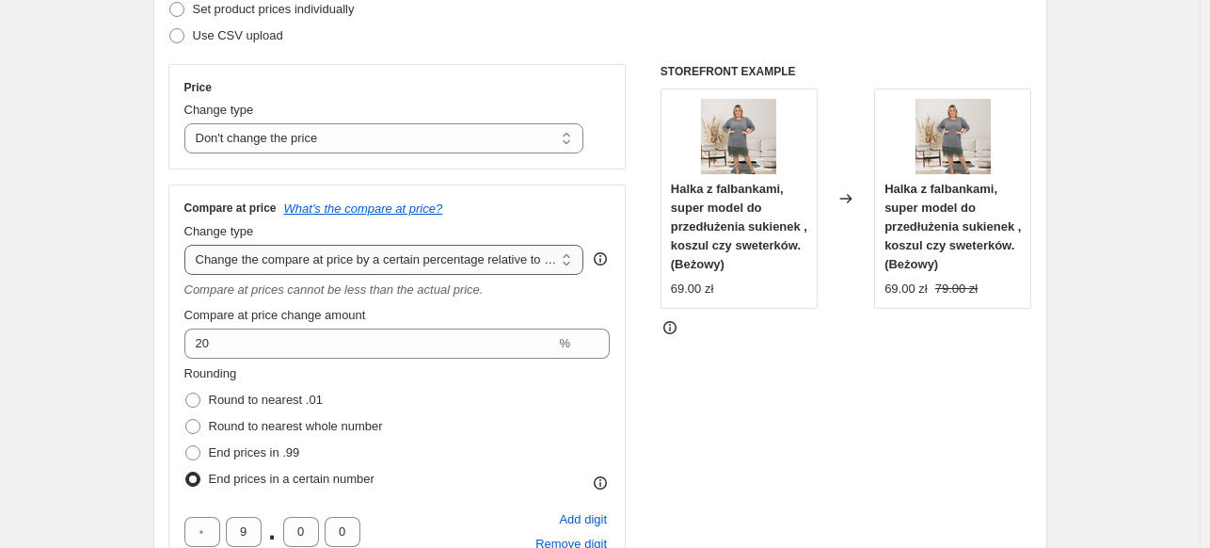
click at [497, 265] on select "Change the compare at price to the current price (sale) Change the compare at p…" at bounding box center [384, 260] width 400 height 30
select select "bp"
click at [188, 245] on select "Change the compare at price to the current price (sale) Change the compare at p…" at bounding box center [384, 260] width 400 height 30
type input "12.00"
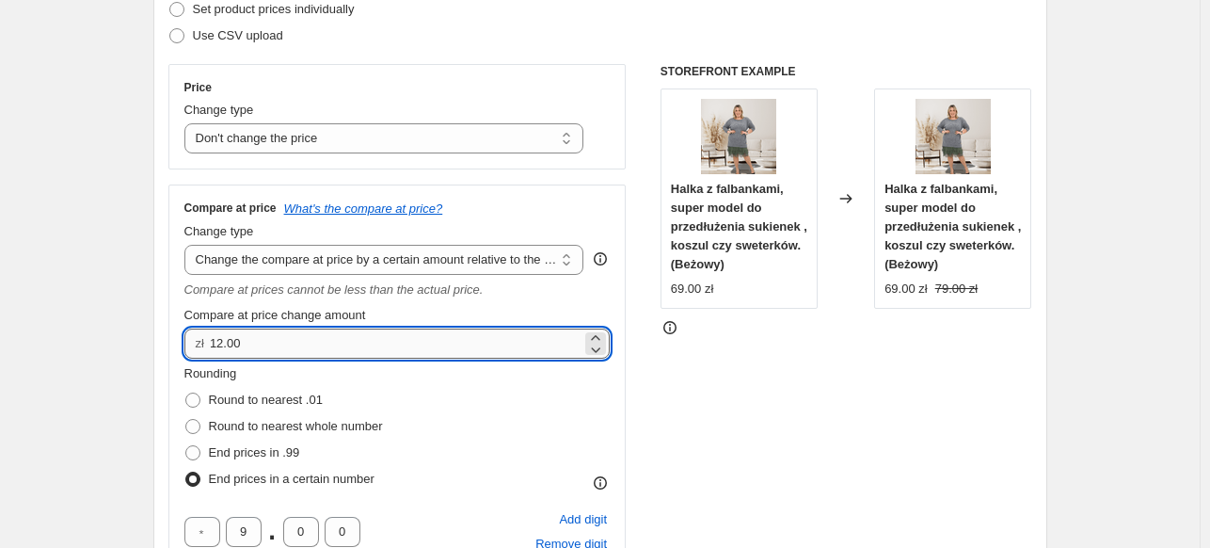
click at [444, 342] on input "12.00" at bounding box center [396, 343] width 372 height 30
click at [435, 271] on select "Change the compare at price to the current price (sale) Change the compare at p…" at bounding box center [384, 260] width 400 height 30
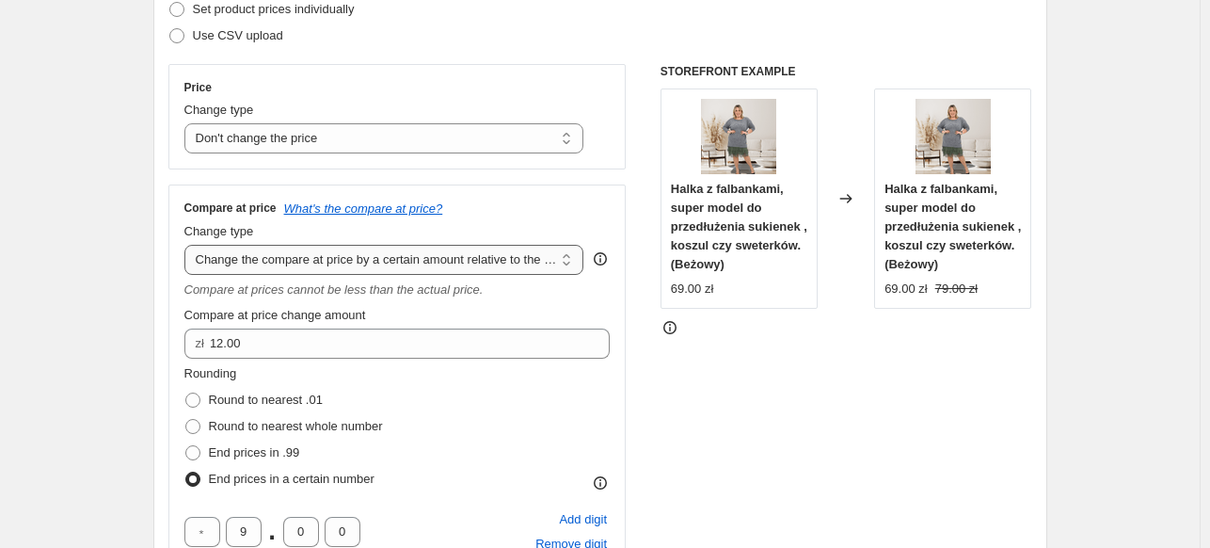
select select "pp"
click at [188, 245] on select "Change the compare at price to the current price (sale) Change the compare at p…" at bounding box center [384, 260] width 400 height 30
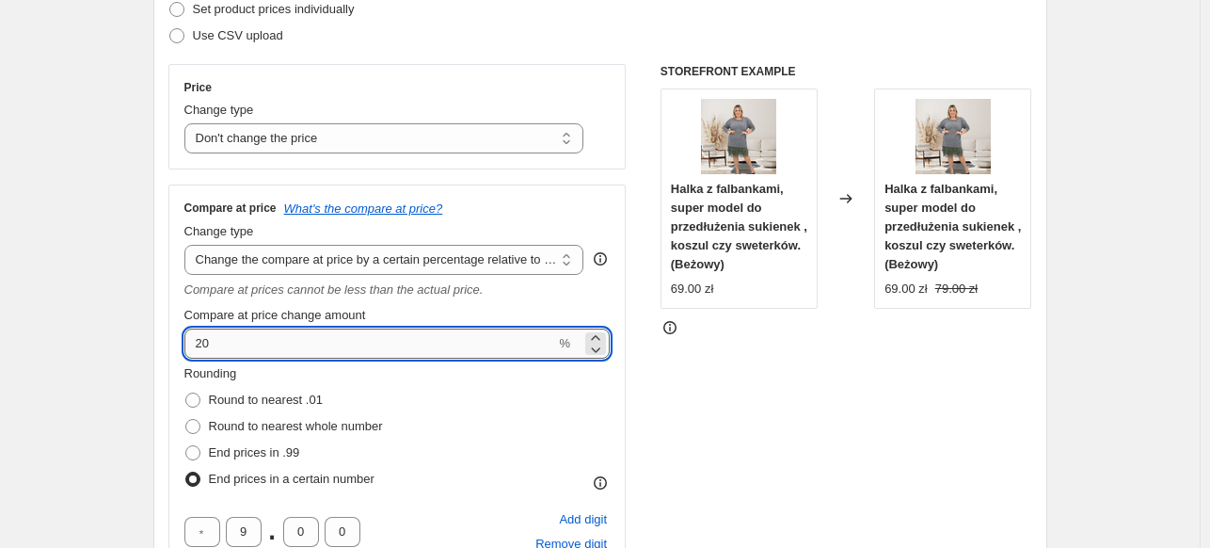
click at [364, 342] on input "20" at bounding box center [370, 343] width 372 height 30
click at [365, 341] on input "20" at bounding box center [370, 343] width 372 height 30
type input "55"
drag, startPoint x: 41, startPoint y: 276, endPoint x: 57, endPoint y: 285, distance: 18.6
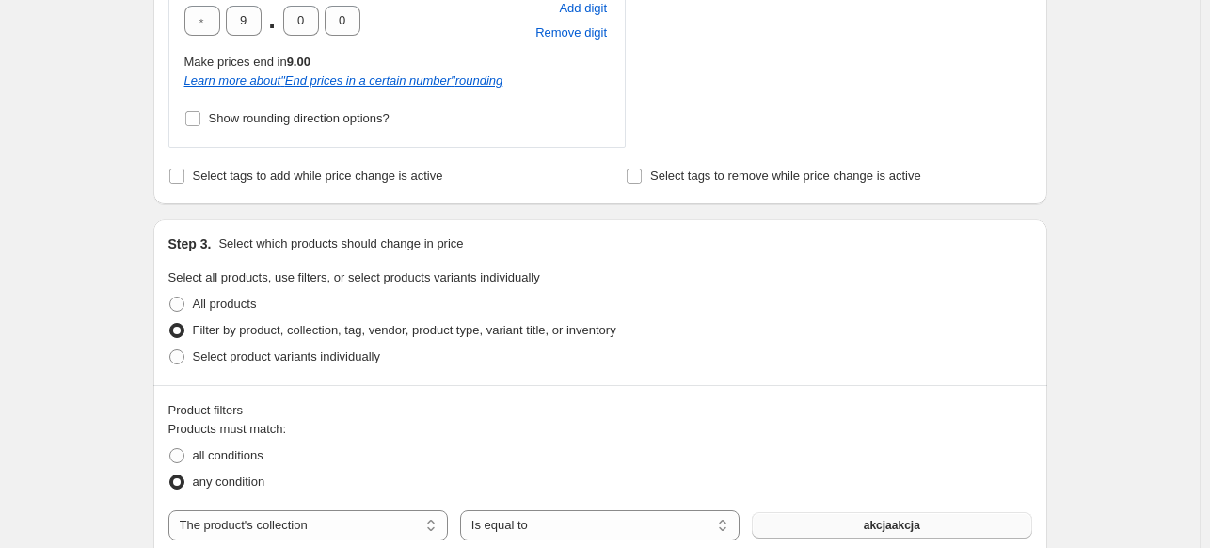
scroll to position [565, 0]
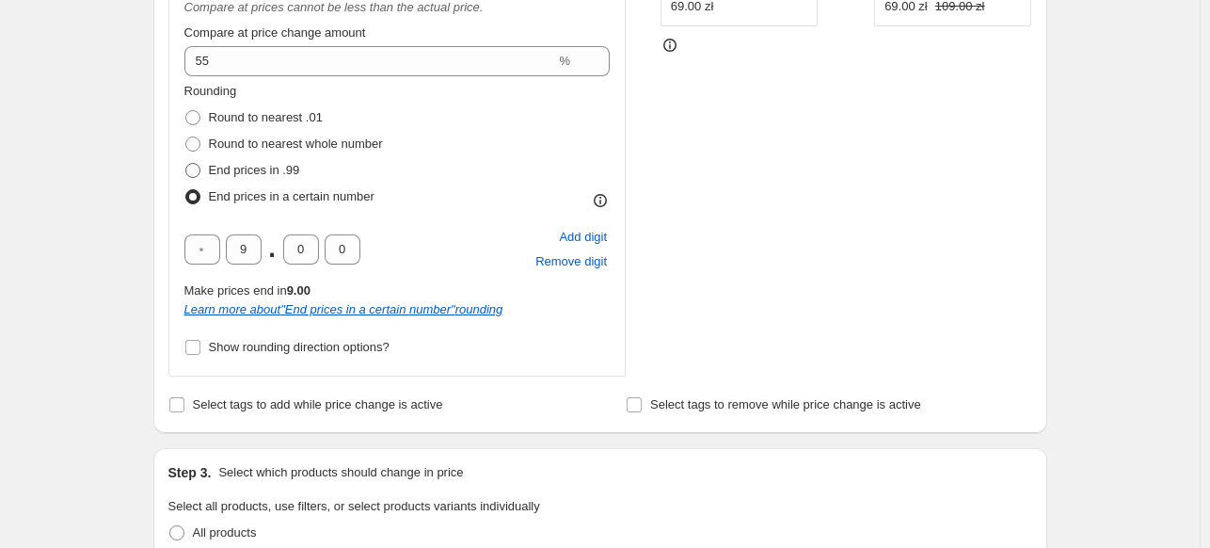
drag, startPoint x: 279, startPoint y: 164, endPoint x: 271, endPoint y: 175, distance: 14.1
click at [280, 165] on span "End prices in .99" at bounding box center [254, 170] width 91 height 14
click at [186, 164] on input "End prices in .99" at bounding box center [185, 163] width 1 height 1
radio input "true"
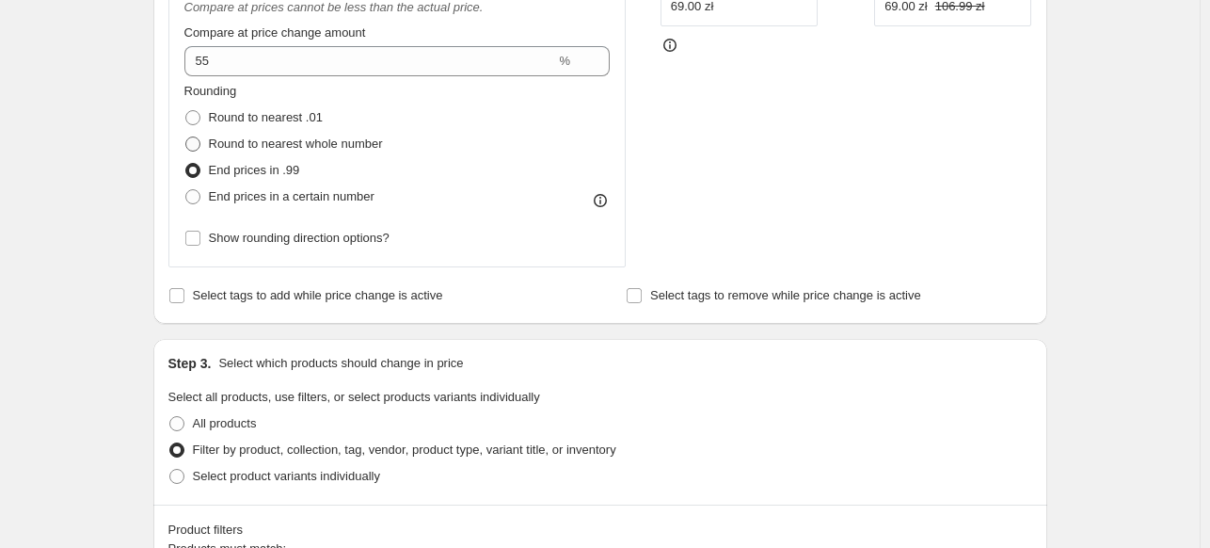
click at [299, 149] on span "Round to nearest whole number" at bounding box center [296, 143] width 174 height 14
click at [186, 137] on input "Round to nearest whole number" at bounding box center [185, 136] width 1 height 1
radio input "true"
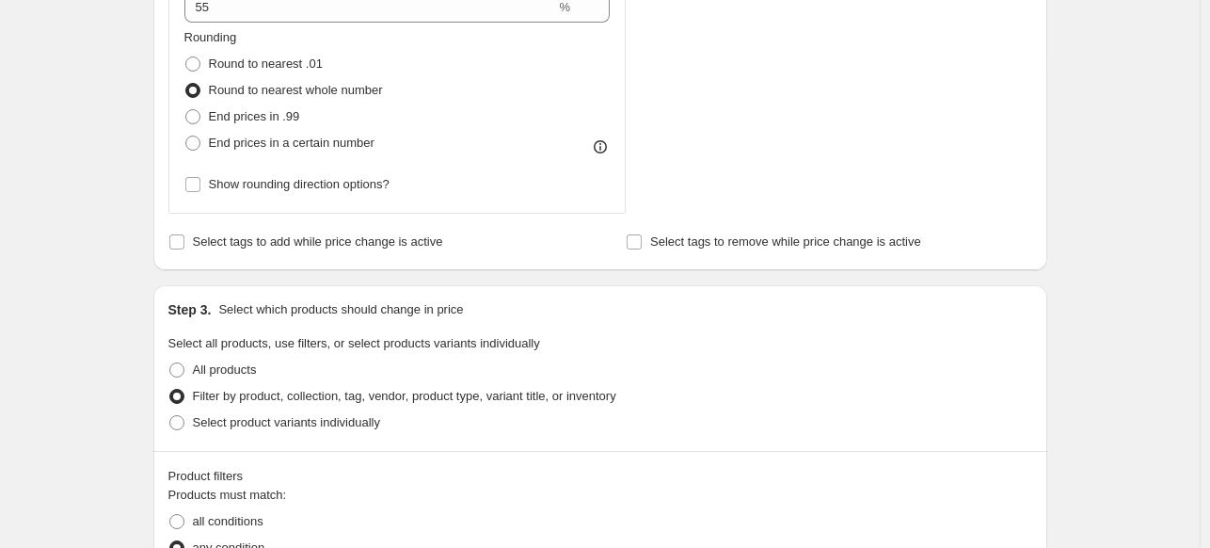
scroll to position [470, 0]
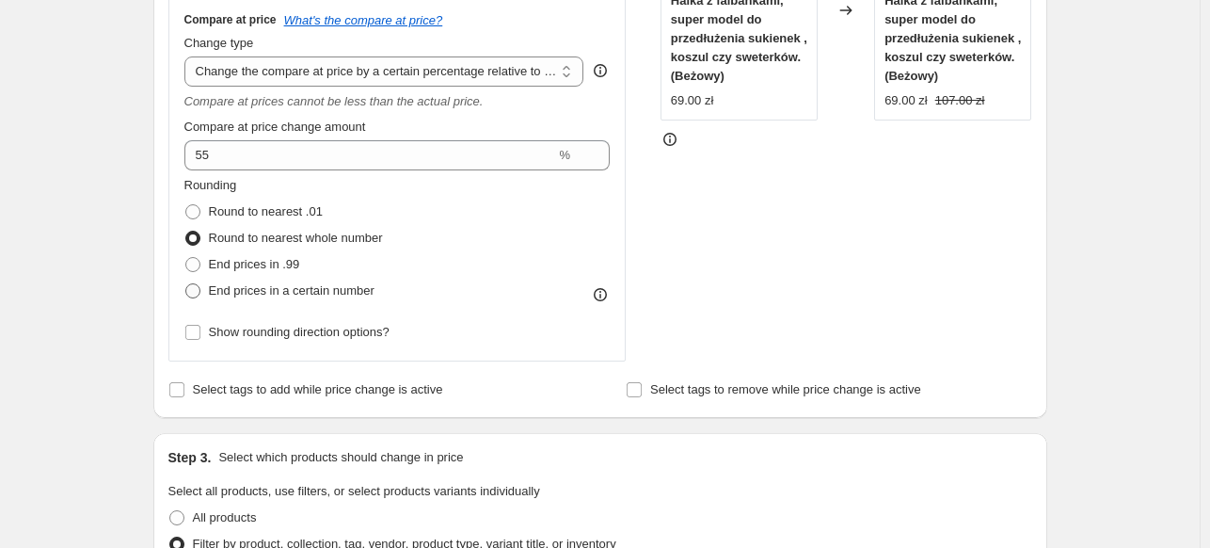
click at [309, 295] on span "End prices in a certain number" at bounding box center [292, 290] width 166 height 14
click at [186, 284] on input "End prices in a certain number" at bounding box center [185, 283] width 1 height 1
radio input "true"
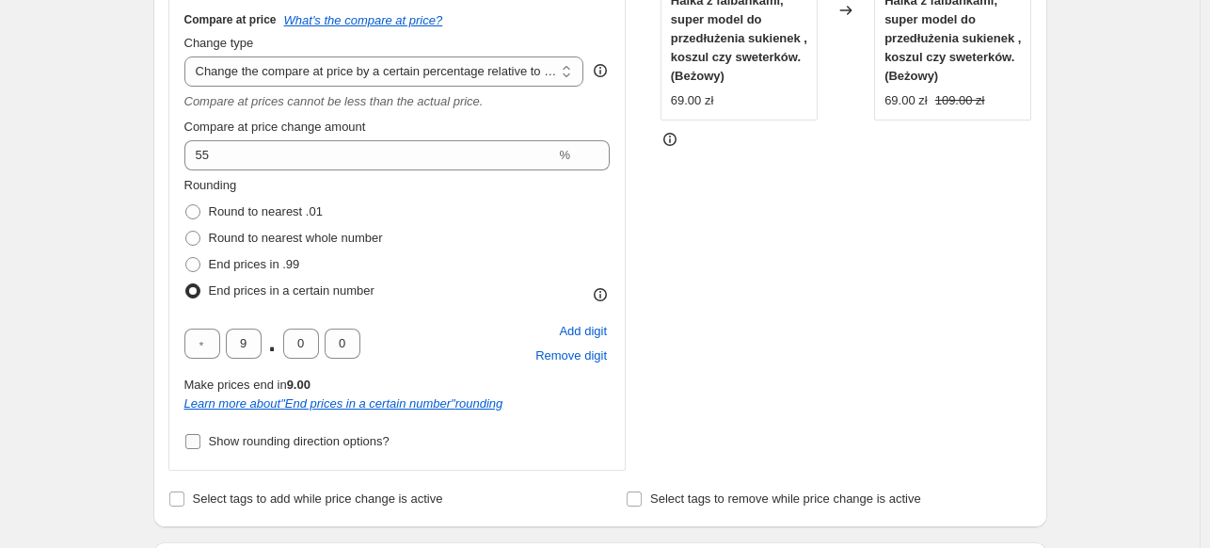
click at [247, 443] on span "Show rounding direction options?" at bounding box center [299, 441] width 181 height 14
click at [200, 443] on input "Show rounding direction options?" at bounding box center [192, 441] width 15 height 15
checkbox input "true"
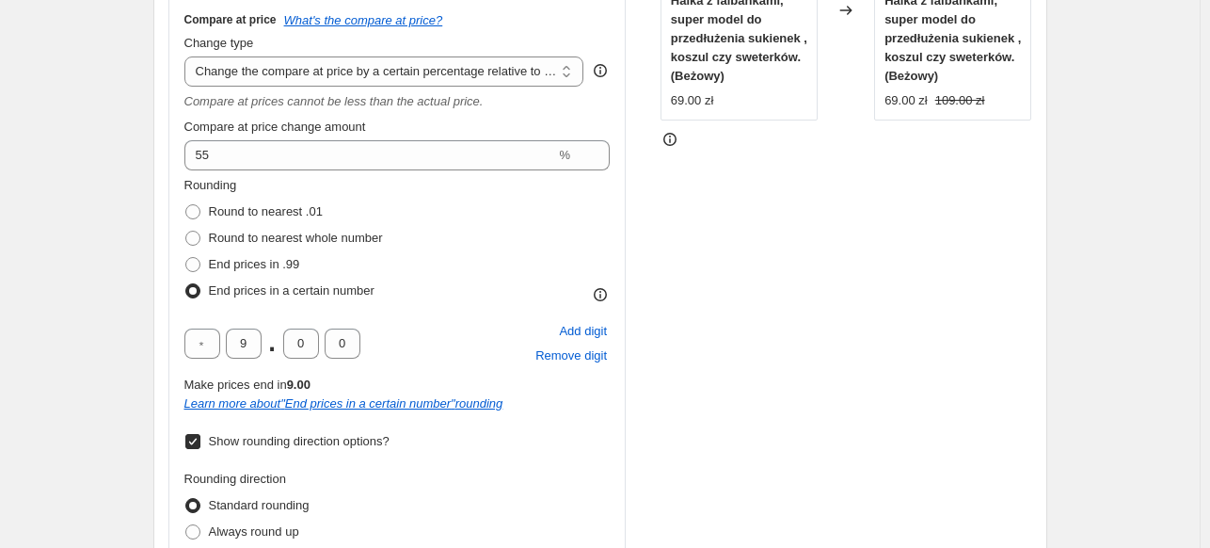
scroll to position [565, 0]
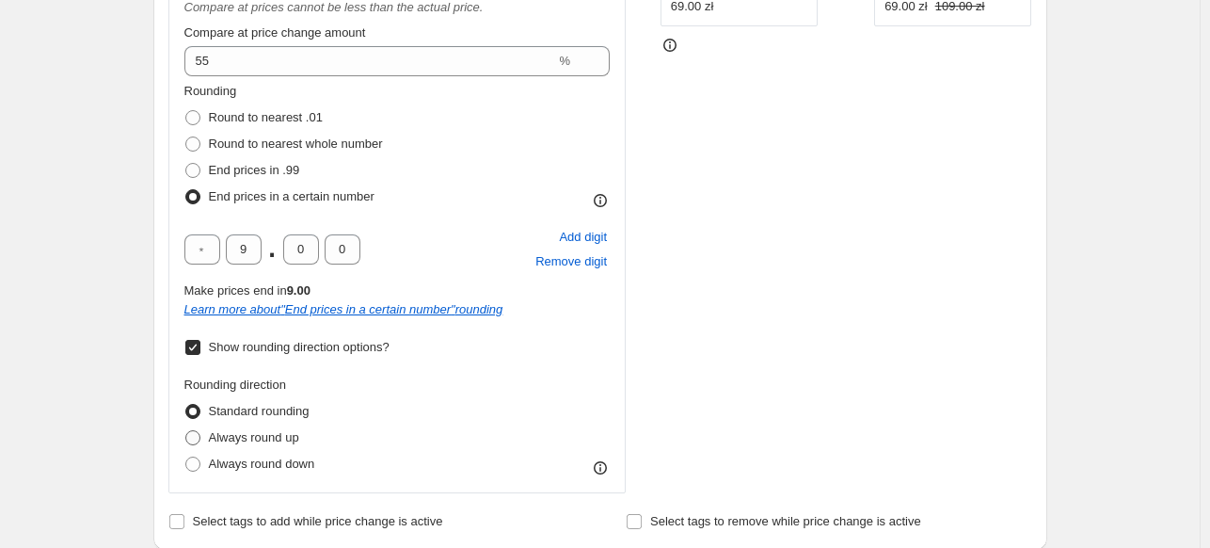
click at [274, 443] on span "Always round up" at bounding box center [254, 437] width 90 height 14
click at [186, 431] on input "Always round up" at bounding box center [185, 430] width 1 height 1
radio input "true"
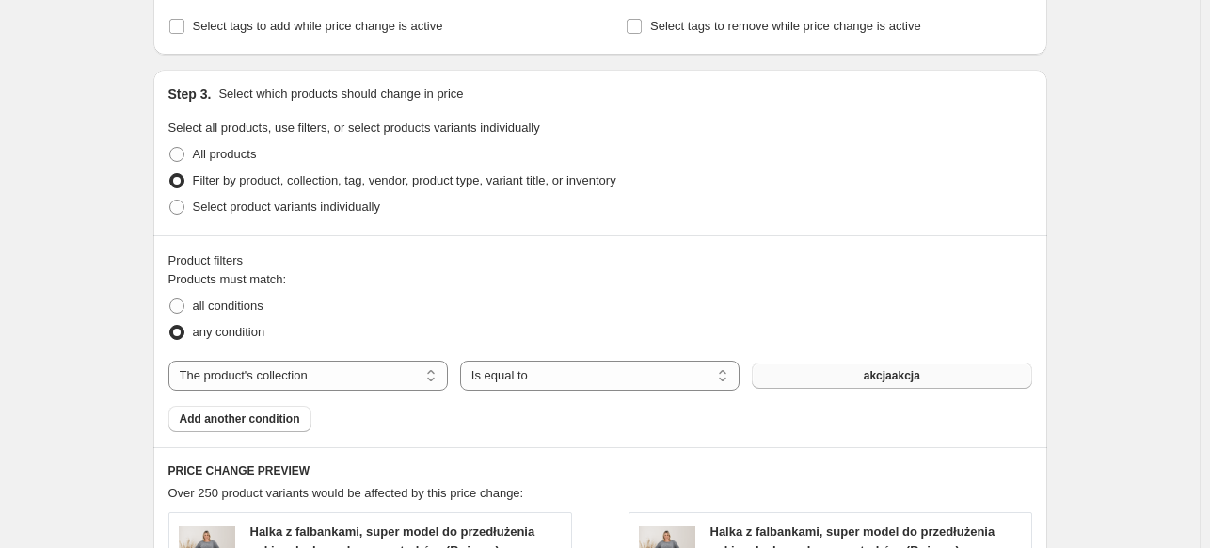
scroll to position [941, 0]
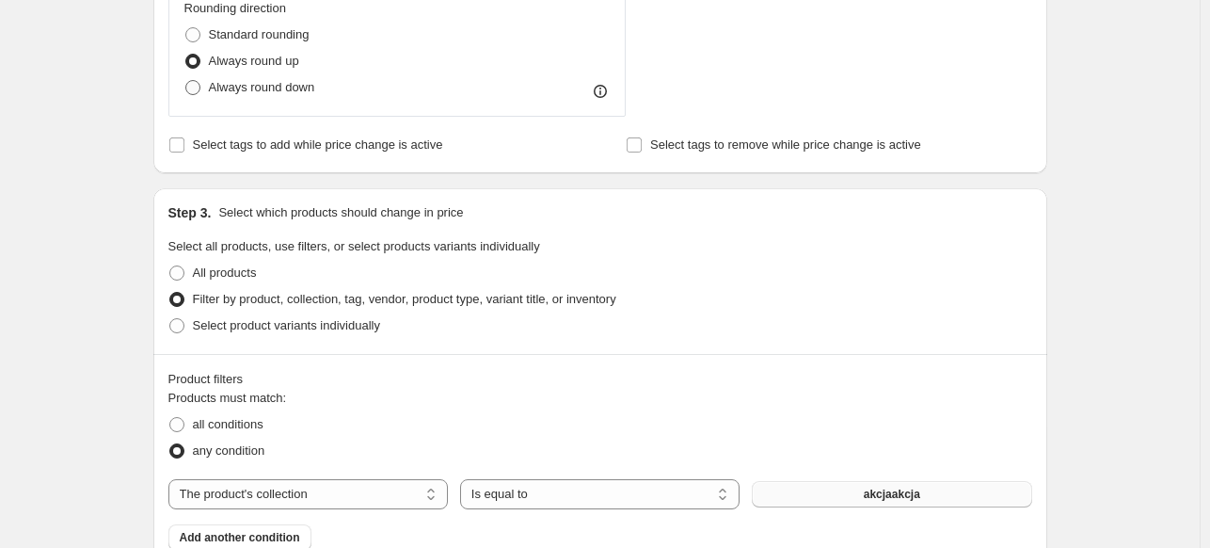
click at [274, 95] on span "Always round down" at bounding box center [262, 87] width 106 height 19
click at [186, 81] on input "Always round down" at bounding box center [185, 80] width 1 height 1
radio input "true"
click at [273, 94] on span "Always round down" at bounding box center [262, 87] width 106 height 14
click at [186, 81] on input "Always round down" at bounding box center [185, 80] width 1 height 1
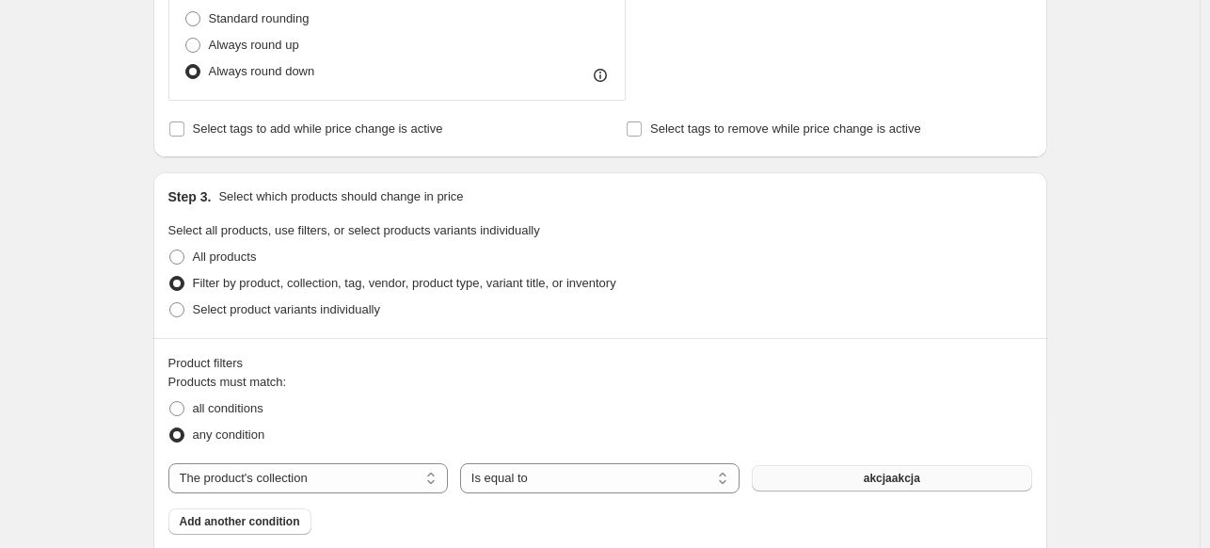
scroll to position [847, 0]
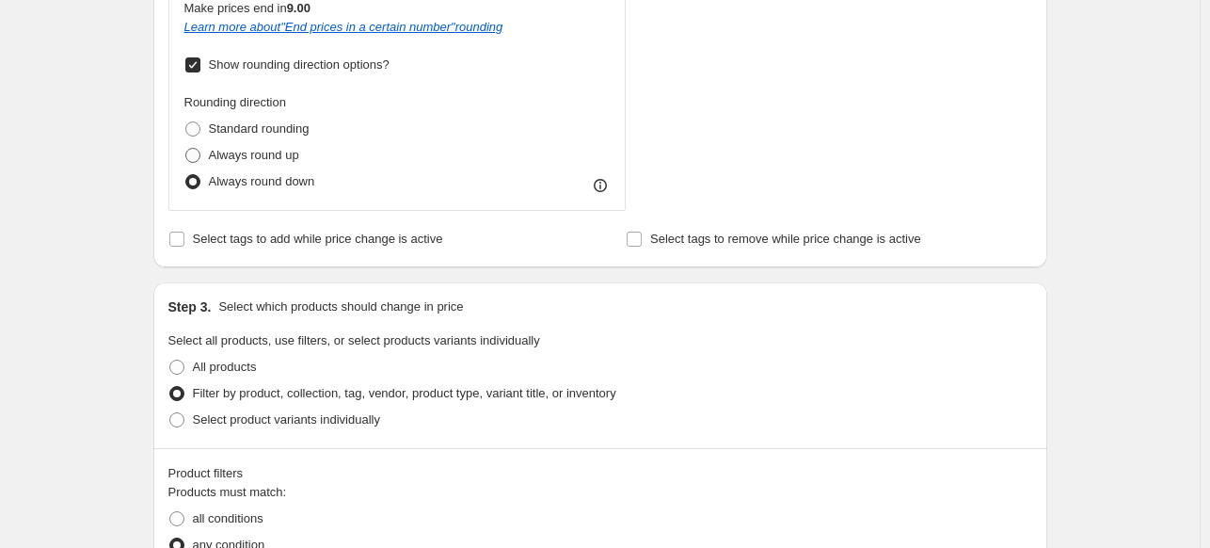
click at [279, 152] on span "Always round up" at bounding box center [254, 155] width 90 height 14
click at [186, 149] on input "Always round up" at bounding box center [185, 148] width 1 height 1
radio input "true"
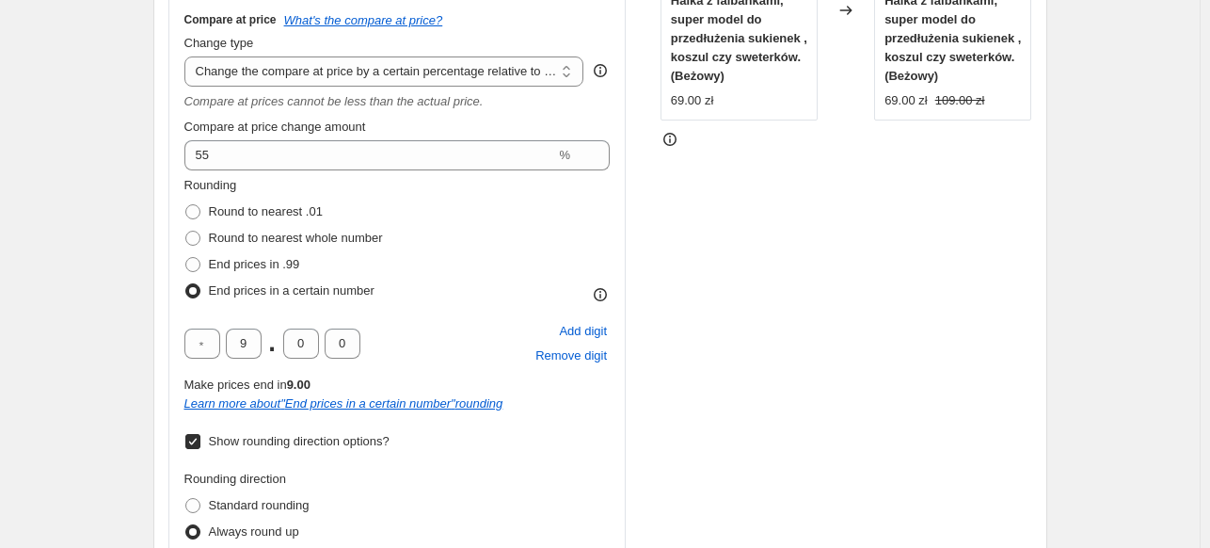
scroll to position [376, 0]
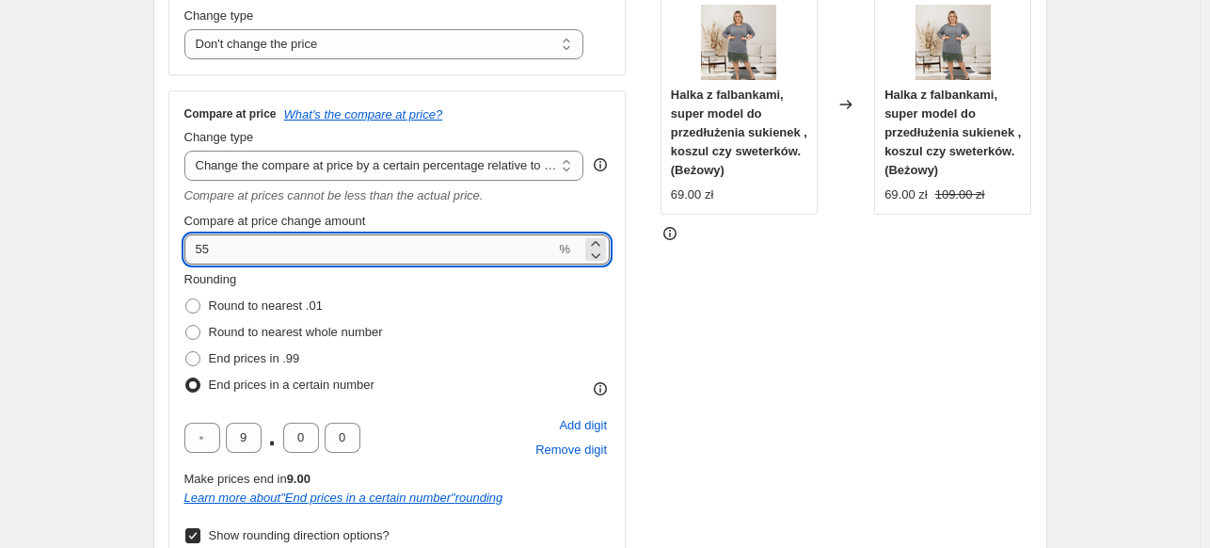
click at [309, 258] on input "55" at bounding box center [370, 249] width 372 height 30
click at [158, 261] on div "Step 2. Select how the prices should change Use bulk price change rules Set pro…" at bounding box center [600, 282] width 894 height 911
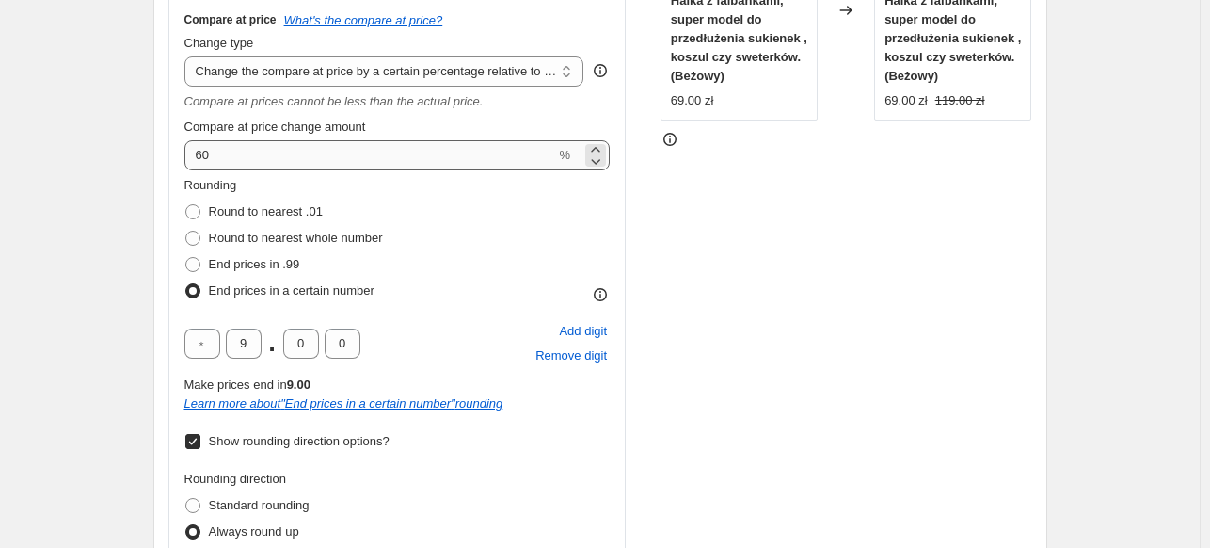
scroll to position [470, 0]
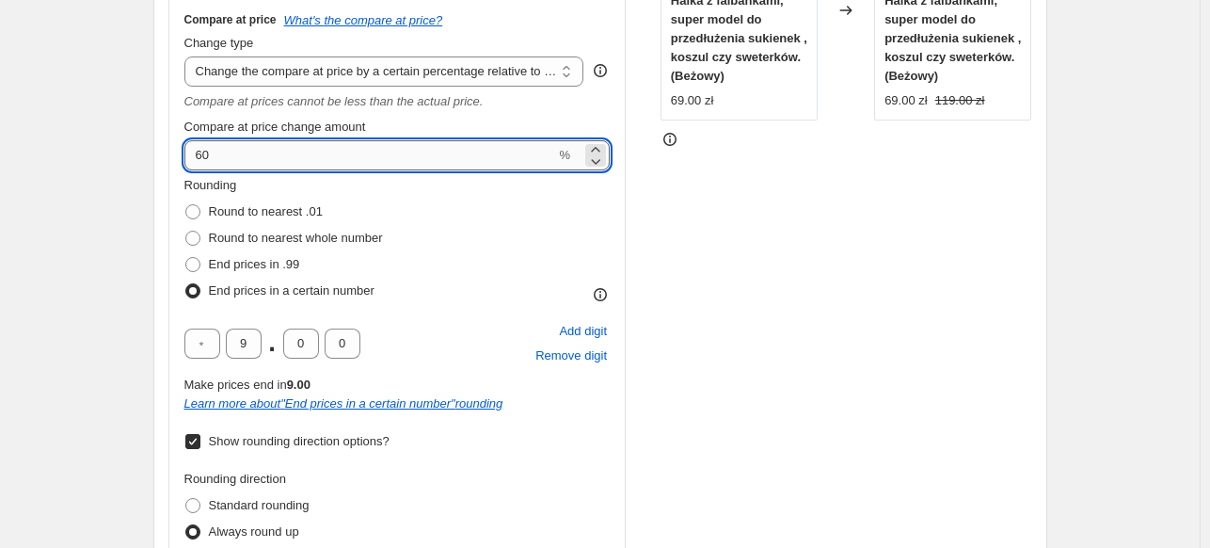
click at [245, 151] on input "60" at bounding box center [370, 155] width 372 height 30
click at [245, 152] on input "60" at bounding box center [370, 155] width 372 height 30
drag, startPoint x: 228, startPoint y: 153, endPoint x: 165, endPoint y: 154, distance: 63.0
click at [165, 153] on div "Step 2. Select how the prices should change Use bulk price change rules Set pro…" at bounding box center [600, 188] width 894 height 911
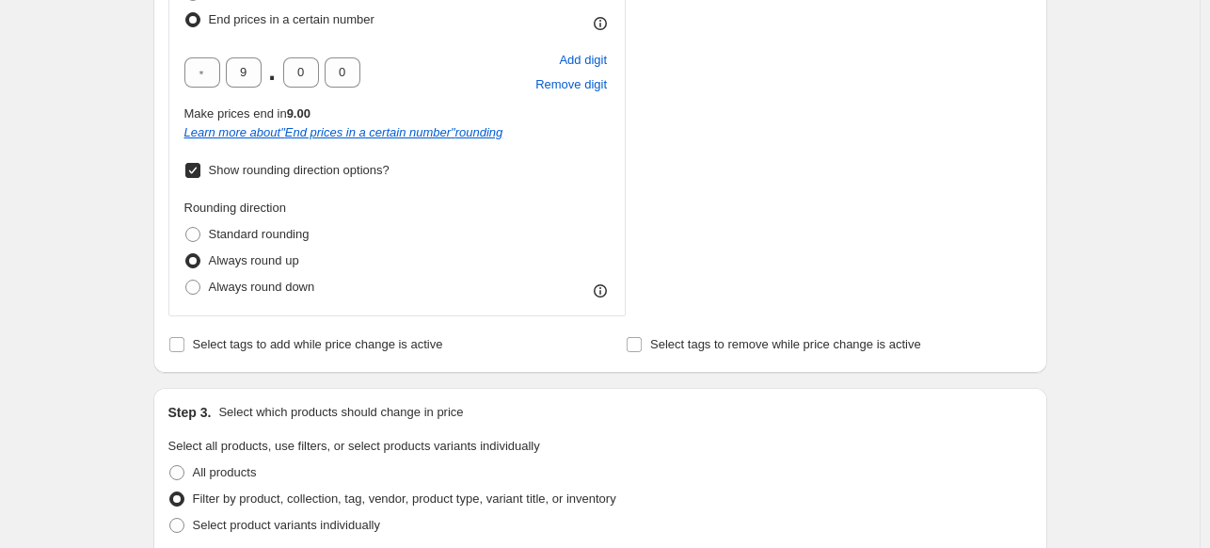
scroll to position [565, 0]
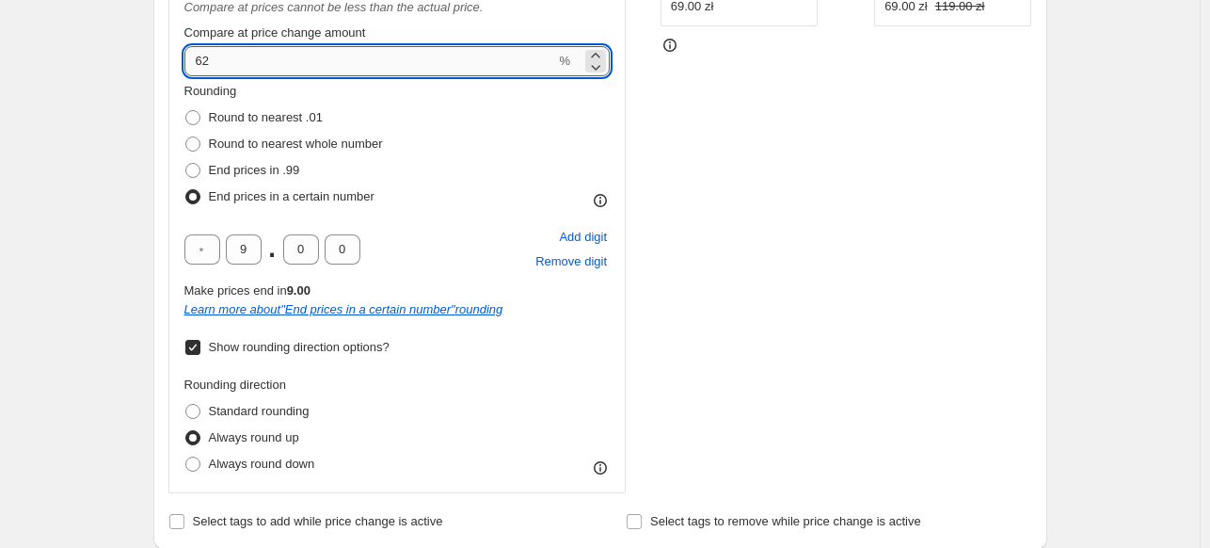
click at [235, 72] on input "62" at bounding box center [370, 61] width 372 height 30
drag, startPoint x: 235, startPoint y: 72, endPoint x: 166, endPoint y: 66, distance: 69.9
click at [166, 66] on div "Step 2. Select how the prices should change Use bulk price change rules Set pro…" at bounding box center [600, 94] width 894 height 911
type input "64"
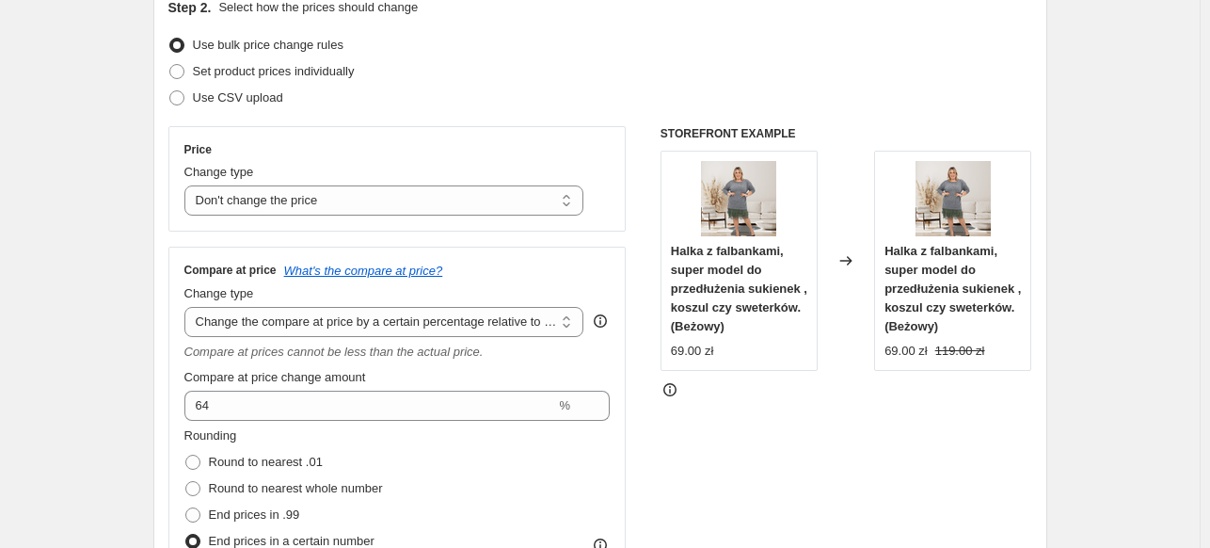
scroll to position [188, 0]
